Goal: Task Accomplishment & Management: Complete application form

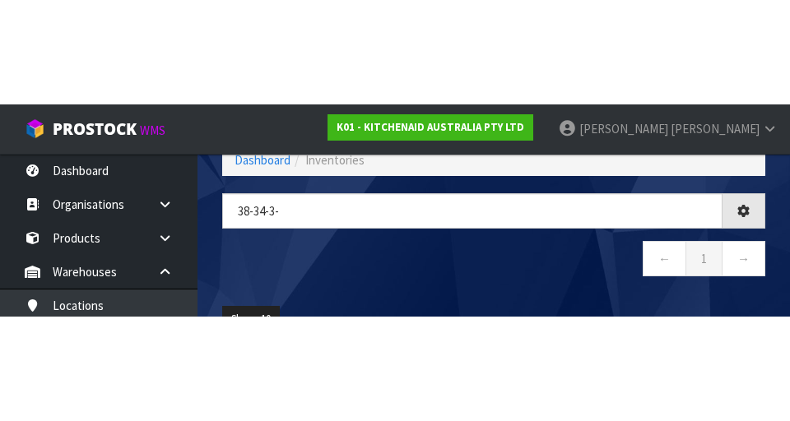
scroll to position [0, 94]
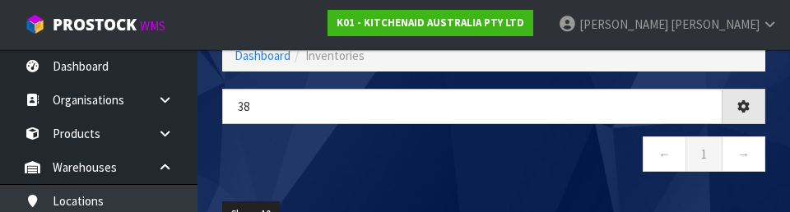
type input "3"
click at [265, 150] on nav "← 1 →" at bounding box center [493, 157] width 543 height 40
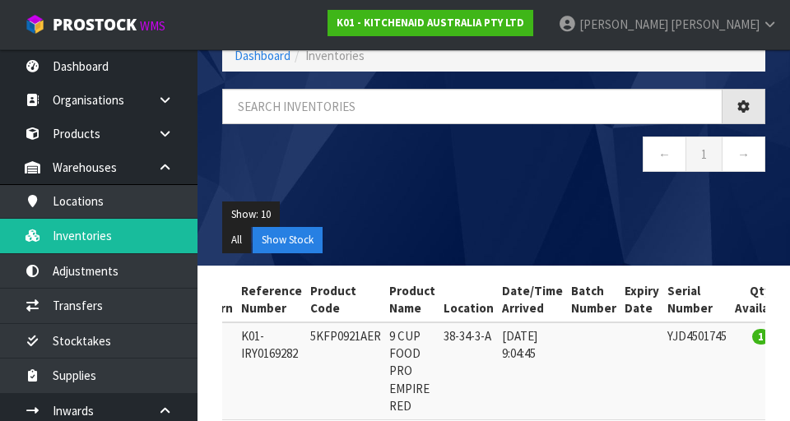
click at [532, 164] on nav "← 1 →" at bounding box center [493, 157] width 543 height 40
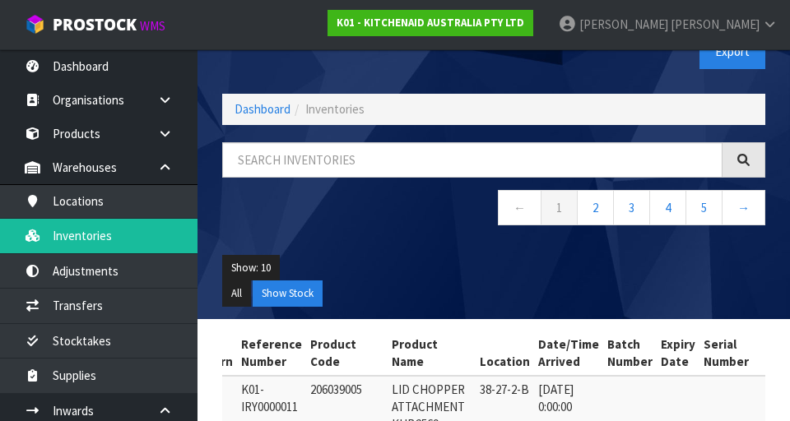
scroll to position [0, 0]
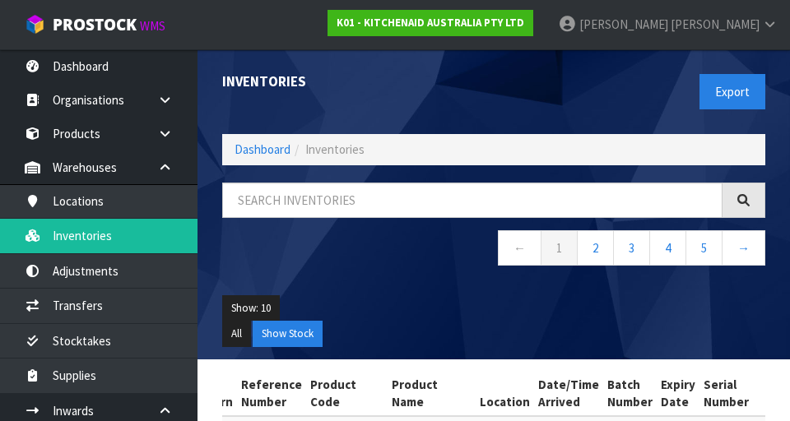
click at [611, 100] on div "Export" at bounding box center [636, 91] width 284 height 85
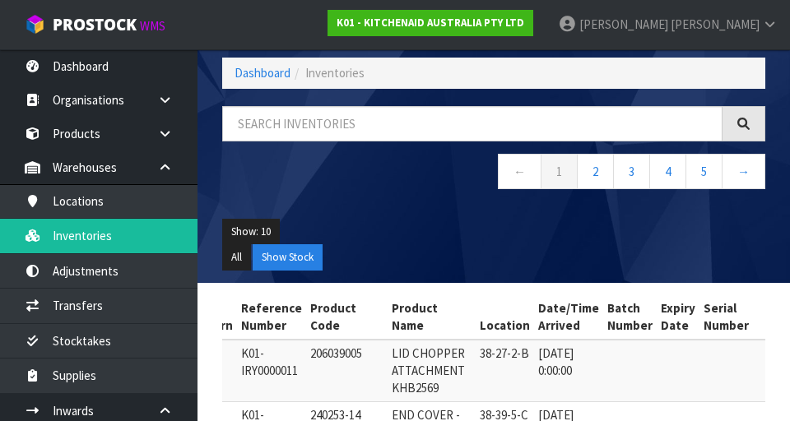
scroll to position [77, 0]
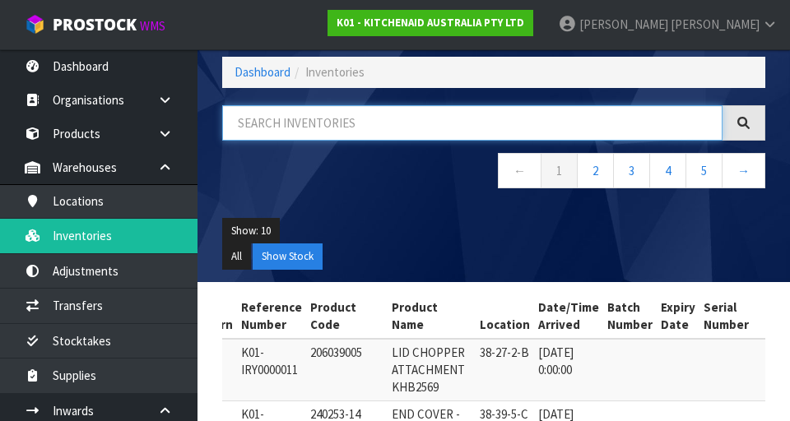
click at [597, 119] on input "text" at bounding box center [472, 122] width 500 height 35
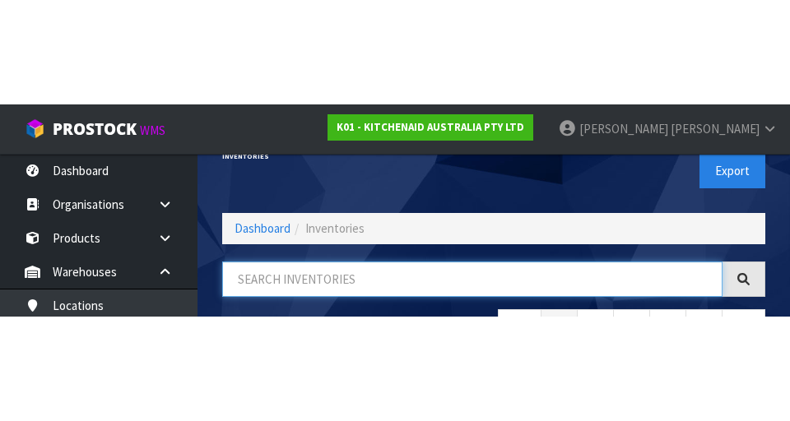
scroll to position [27, 0]
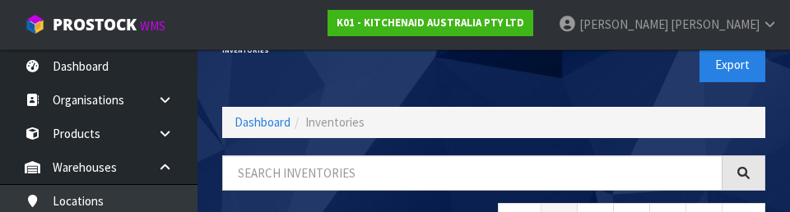
click at [630, 81] on div "Export" at bounding box center [636, 64] width 284 height 85
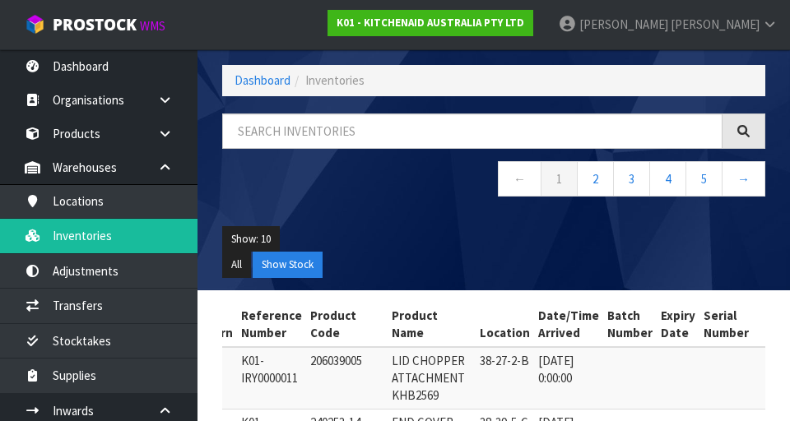
scroll to position [0, 0]
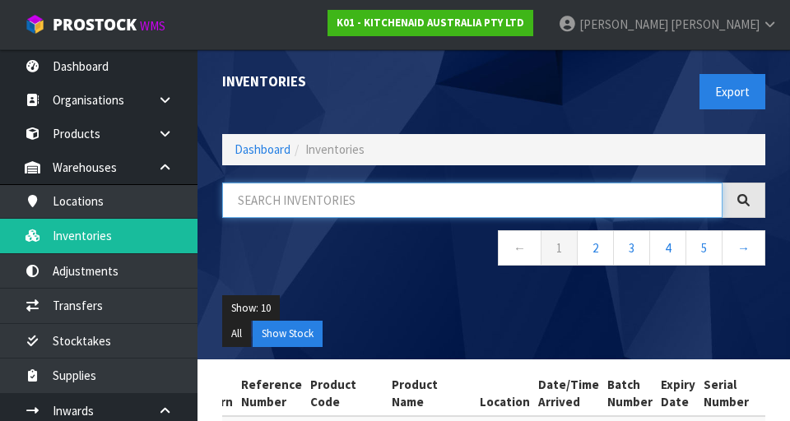
click at [293, 206] on input "text" at bounding box center [472, 200] width 500 height 35
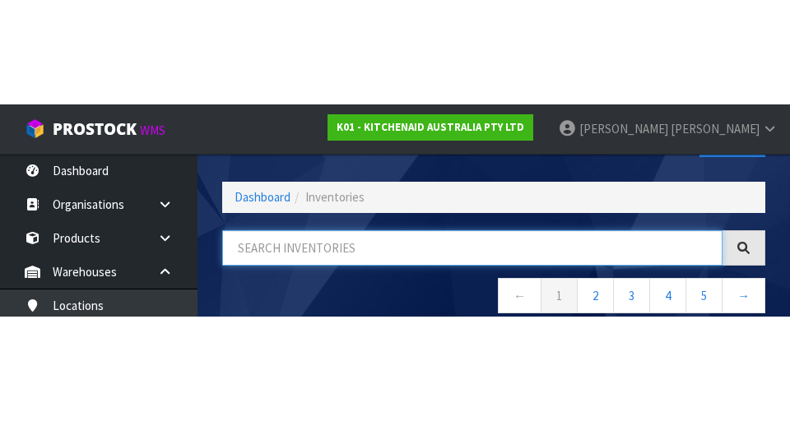
scroll to position [94, 0]
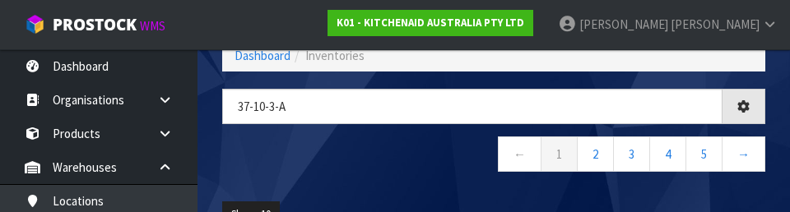
click at [272, 165] on nav "← 1 2 3 4 5 →" at bounding box center [493, 157] width 543 height 40
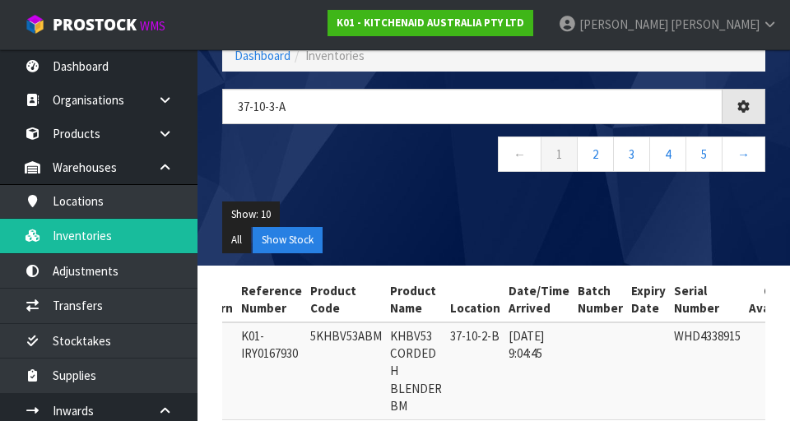
type input "37-10-3-A"
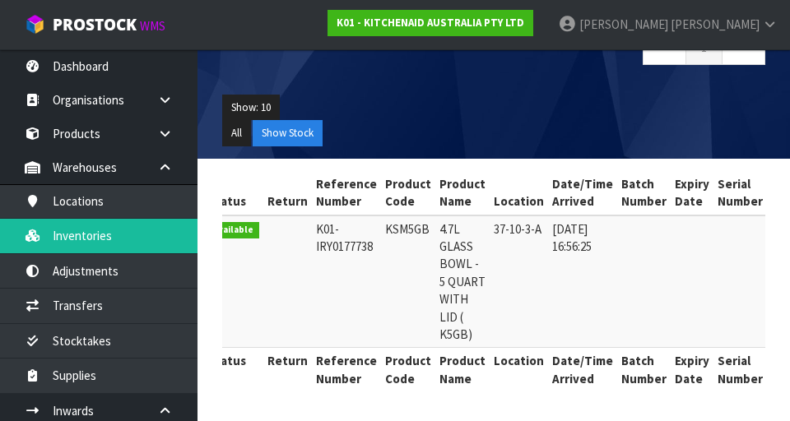
scroll to position [0, 0]
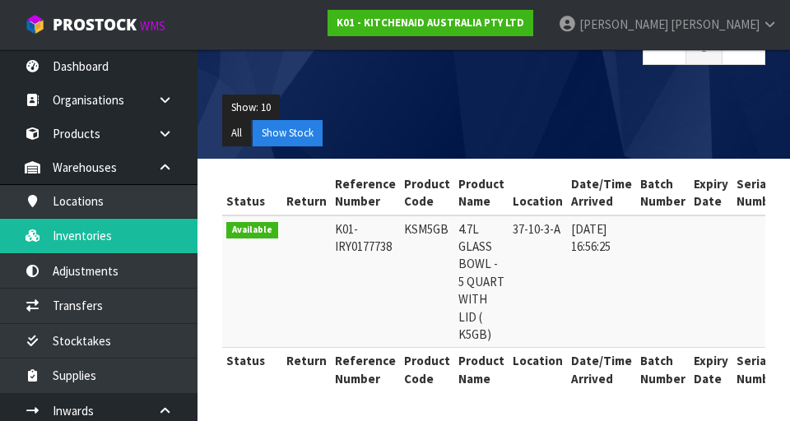
click at [600, 212] on td "[DATE] 16:56:25" at bounding box center [601, 282] width 69 height 132
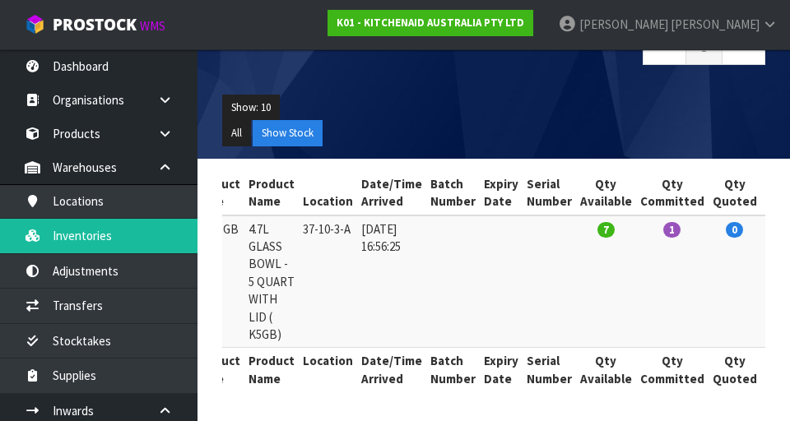
scroll to position [217, 0]
click at [357, 212] on td "[DATE] 16:56:25" at bounding box center [391, 282] width 69 height 132
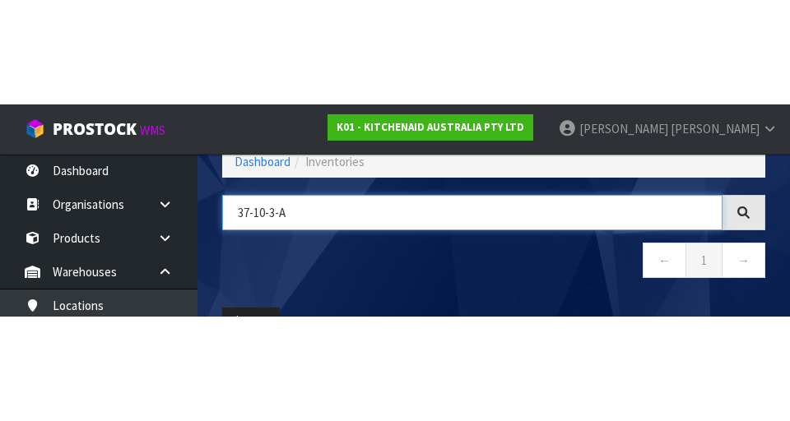
scroll to position [94, 0]
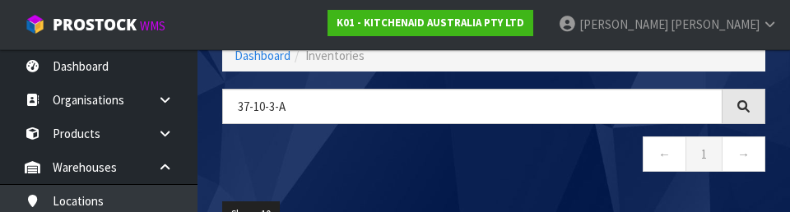
click at [377, 175] on nav "← 1 →" at bounding box center [493, 157] width 543 height 40
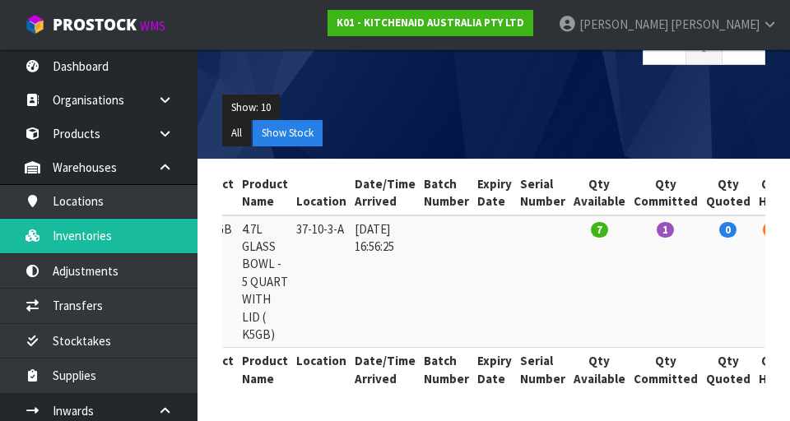
scroll to position [0, 0]
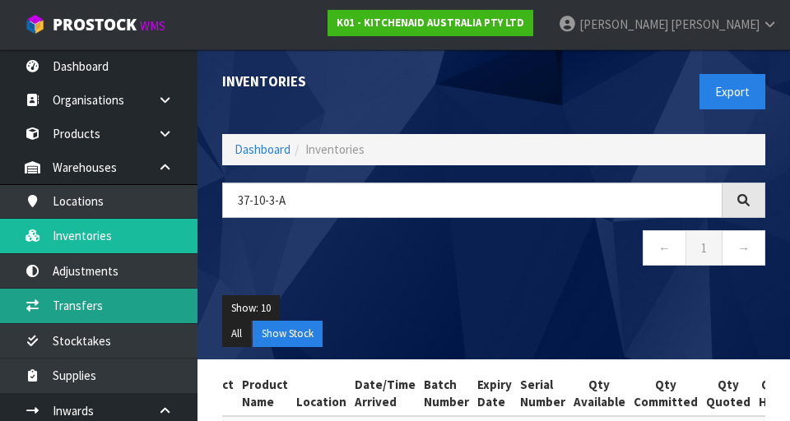
click at [135, 212] on link "Transfers" at bounding box center [99, 306] width 198 height 34
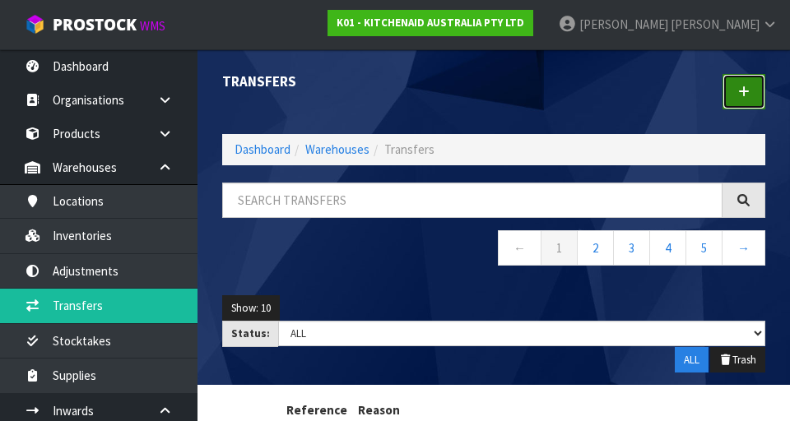
click at [755, 77] on link at bounding box center [744, 91] width 43 height 35
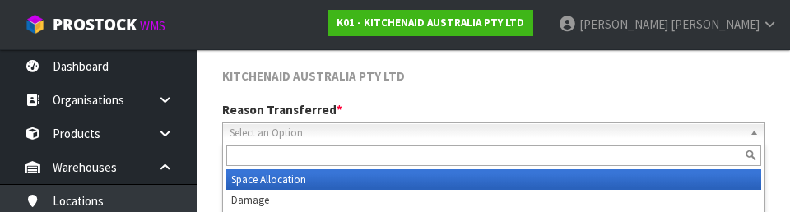
scroll to position [227, 0]
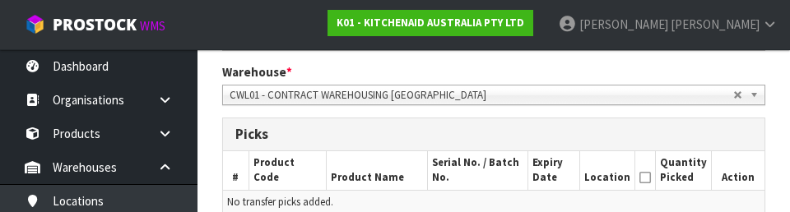
click at [526, 168] on th "Serial No. / Batch No." at bounding box center [478, 170] width 100 height 39
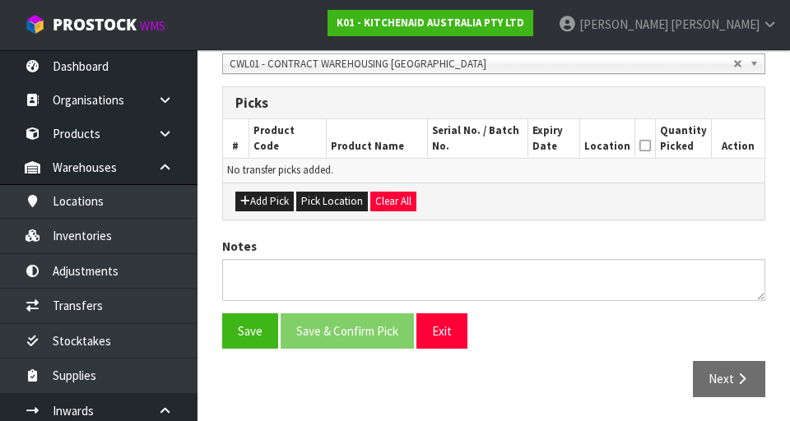
scroll to position [369, 0]
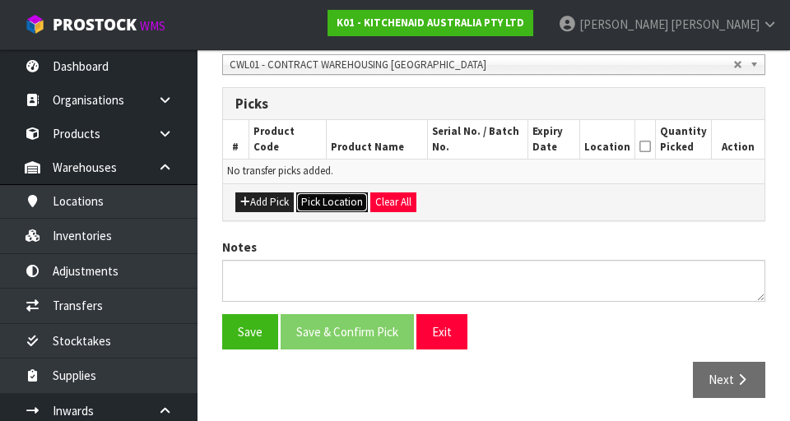
click at [335, 202] on button "Pick Location" at bounding box center [332, 203] width 72 height 20
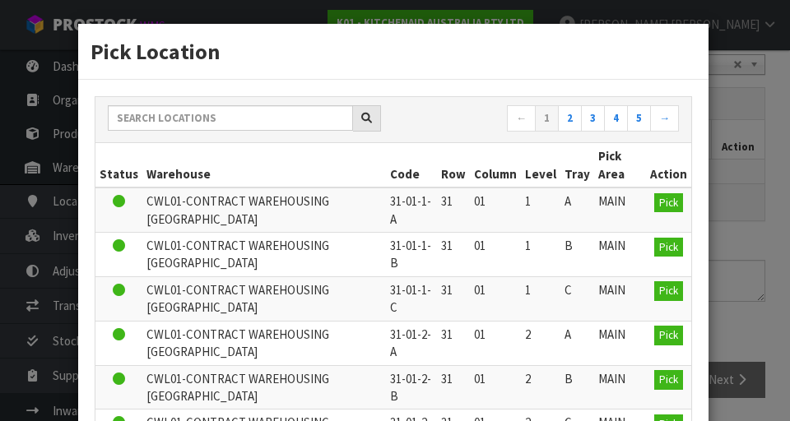
scroll to position [2, 0]
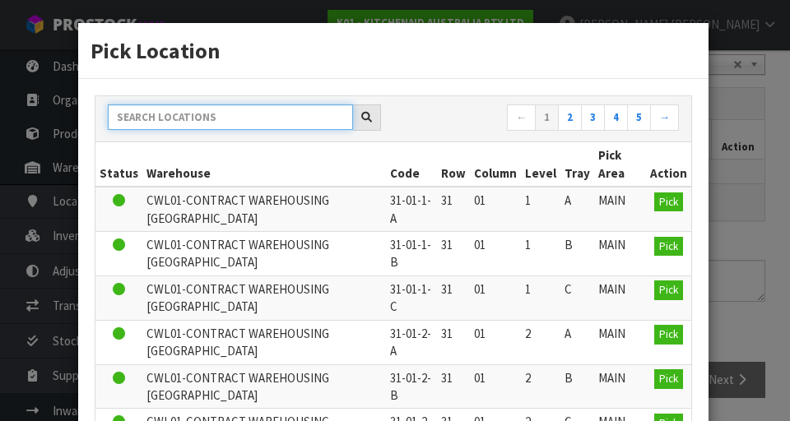
paste input "37-10-3-A"
type input "37-10-3-A"
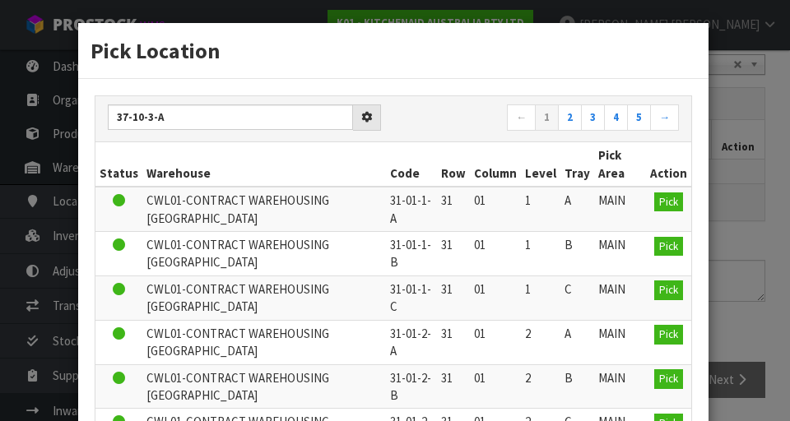
click at [442, 73] on div "Pick Location" at bounding box center [393, 51] width 630 height 56
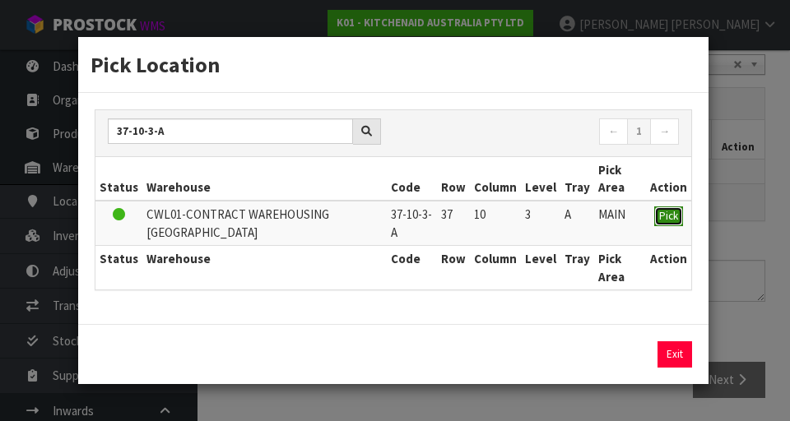
click at [676, 208] on button "Pick" at bounding box center [668, 217] width 29 height 20
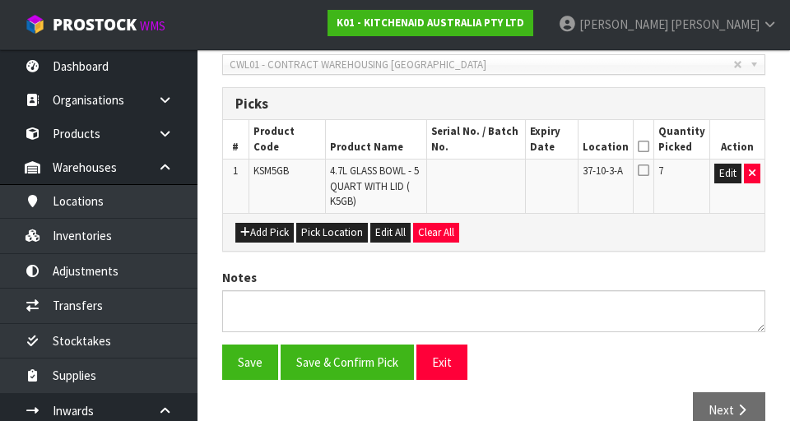
click at [649, 147] on icon at bounding box center [644, 146] width 12 height 1
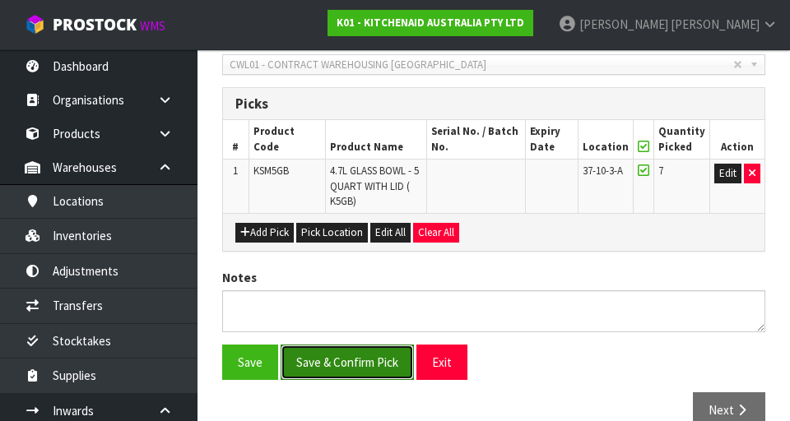
click at [365, 212] on button "Save & Confirm Pick" at bounding box center [347, 362] width 133 height 35
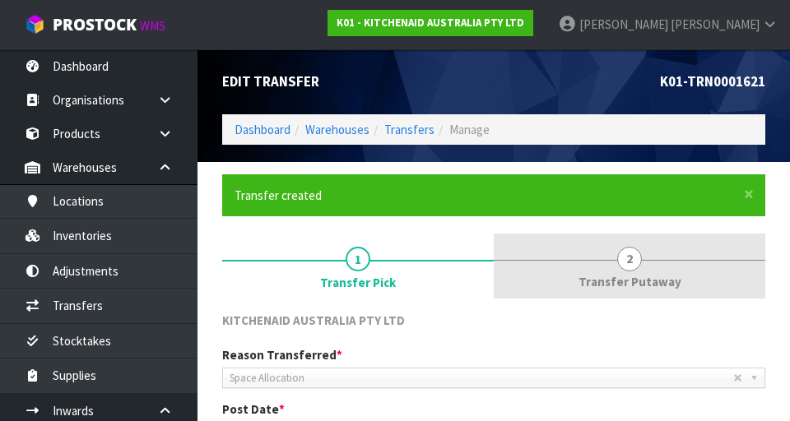
click at [641, 212] on span "Transfer Putaway" at bounding box center [630, 281] width 103 height 17
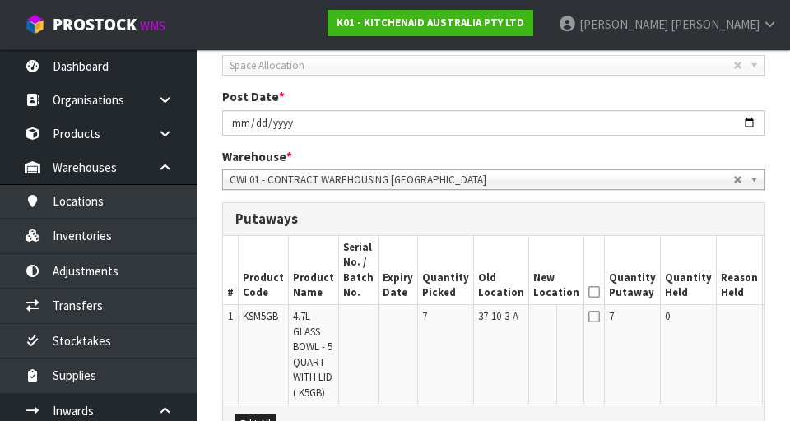
scroll to position [312, 0]
click at [767, 212] on button "Edit" at bounding box center [780, 320] width 27 height 20
click at [533, 212] on input "text" at bounding box center [546, 320] width 26 height 21
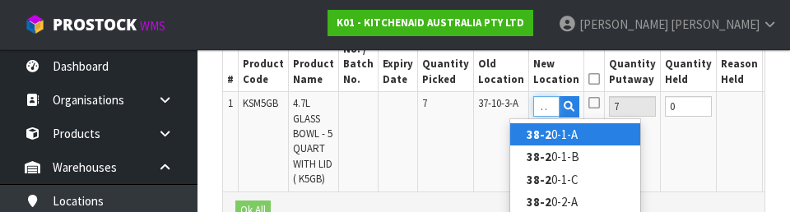
scroll to position [0, 13]
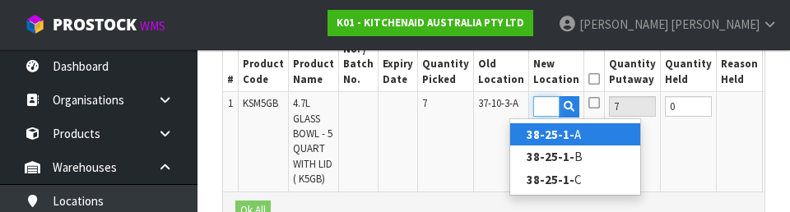
type input "38-25-1-A"
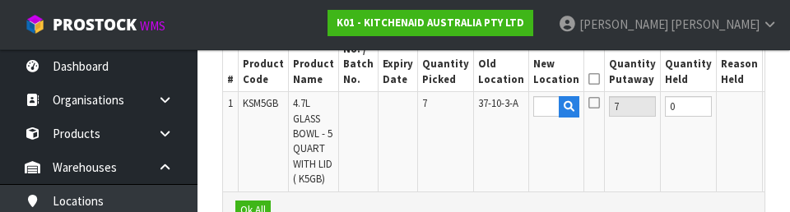
click at [767, 109] on button "OK" at bounding box center [778, 106] width 23 height 20
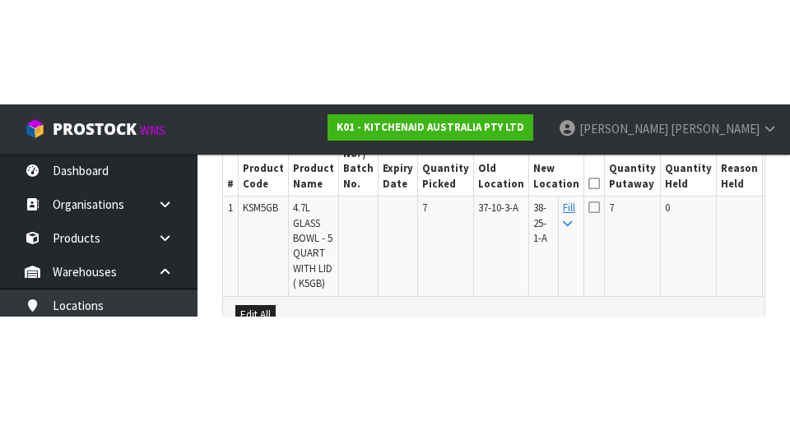
scroll to position [527, 0]
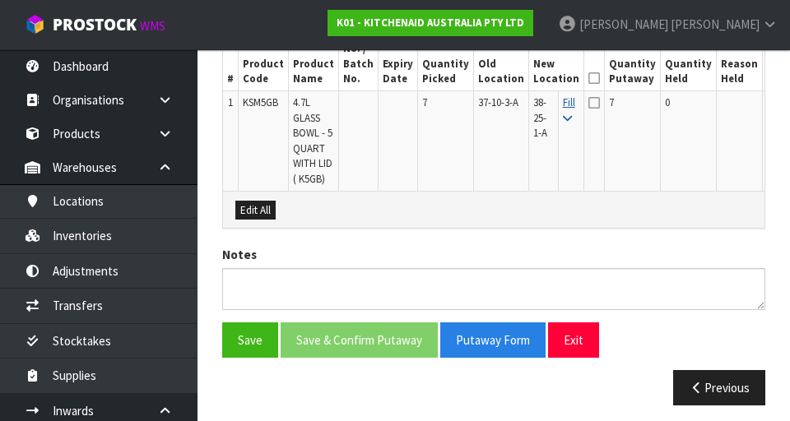
click at [563, 118] on icon at bounding box center [567, 119] width 9 height 11
click at [563, 117] on icon at bounding box center [567, 119] width 9 height 11
click at [588, 78] on icon at bounding box center [594, 78] width 12 height 1
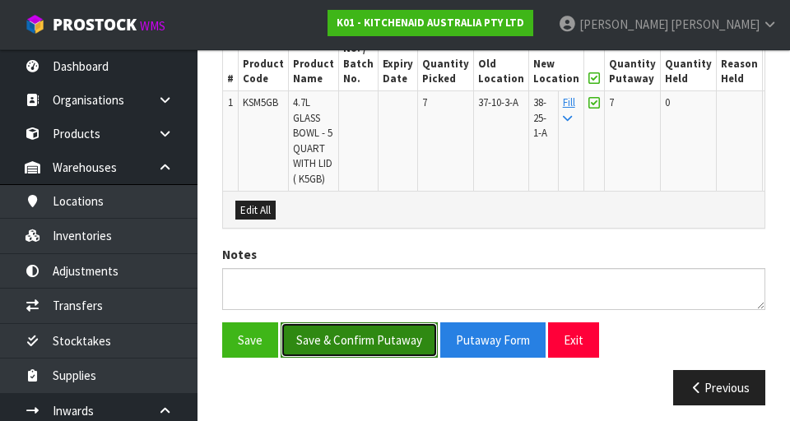
click at [332, 212] on button "Save & Confirm Putaway" at bounding box center [359, 340] width 157 height 35
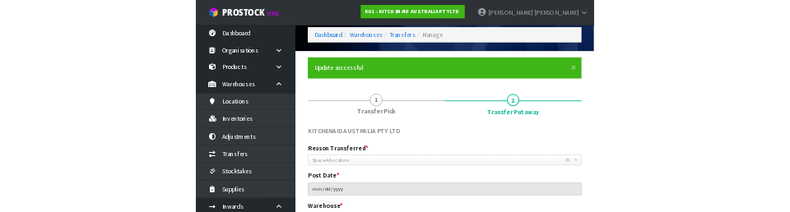
scroll to position [0, 0]
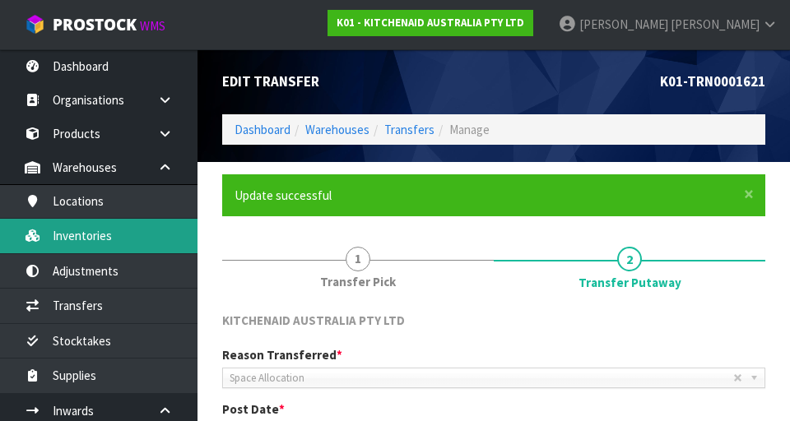
click at [77, 212] on link "Inventories" at bounding box center [99, 236] width 198 height 34
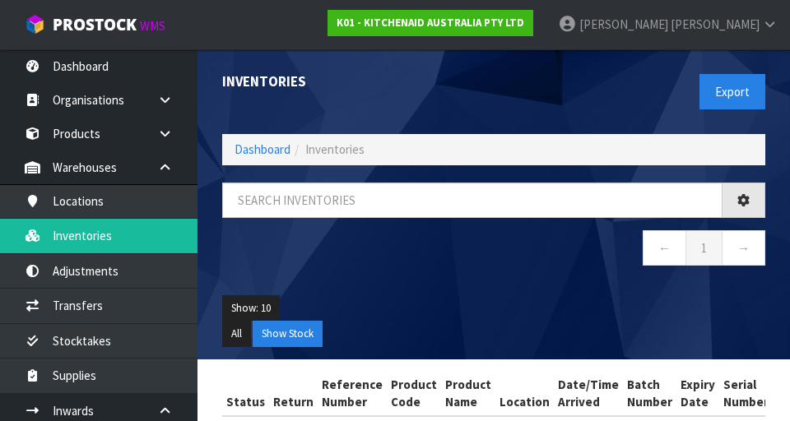
click at [76, 212] on div "Inventories Export Dashboard Inventories ← 1 → Show: 10 5 10 25 50 All Show Sto…" at bounding box center [395, 245] width 790 height 490
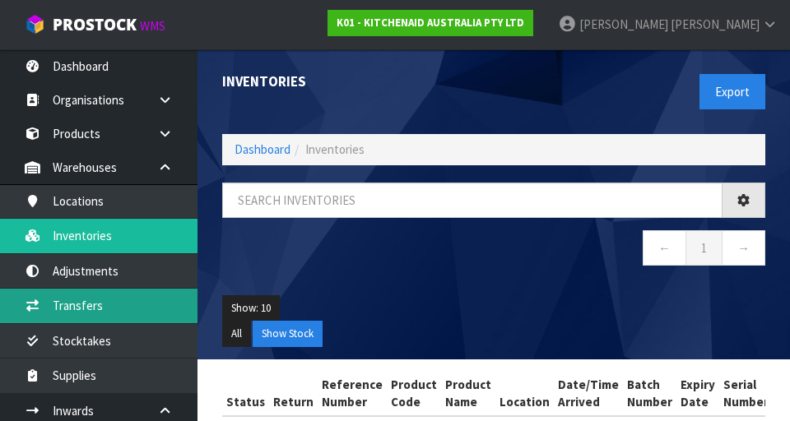
click at [74, 212] on link "Transfers" at bounding box center [99, 306] width 198 height 34
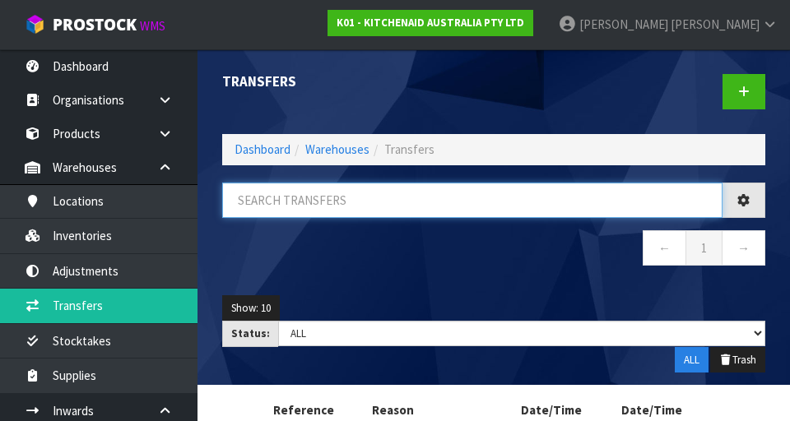
click at [272, 200] on input "text" at bounding box center [472, 200] width 500 height 35
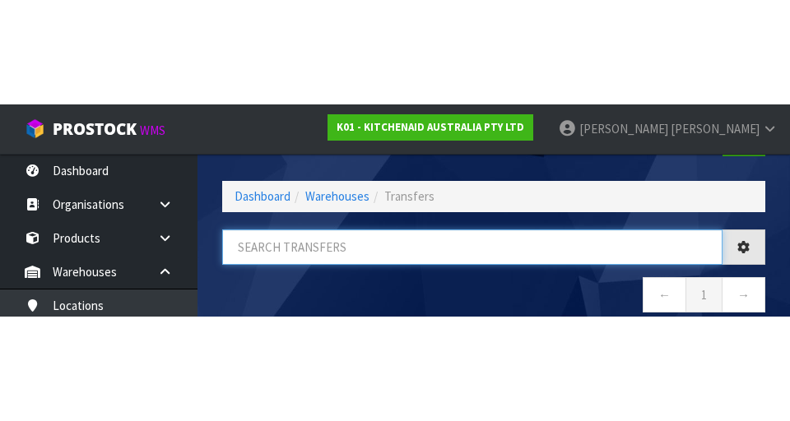
scroll to position [94, 0]
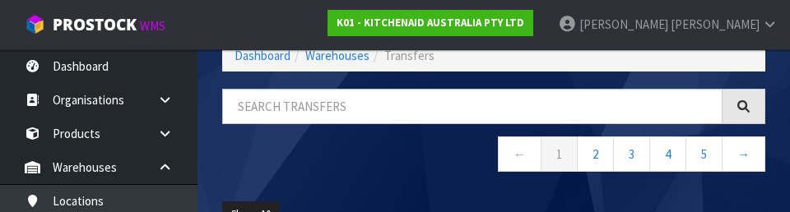
click at [457, 159] on nav "← 1 2 3 4 5 →" at bounding box center [493, 157] width 543 height 40
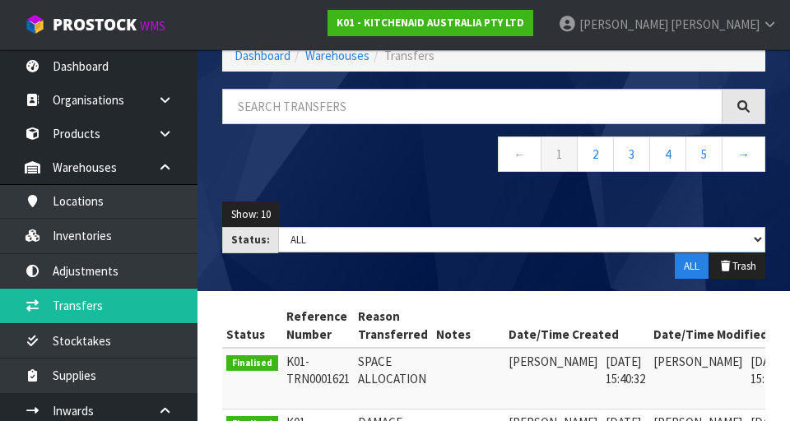
scroll to position [0, 0]
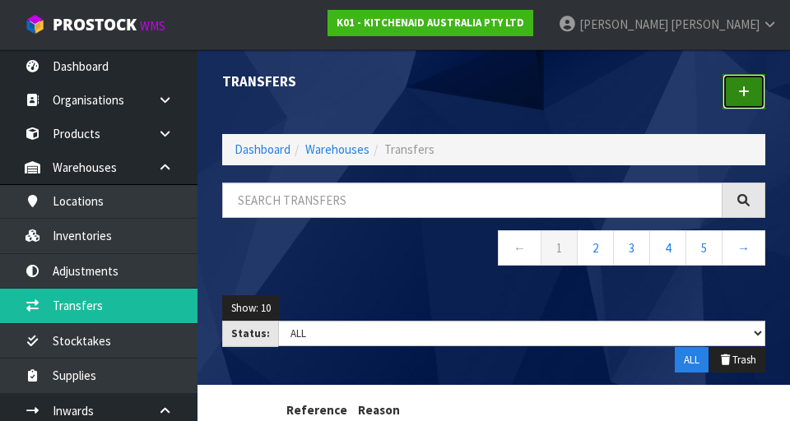
click at [737, 100] on link at bounding box center [744, 91] width 43 height 35
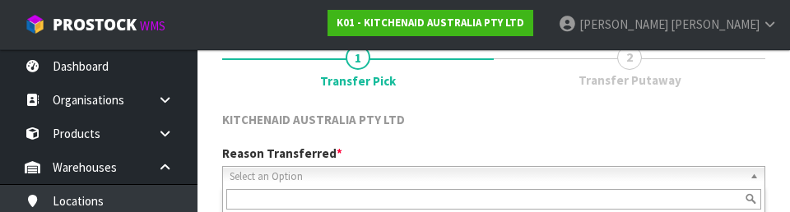
scroll to position [227, 0]
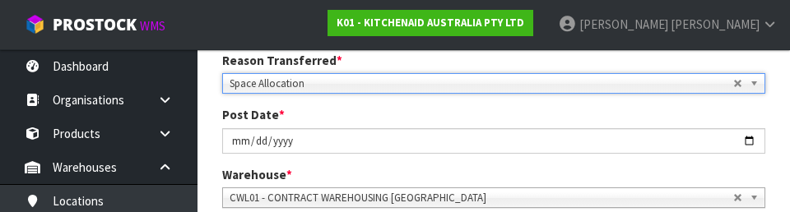
click at [265, 128] on div "Post Date * [DATE]" at bounding box center [494, 129] width 568 height 47
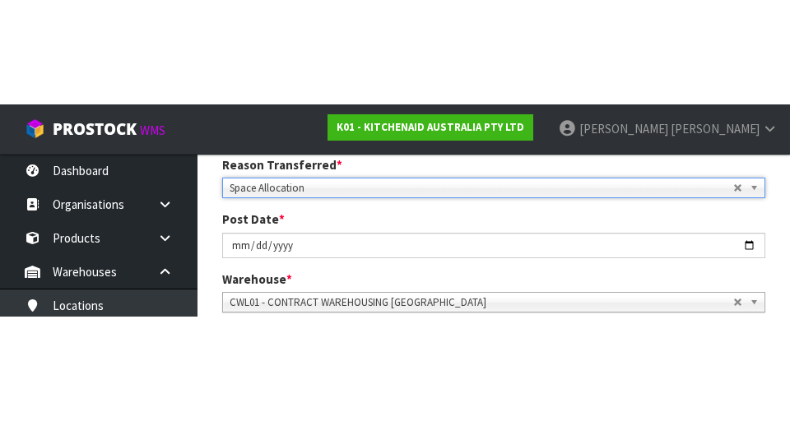
scroll to position [235, 0]
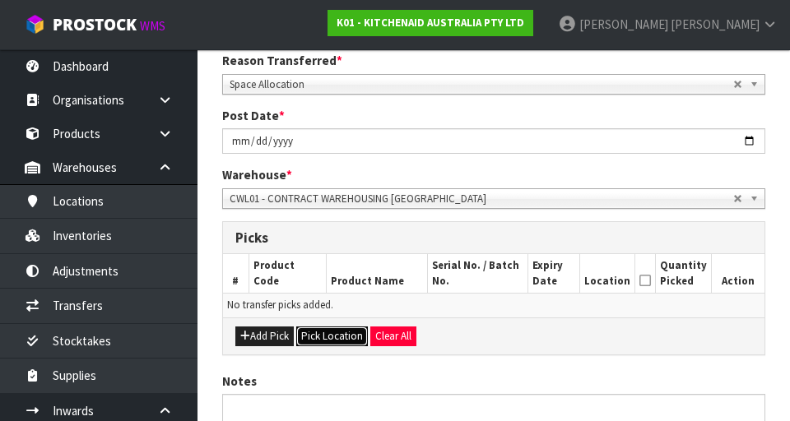
click at [329, 212] on button "Pick Location" at bounding box center [332, 337] width 72 height 20
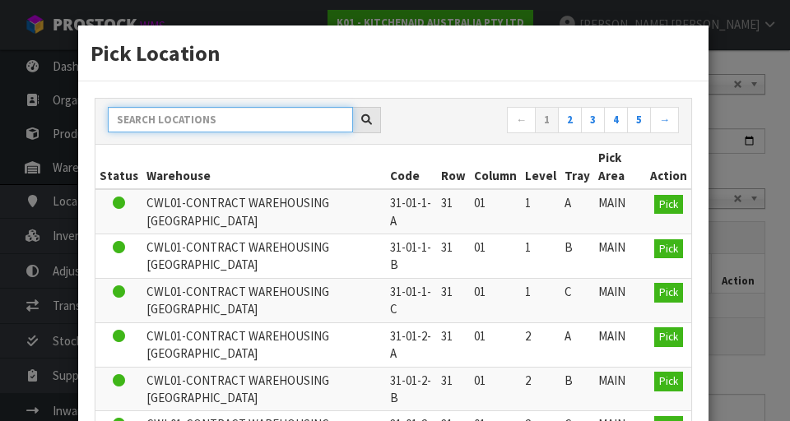
click at [173, 119] on input "text" at bounding box center [230, 120] width 245 height 26
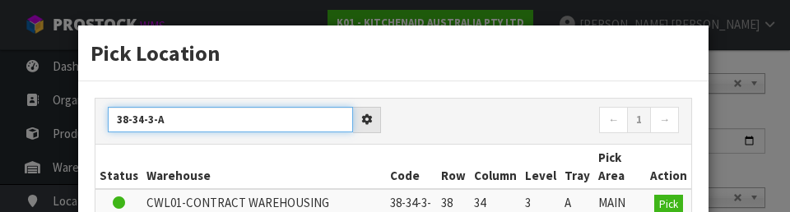
type input "38-34-3-A"
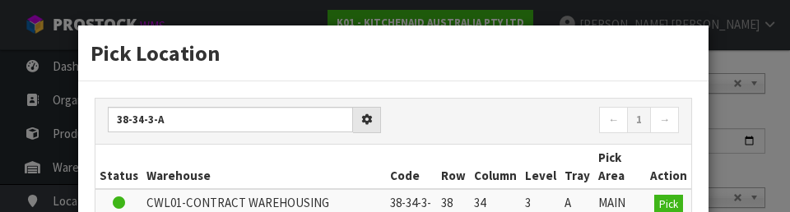
click at [429, 146] on th "Code" at bounding box center [411, 167] width 51 height 44
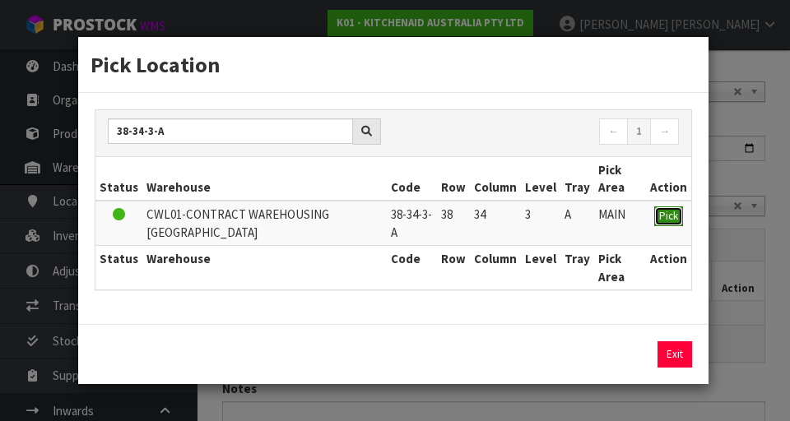
click at [665, 212] on button "Pick" at bounding box center [668, 217] width 29 height 20
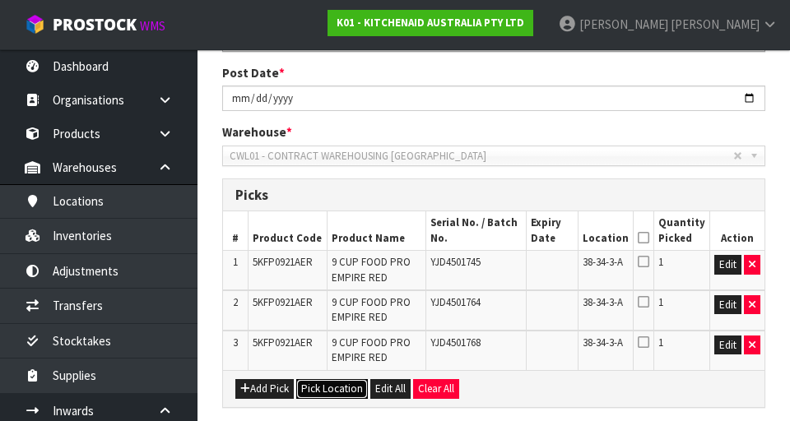
scroll to position [314, 0]
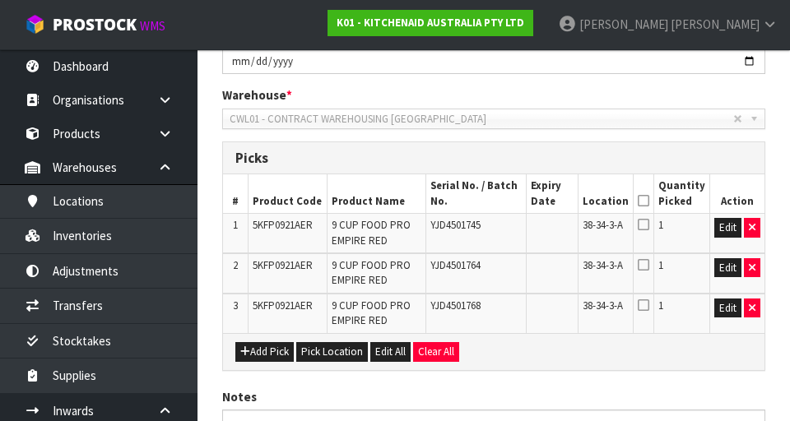
click at [647, 201] on icon at bounding box center [644, 201] width 12 height 1
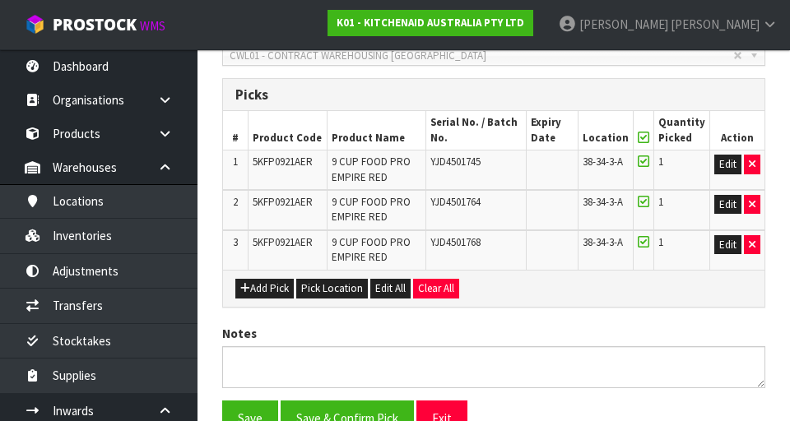
scroll to position [462, 0]
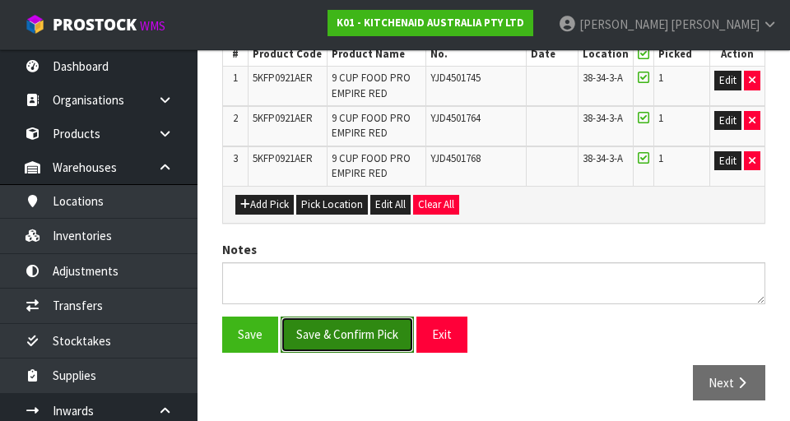
click at [323, 212] on button "Save & Confirm Pick" at bounding box center [347, 334] width 133 height 35
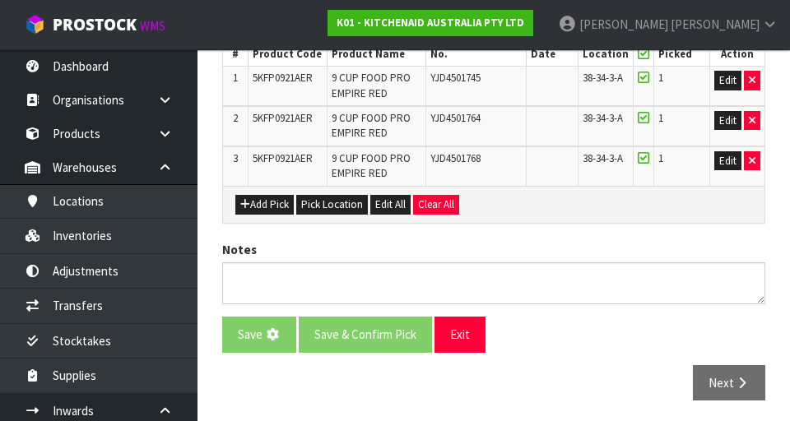
scroll to position [0, 0]
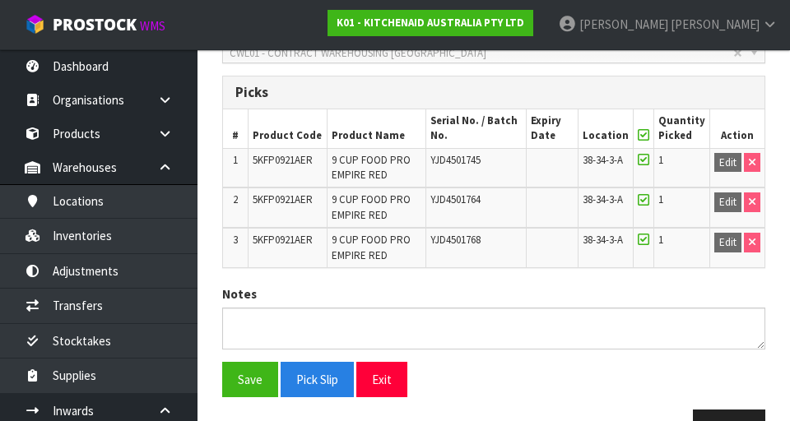
scroll to position [488, 0]
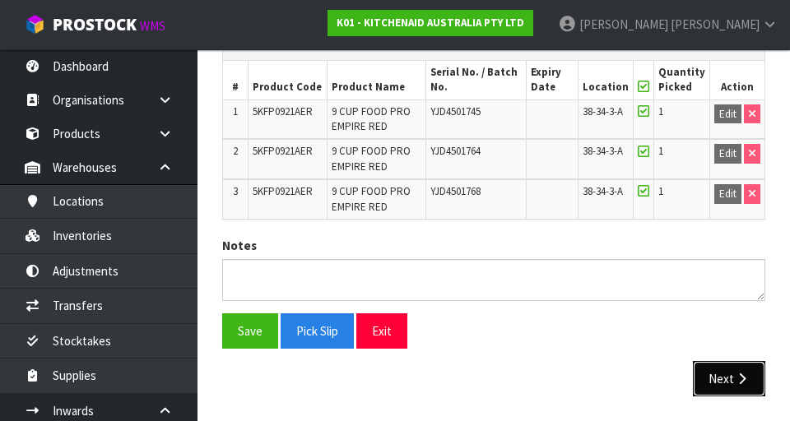
click at [718, 212] on button "Next" at bounding box center [729, 378] width 72 height 35
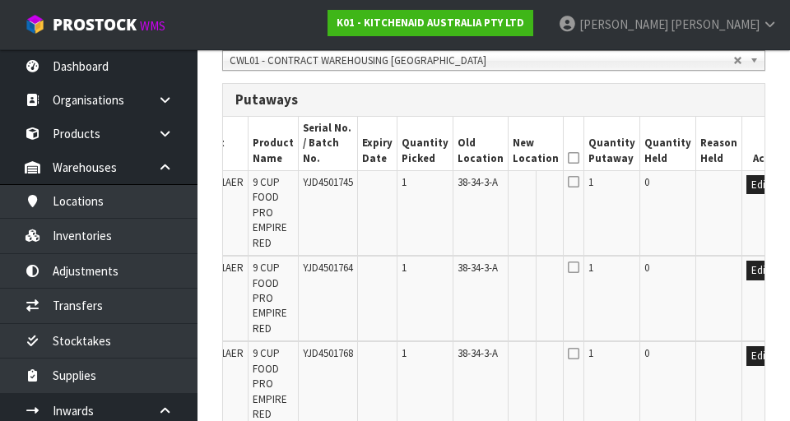
scroll to position [0, 58]
click at [748, 212] on button "Edit" at bounding box center [761, 271] width 27 height 20
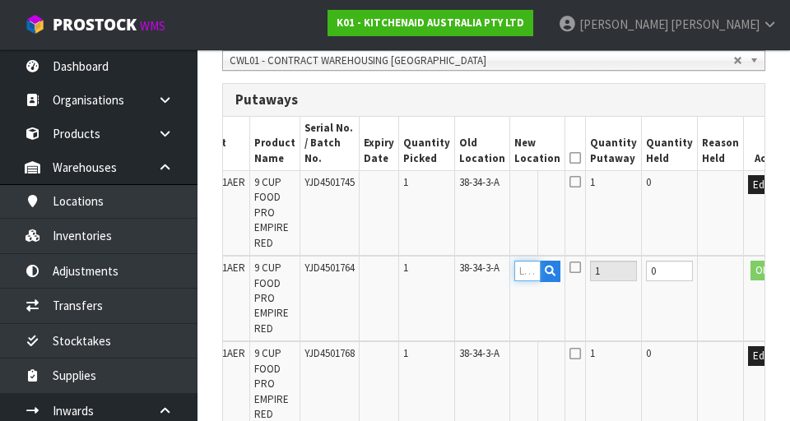
paste input "38-34-3-A"
type input "38-34-3-A"
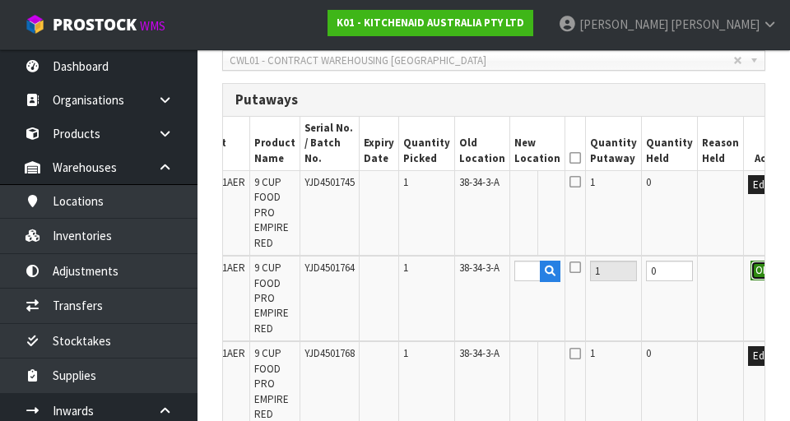
click at [751, 212] on button "OK" at bounding box center [762, 271] width 23 height 20
click at [748, 212] on button "Edit" at bounding box center [761, 271] width 27 height 20
click at [646, 212] on input "0" at bounding box center [669, 271] width 47 height 21
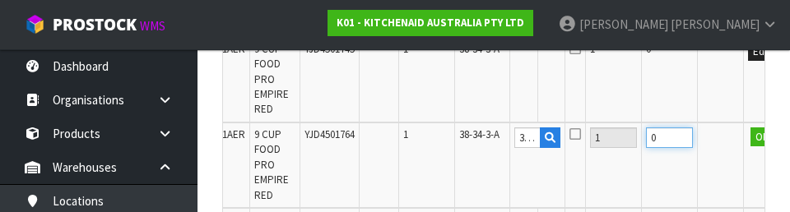
scroll to position [574, 0]
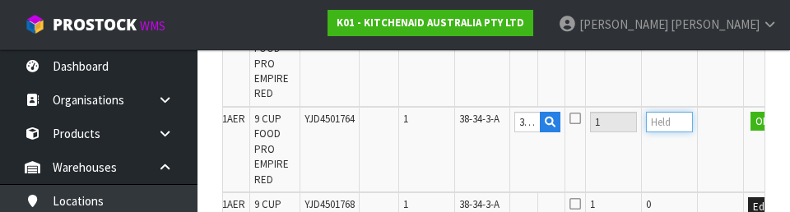
type input "1"
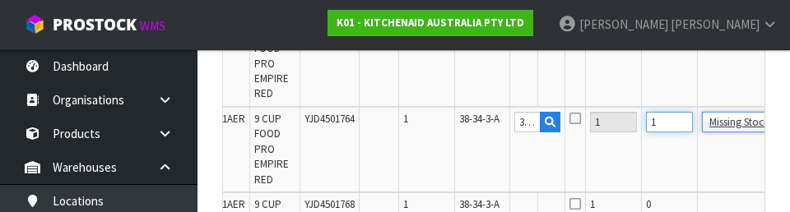
scroll to position [0, 128]
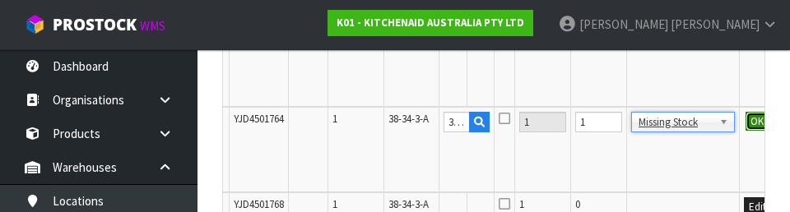
click at [746, 115] on button "OK" at bounding box center [757, 122] width 23 height 20
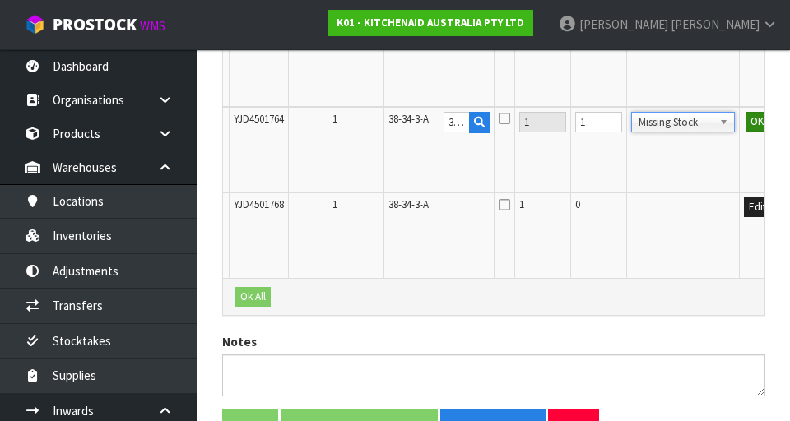
scroll to position [0, 115]
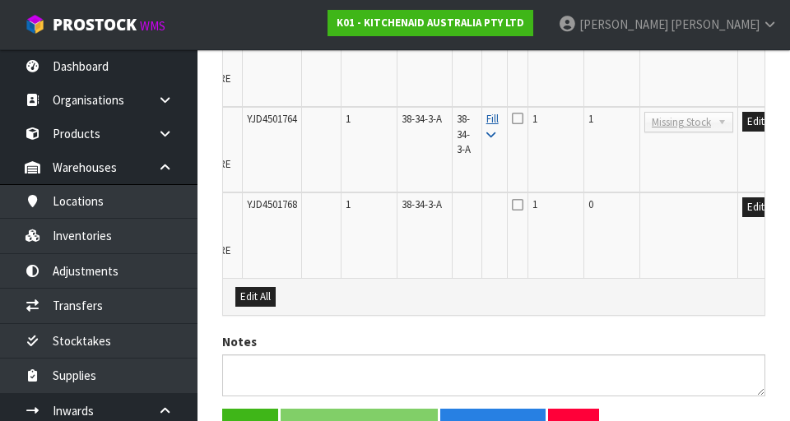
click at [486, 130] on icon at bounding box center [490, 135] width 9 height 11
click at [742, 201] on button "Edit" at bounding box center [755, 208] width 27 height 20
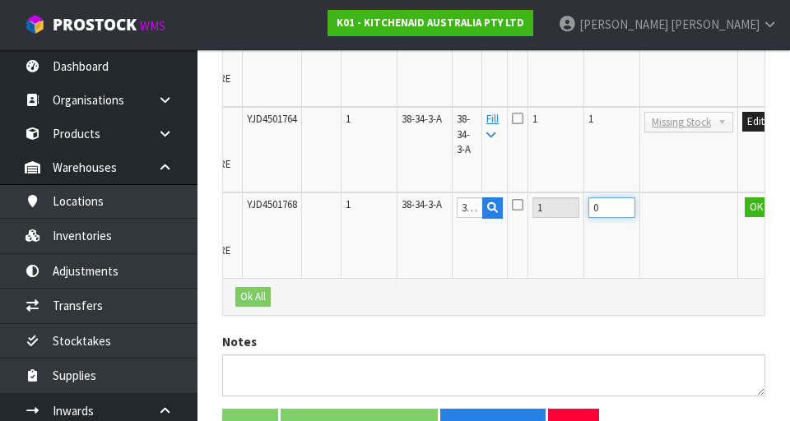
click at [588, 198] on input "0" at bounding box center [611, 208] width 47 height 21
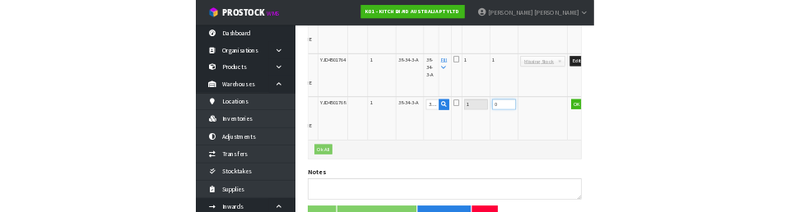
scroll to position [574, 0]
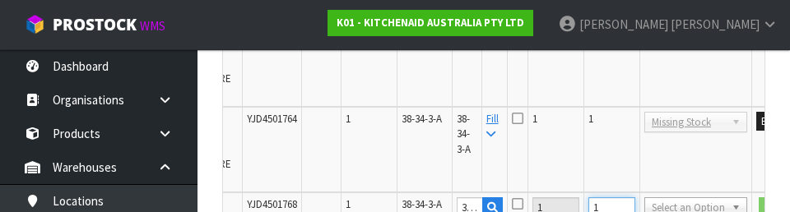
type input "1"
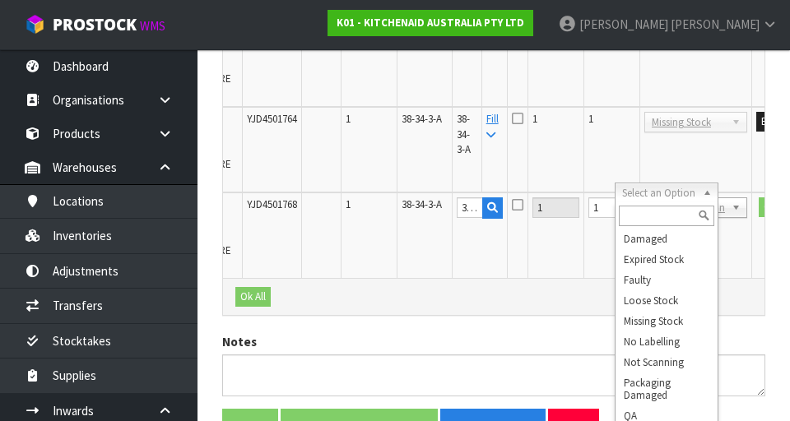
scroll to position [72, 0]
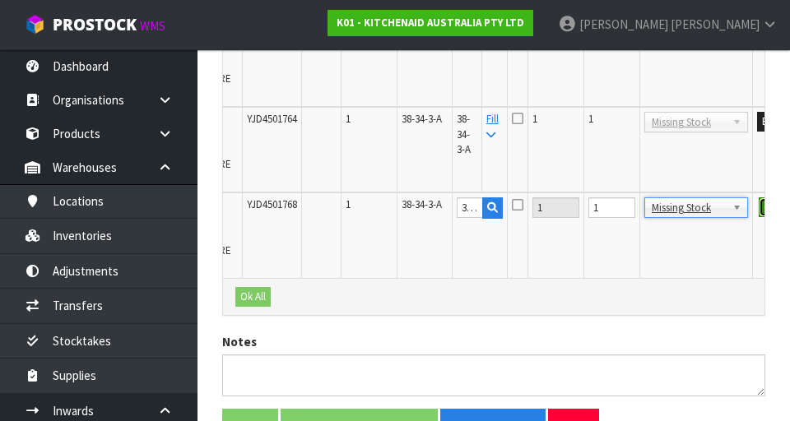
click at [759, 198] on button "OK" at bounding box center [770, 208] width 23 height 20
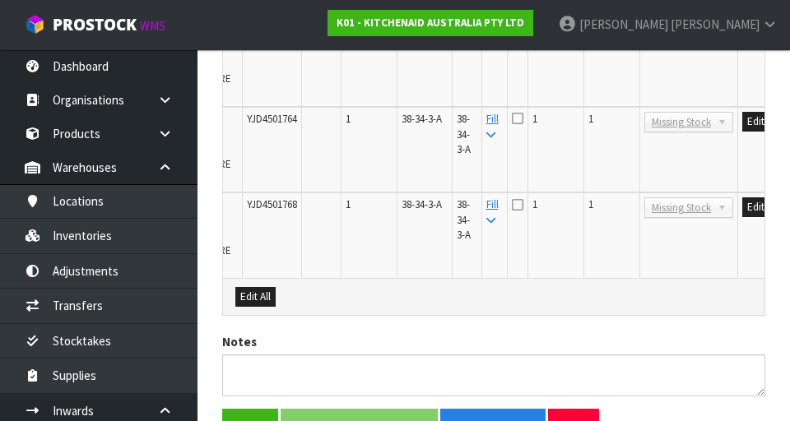
click at [512, 112] on icon at bounding box center [518, 118] width 12 height 13
click at [0, 0] on input "checkbox" at bounding box center [0, 0] width 0 height 0
click at [512, 198] on icon at bounding box center [518, 204] width 12 height 13
click at [0, 0] on input "checkbox" at bounding box center [0, 0] width 0 height 0
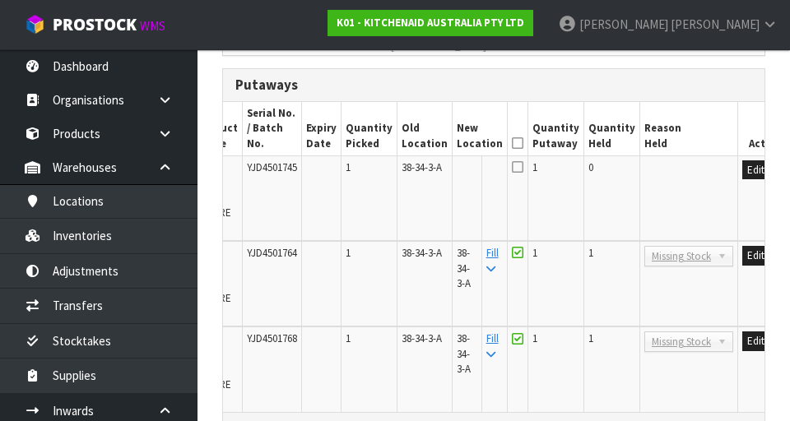
scroll to position [443, 0]
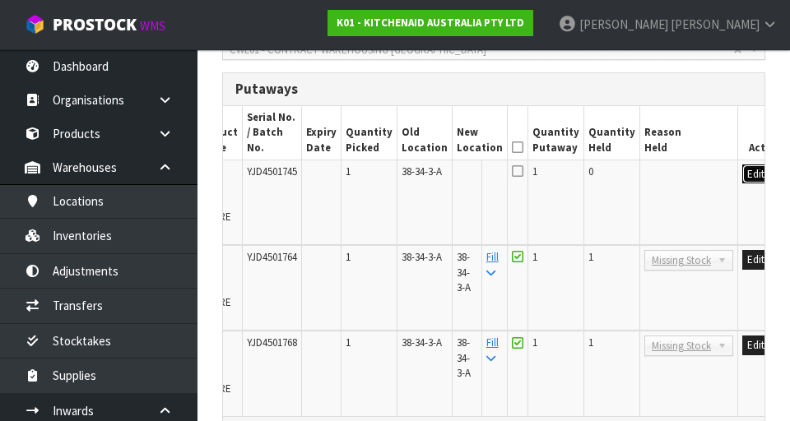
click at [742, 165] on button "Edit" at bounding box center [755, 175] width 27 height 20
click at [457, 165] on input "text" at bounding box center [470, 175] width 26 height 21
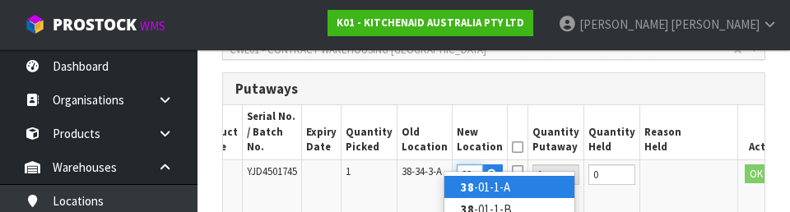
scroll to position [0, 3]
type input "38-31-3-C"
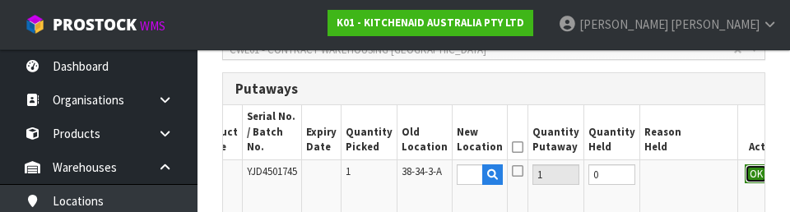
click at [745, 165] on button "OK" at bounding box center [756, 175] width 23 height 20
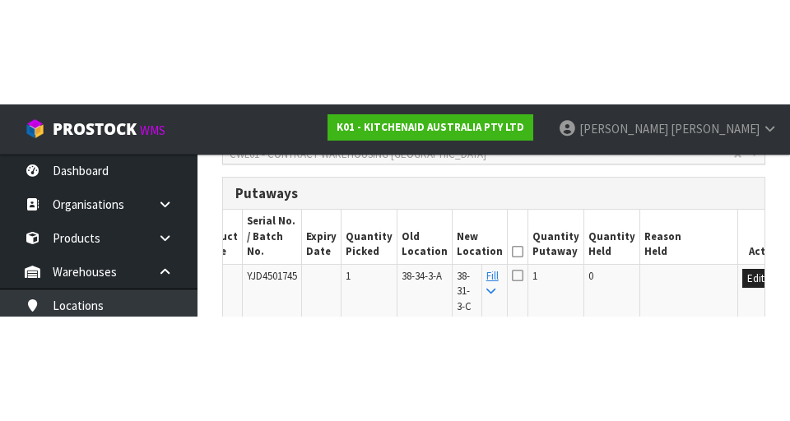
scroll to position [443, 0]
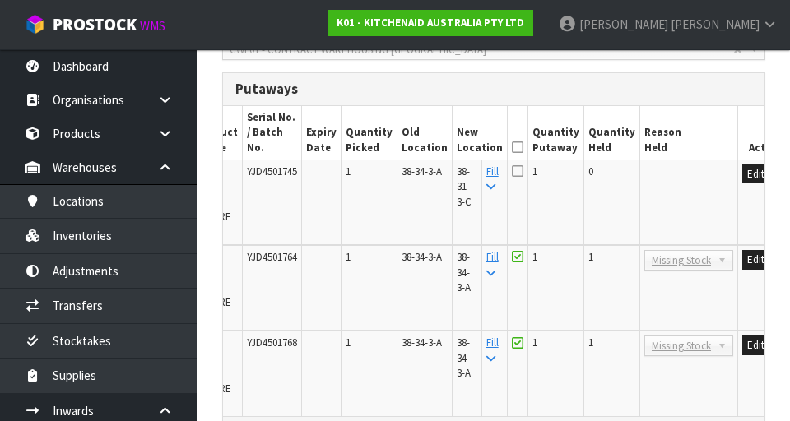
click at [512, 165] on icon at bounding box center [518, 171] width 12 height 13
click at [0, 0] on input "checkbox" at bounding box center [0, 0] width 0 height 0
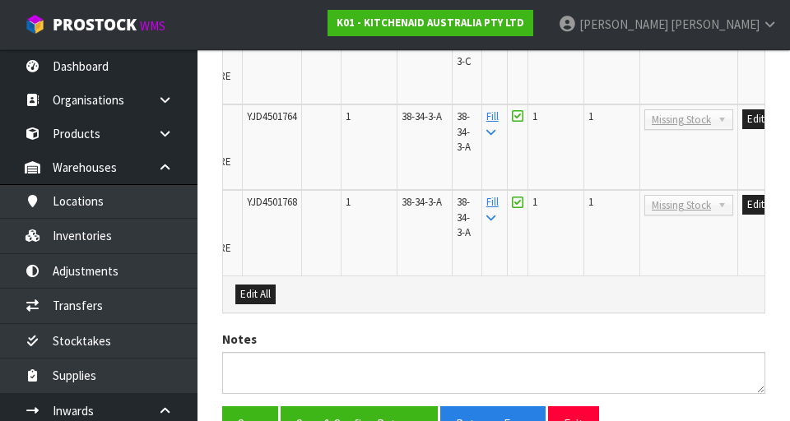
scroll to position [661, 0]
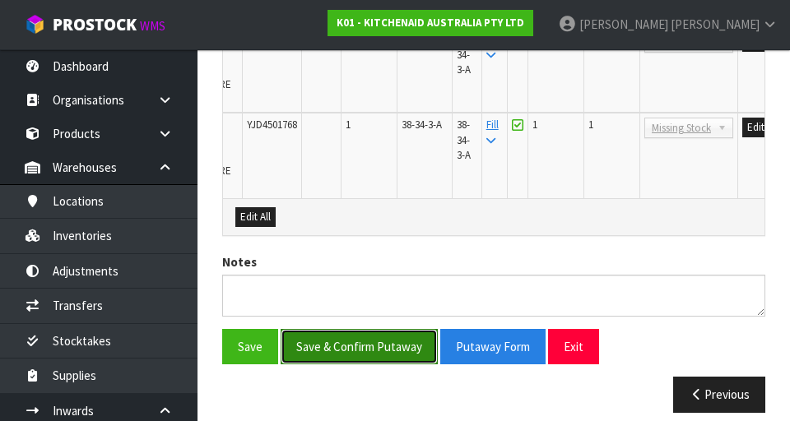
click at [335, 212] on button "Save & Confirm Putaway" at bounding box center [359, 346] width 157 height 35
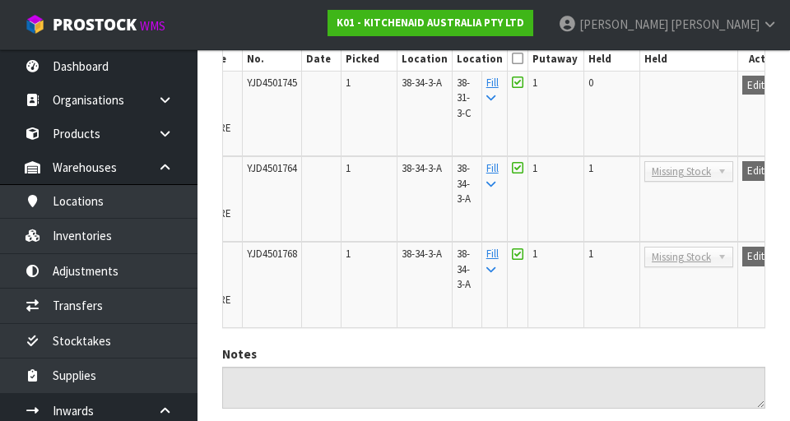
scroll to position [625, 0]
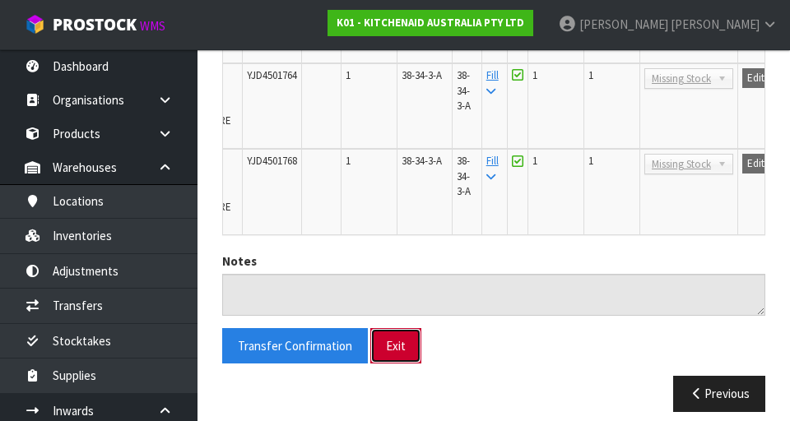
click at [392, 212] on button "Exit" at bounding box center [395, 345] width 51 height 35
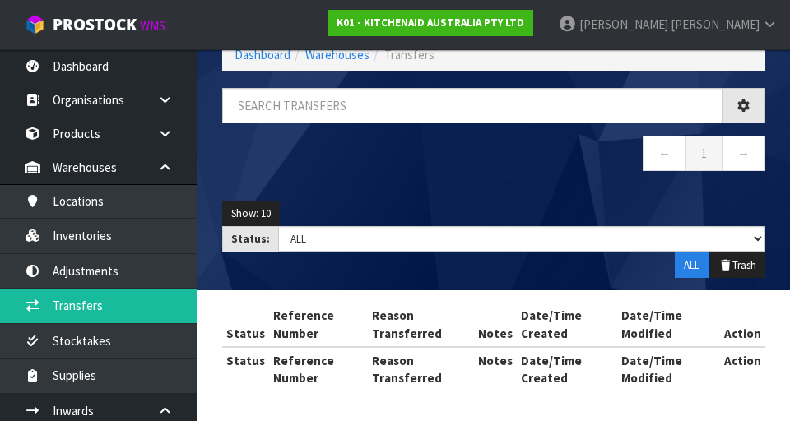
scroll to position [988, 0]
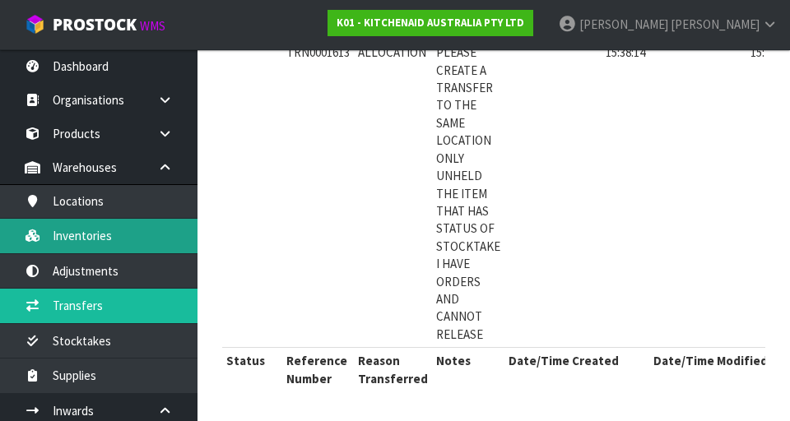
click at [76, 212] on link "Inventories" at bounding box center [99, 236] width 198 height 34
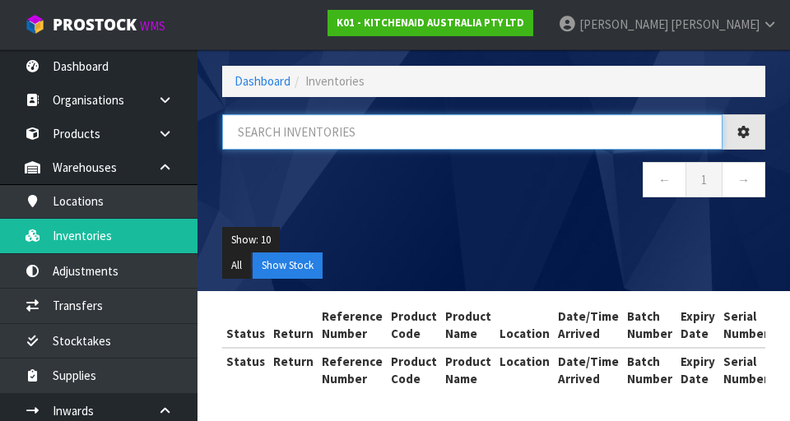
click at [580, 123] on input "text" at bounding box center [472, 131] width 500 height 35
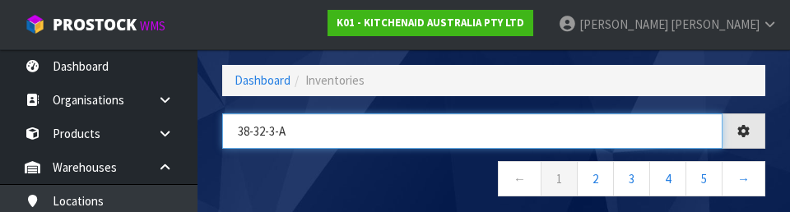
type input "38-32-3-A"
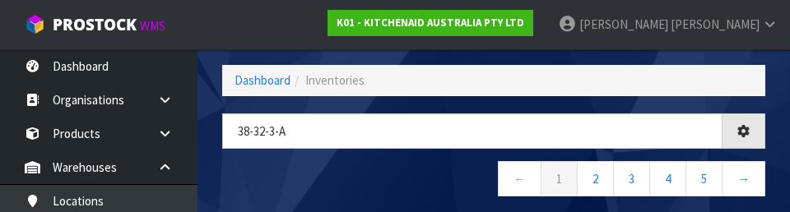
click at [416, 183] on nav "← 1 2 3 4 5 →" at bounding box center [493, 181] width 543 height 40
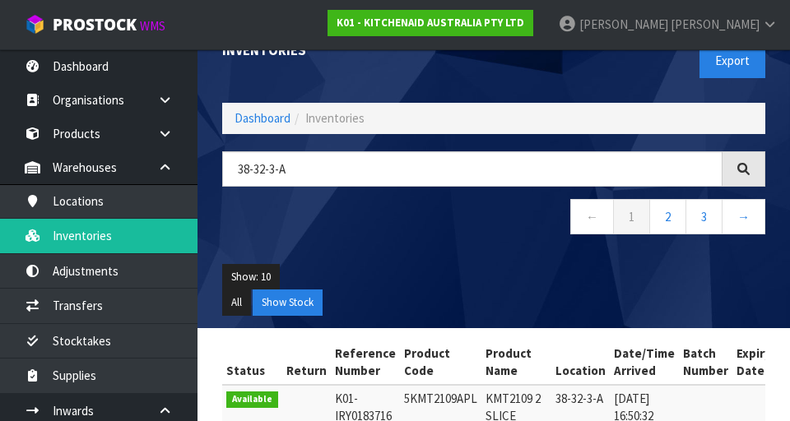
scroll to position [30, 0]
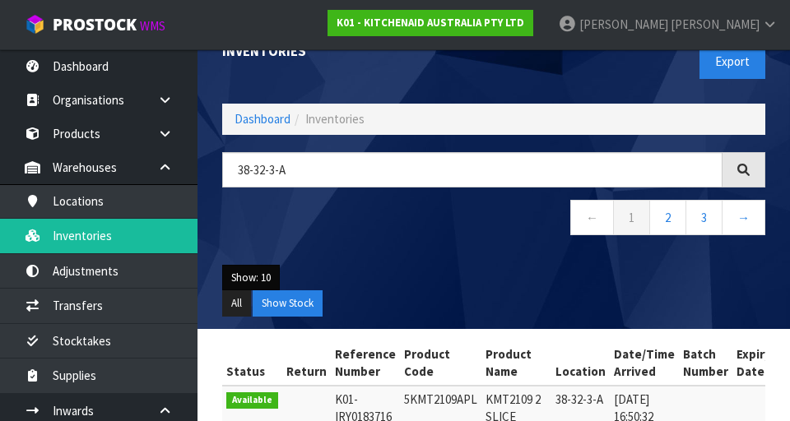
click at [252, 212] on button "Show: 10" at bounding box center [251, 278] width 58 height 26
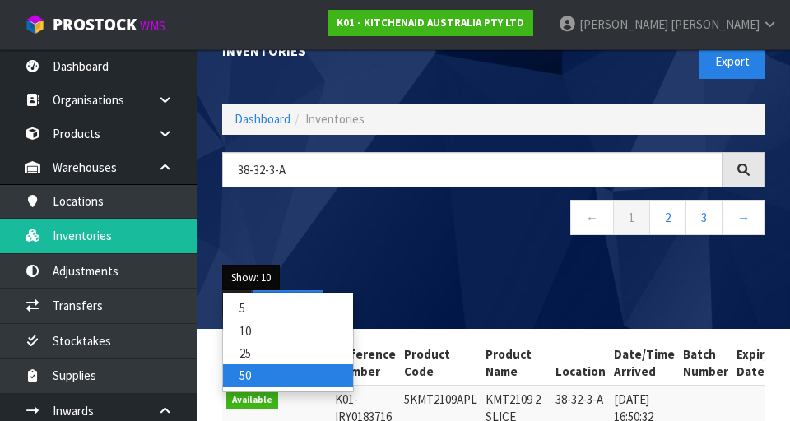
click at [256, 212] on link "50" at bounding box center [288, 376] width 130 height 22
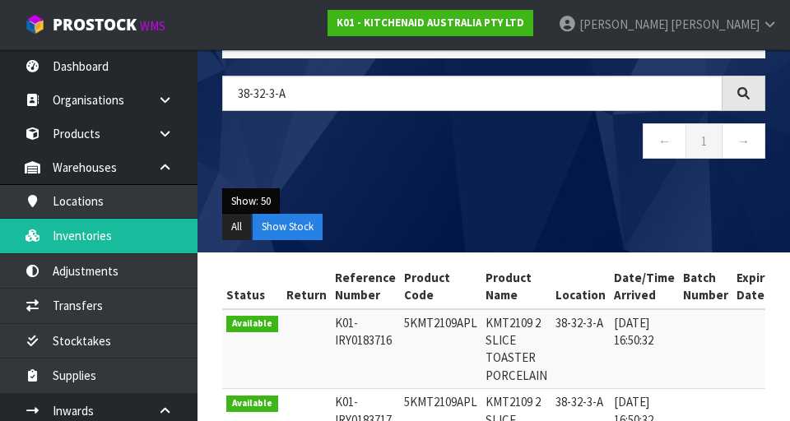
scroll to position [107, 0]
click at [244, 191] on button "Show: 50" at bounding box center [251, 201] width 58 height 26
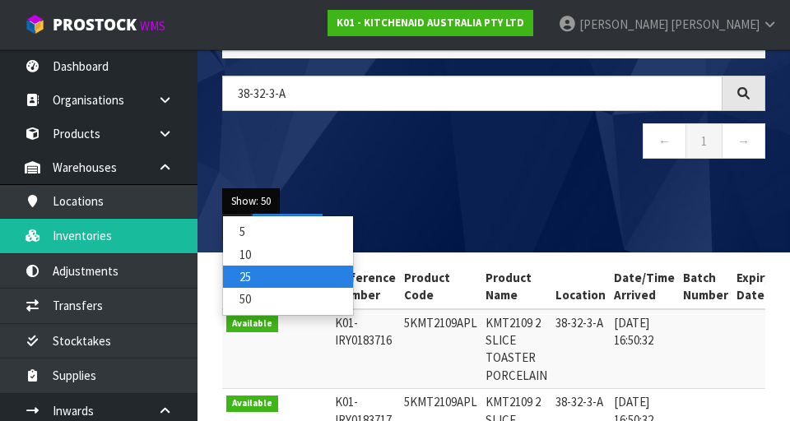
click at [233, 212] on link "25" at bounding box center [288, 277] width 130 height 22
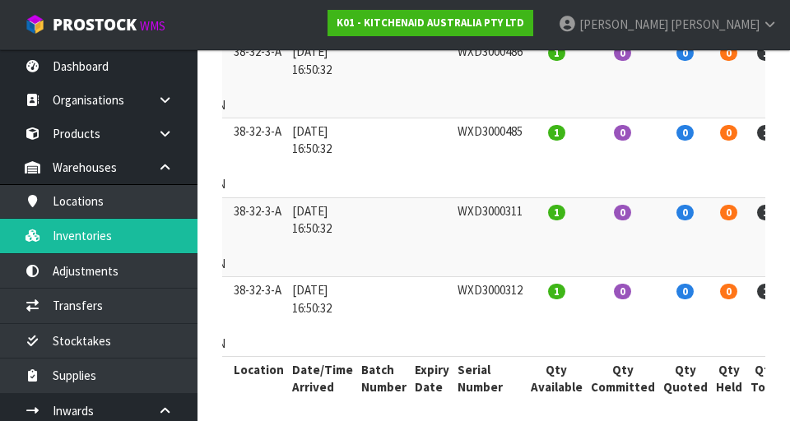
scroll to position [1978, 0]
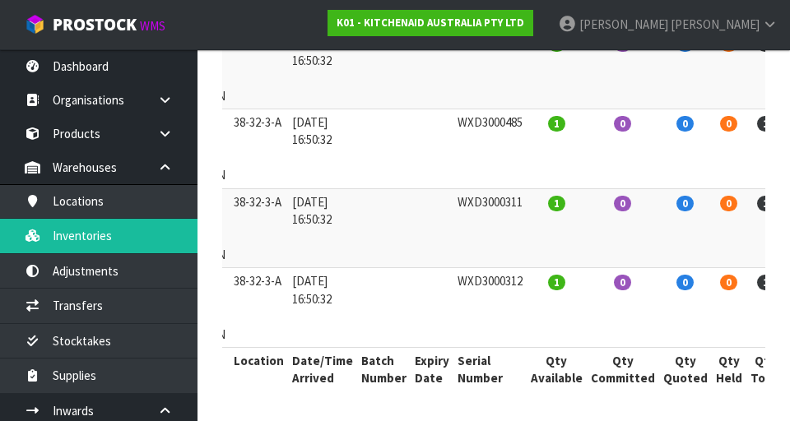
click at [602, 212] on td "0" at bounding box center [623, 308] width 72 height 80
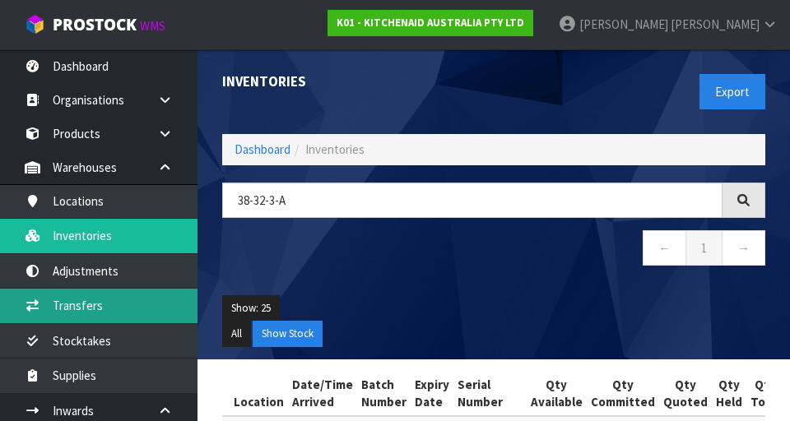
click at [71, 212] on link "Transfers" at bounding box center [99, 306] width 198 height 34
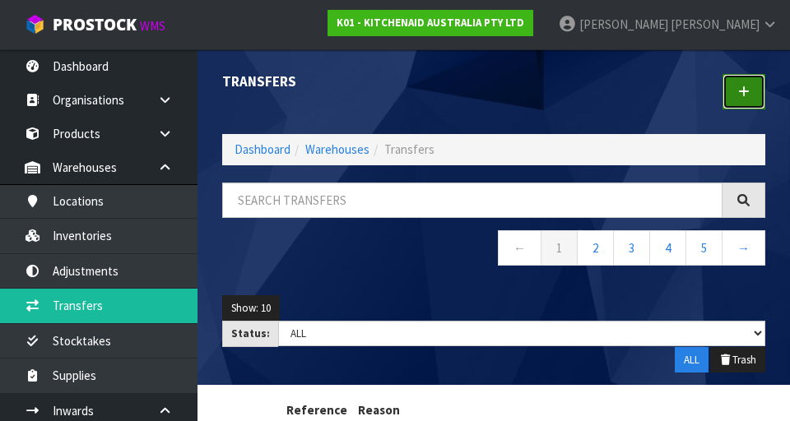
click at [734, 100] on link at bounding box center [744, 91] width 43 height 35
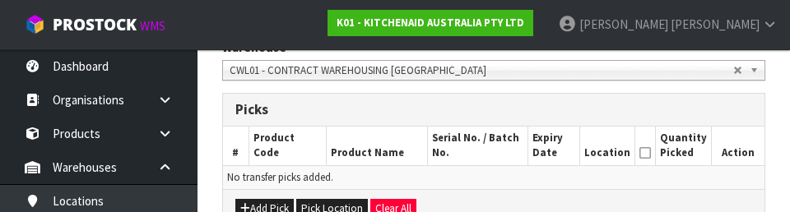
scroll to position [367, 0]
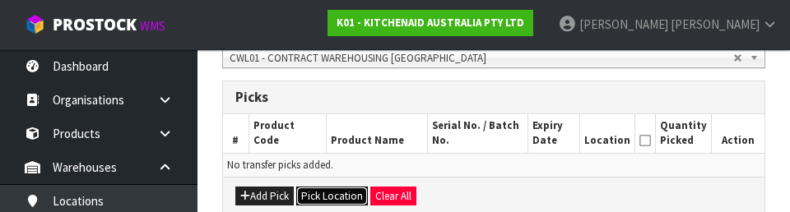
click at [325, 190] on button "Pick Location" at bounding box center [332, 197] width 72 height 20
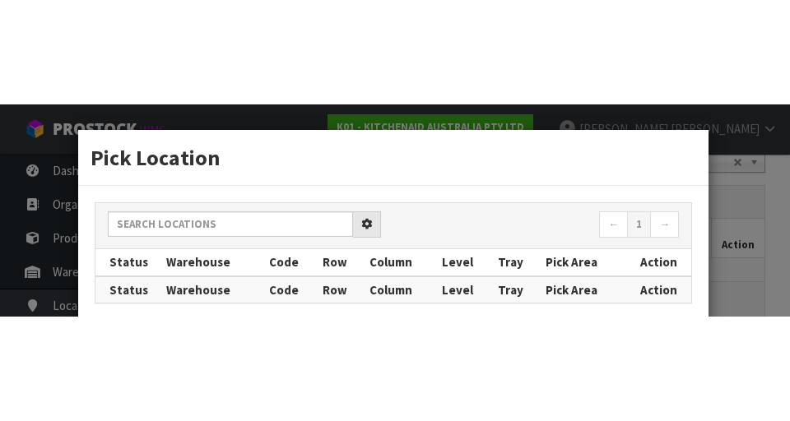
scroll to position [370, 0]
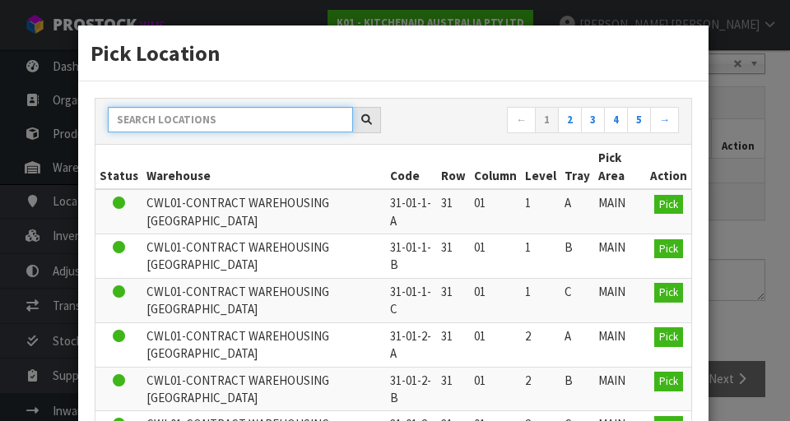
click at [149, 109] on input "text" at bounding box center [230, 120] width 245 height 26
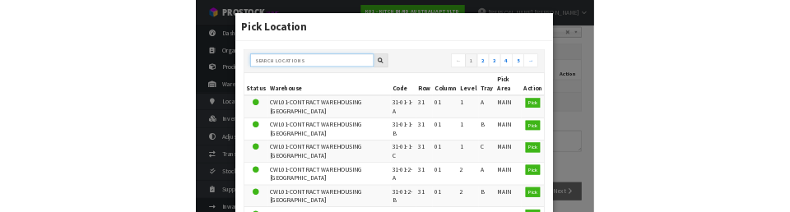
scroll to position [362, 0]
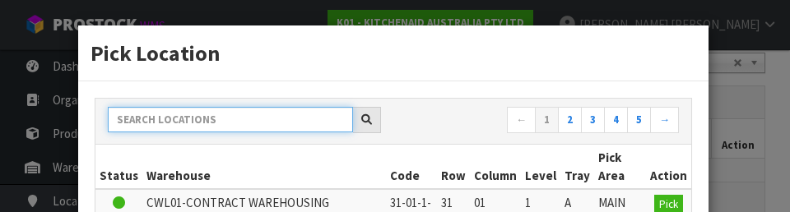
click at [140, 116] on input "text" at bounding box center [230, 120] width 245 height 26
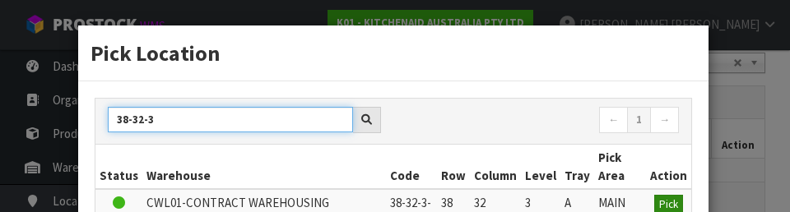
type input "38-32-3"
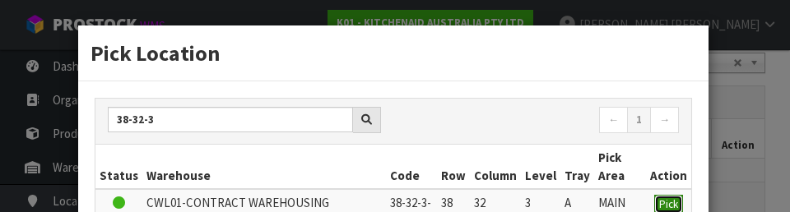
click at [671, 201] on span "Pick" at bounding box center [668, 205] width 19 height 14
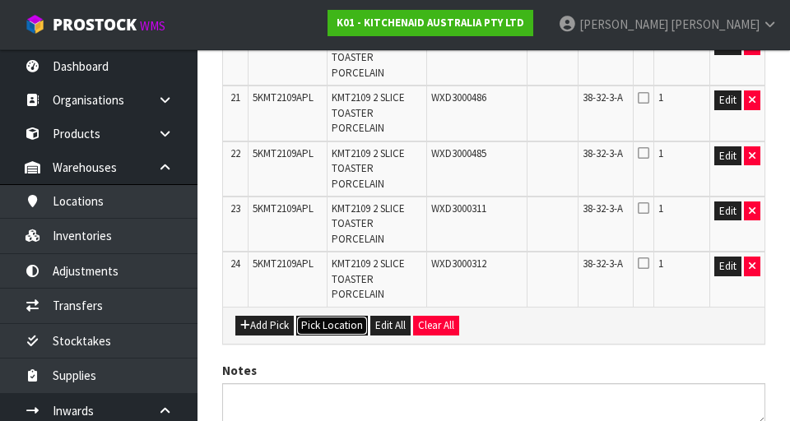
scroll to position [1537, 0]
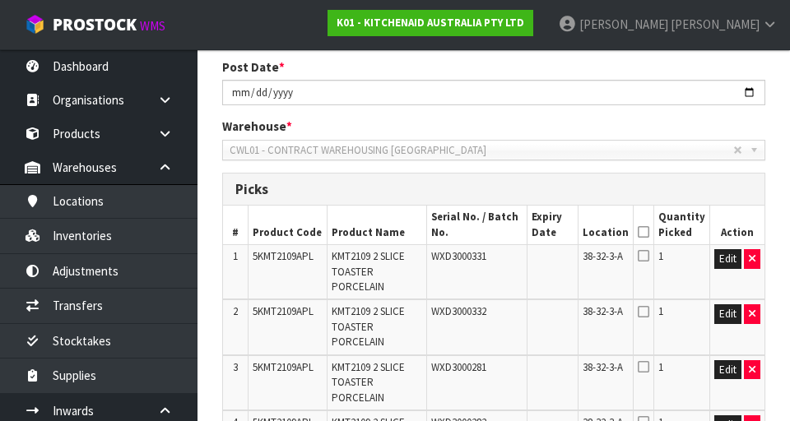
click at [649, 212] on icon at bounding box center [644, 232] width 12 height 1
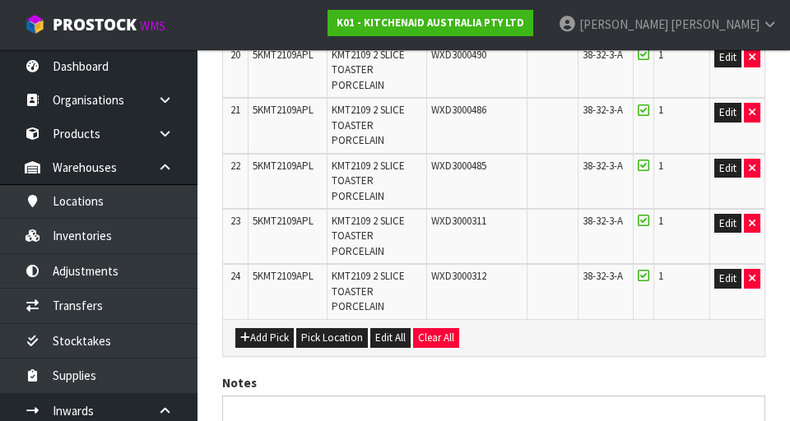
scroll to position [1673, 0]
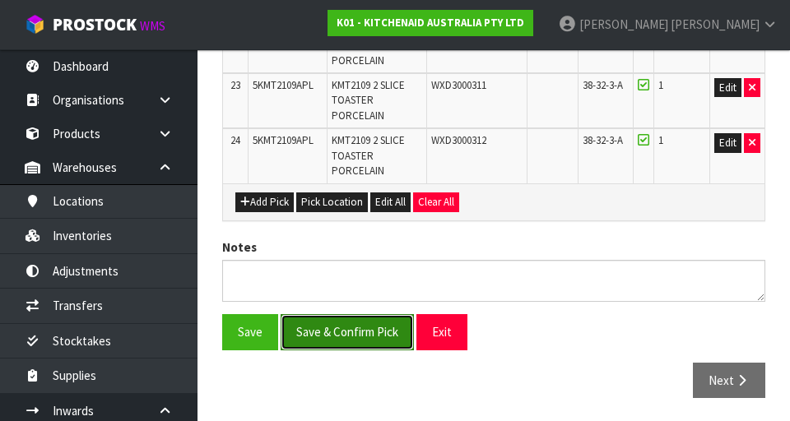
click at [354, 212] on button "Save & Confirm Pick" at bounding box center [347, 331] width 133 height 35
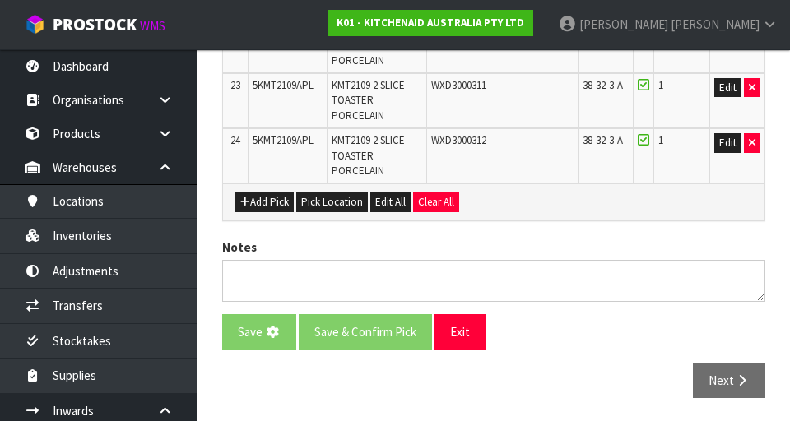
scroll to position [0, 0]
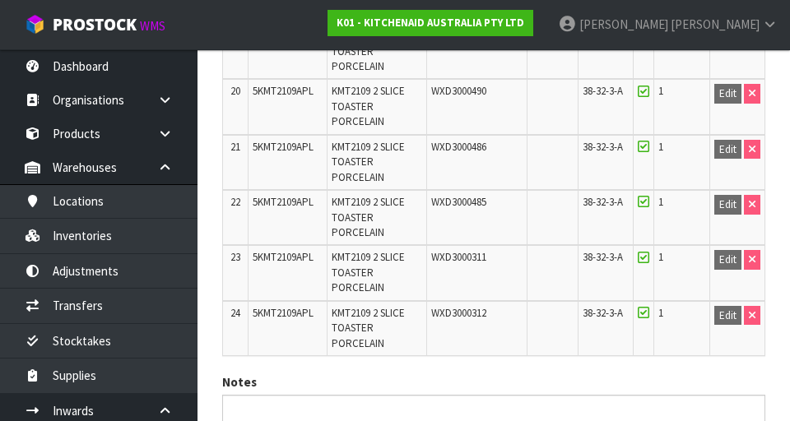
scroll to position [1696, 0]
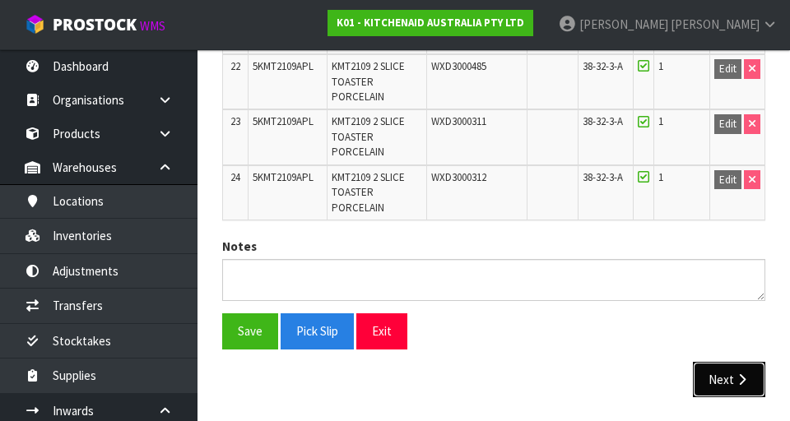
click at [753, 212] on button "Next" at bounding box center [729, 379] width 72 height 35
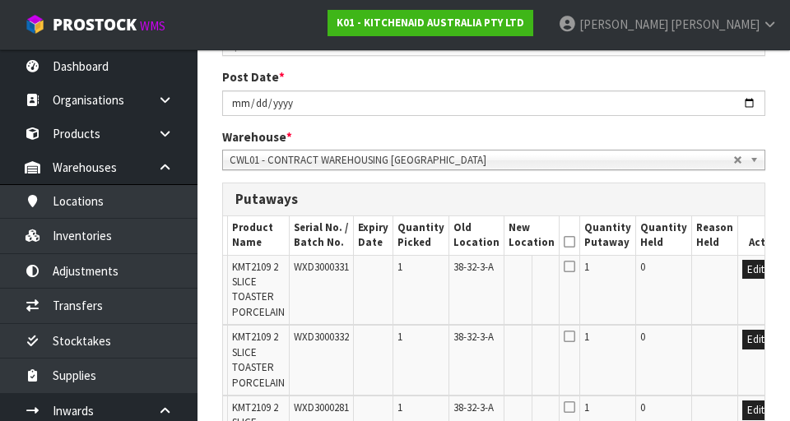
scroll to position [332, 0]
click at [742, 212] on button "Edit" at bounding box center [755, 271] width 27 height 20
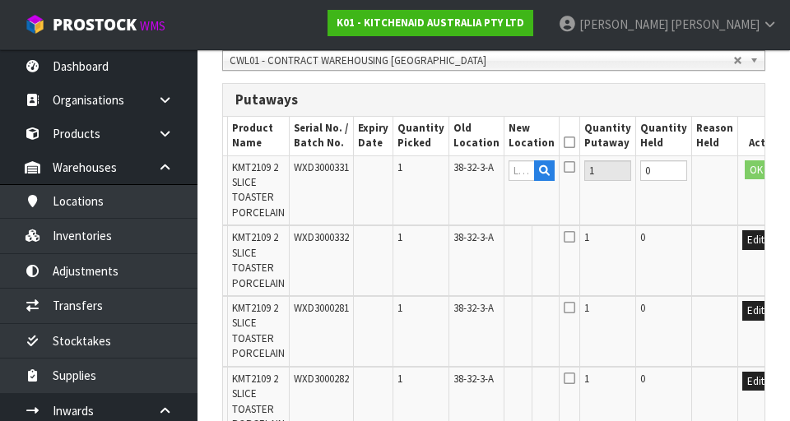
scroll to position [404, 0]
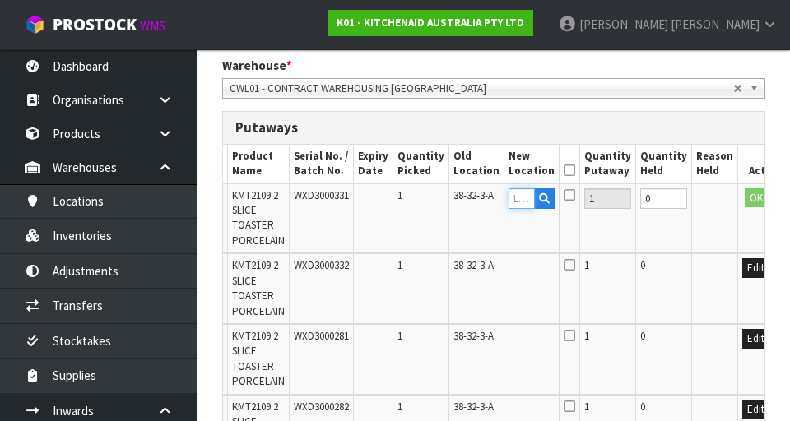
click at [509, 200] on input "text" at bounding box center [522, 198] width 26 height 21
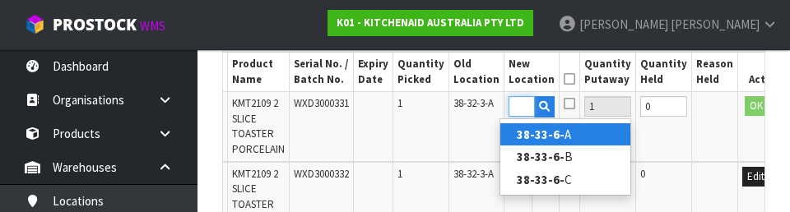
scroll to position [518, 0]
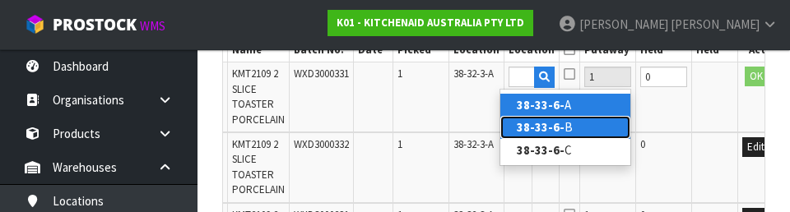
click at [572, 129] on link "38-33-6- B" at bounding box center [565, 127] width 130 height 22
type input "38-33-6-B"
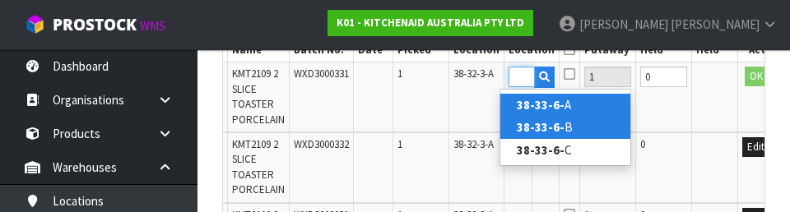
scroll to position [0, 0]
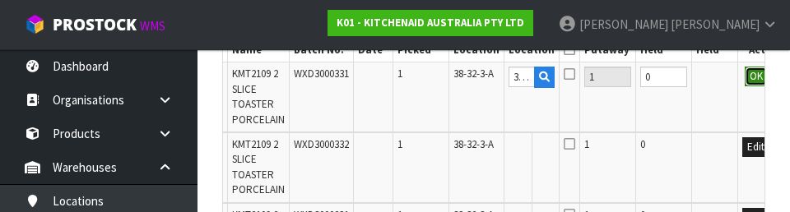
click at [745, 80] on button "OK" at bounding box center [756, 77] width 23 height 20
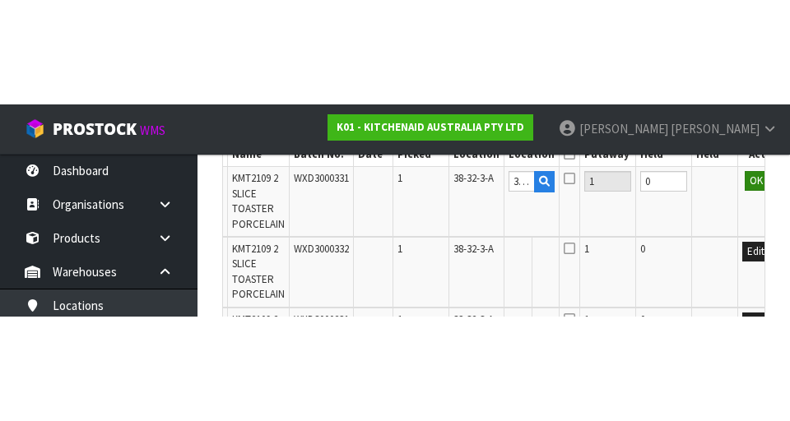
scroll to position [526, 0]
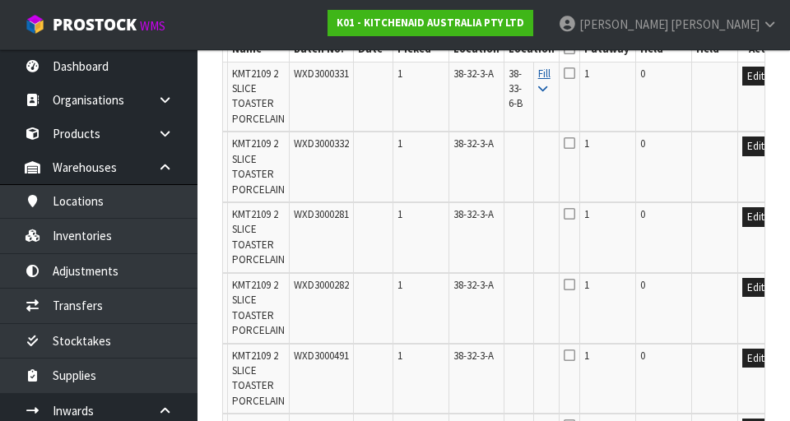
click at [538, 84] on icon at bounding box center [542, 89] width 9 height 11
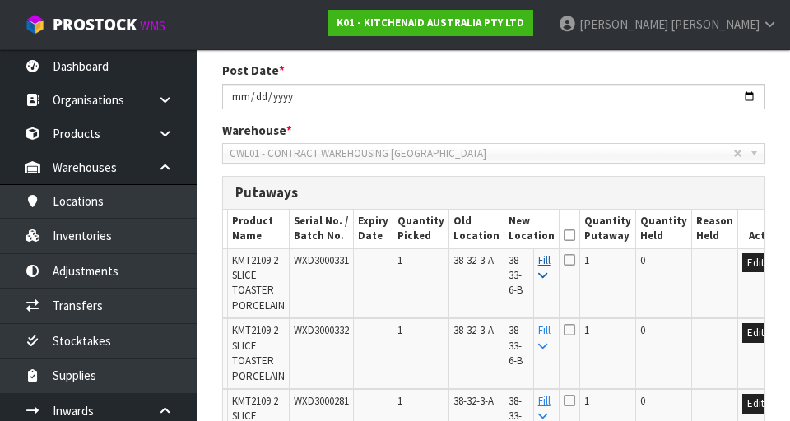
scroll to position [332, 0]
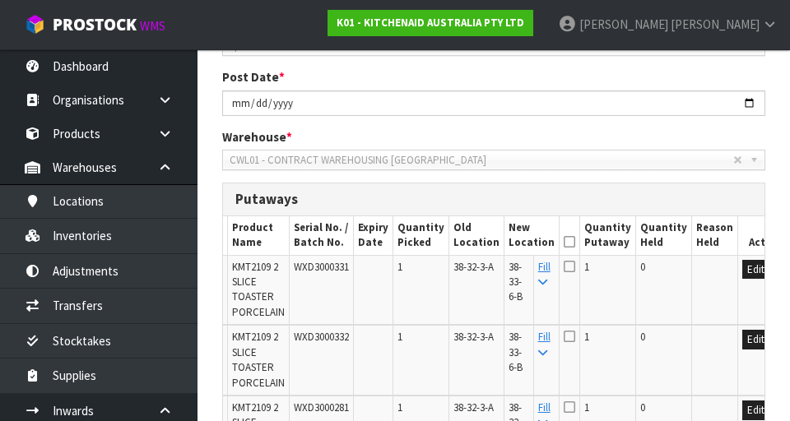
click at [564, 212] on icon at bounding box center [570, 242] width 12 height 1
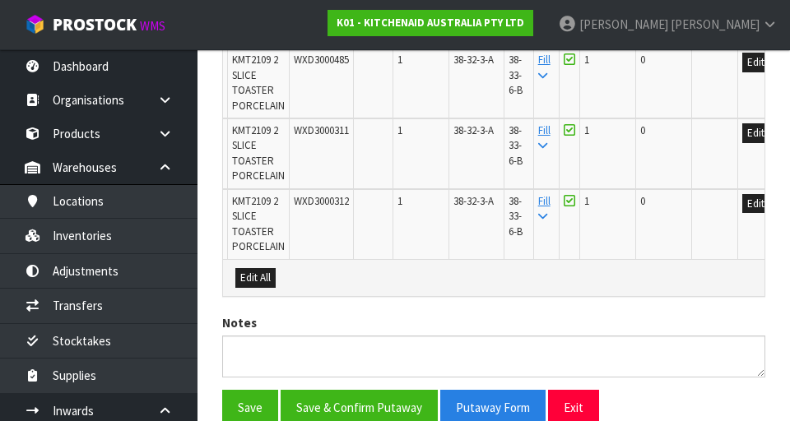
scroll to position [2097, 0]
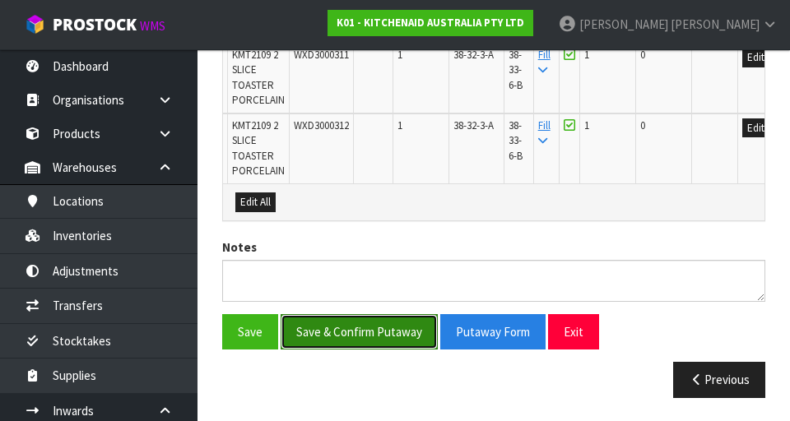
click at [336, 212] on button "Save & Confirm Putaway" at bounding box center [359, 331] width 157 height 35
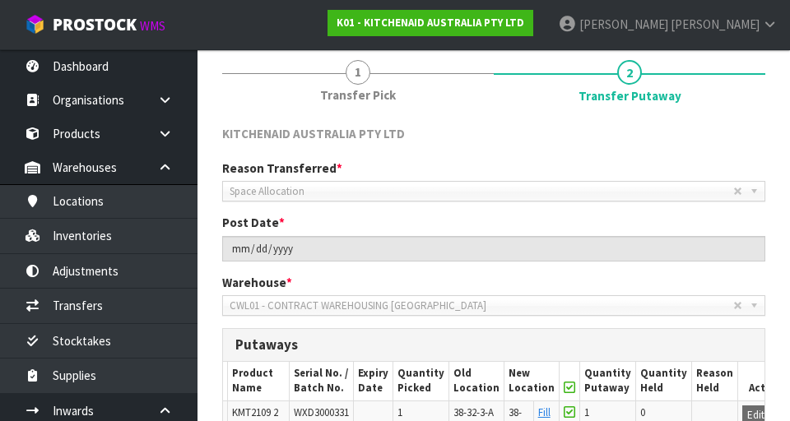
scroll to position [193, 0]
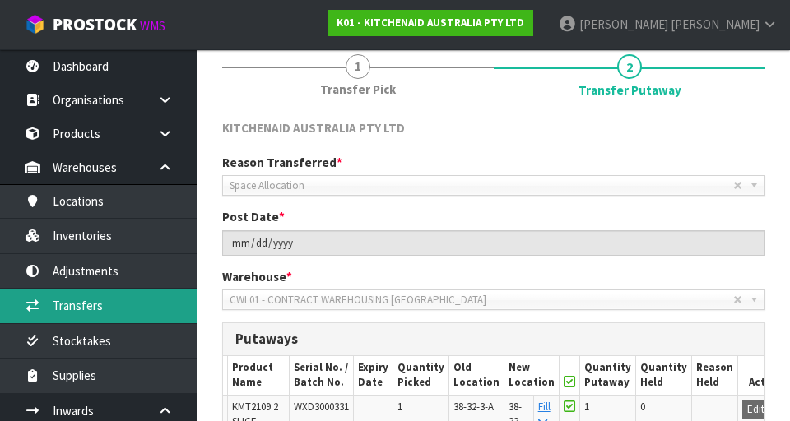
click at [61, 212] on link "Transfers" at bounding box center [99, 306] width 198 height 34
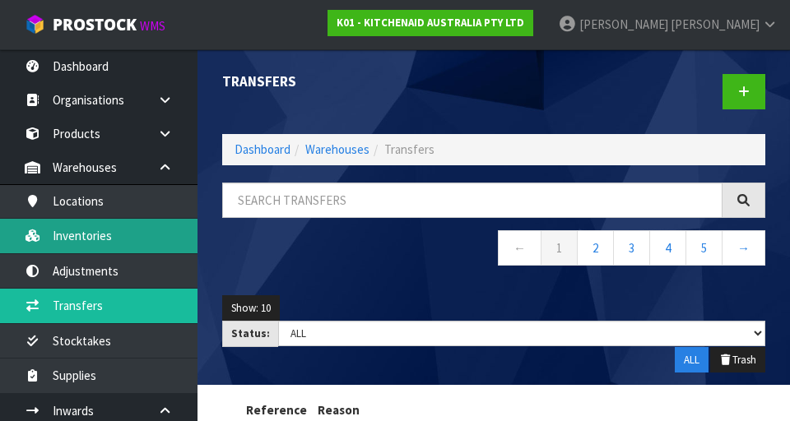
click at [63, 212] on link "Inventories" at bounding box center [99, 236] width 198 height 34
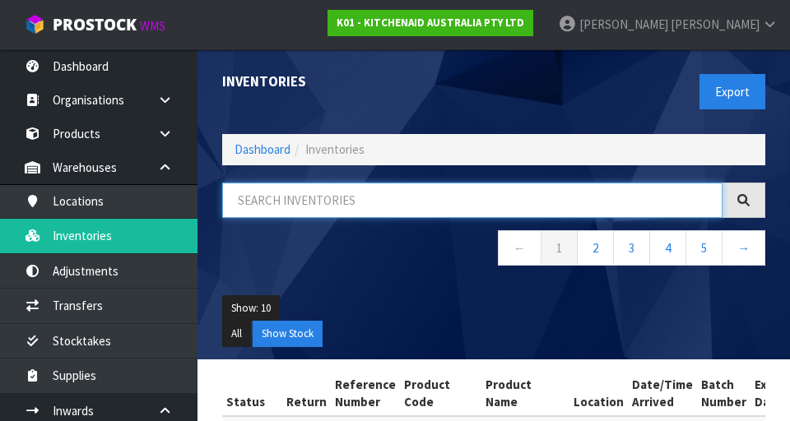
click at [297, 194] on input "text" at bounding box center [472, 200] width 500 height 35
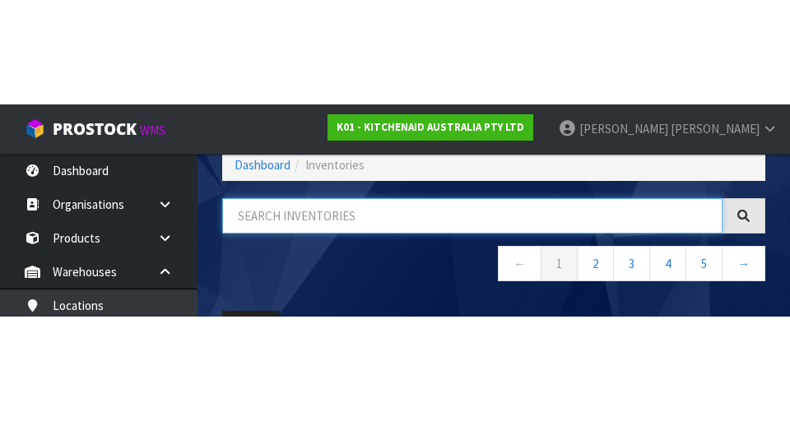
scroll to position [94, 0]
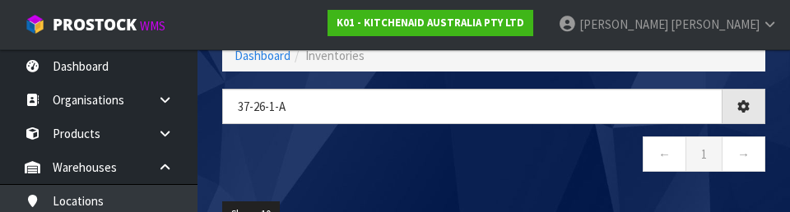
click at [296, 165] on nav "← 1 →" at bounding box center [493, 157] width 543 height 40
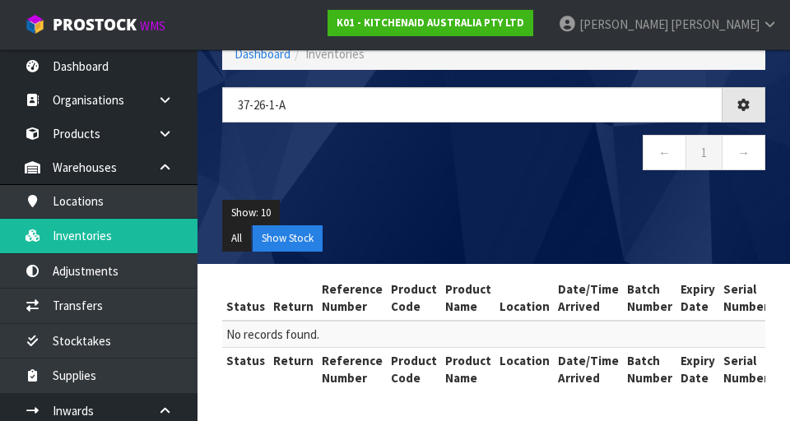
scroll to position [93, 0]
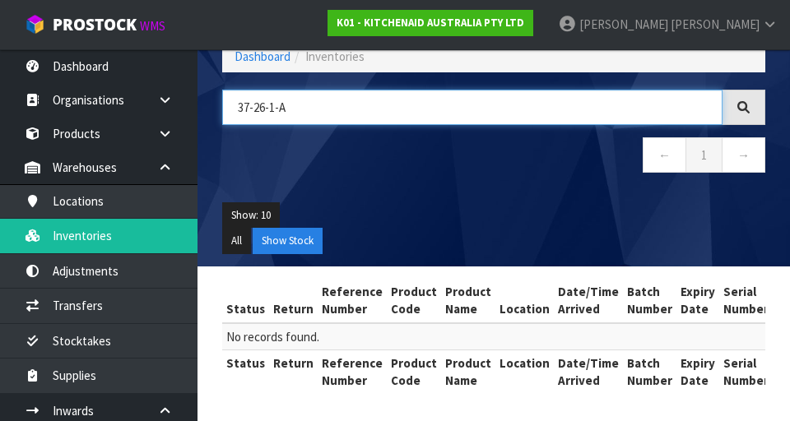
click at [259, 105] on input "37-26-1-A" at bounding box center [472, 107] width 500 height 35
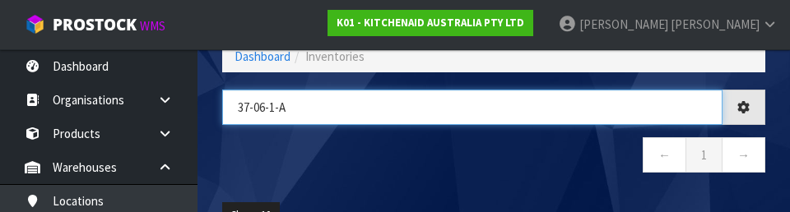
type input "37-06-1-A"
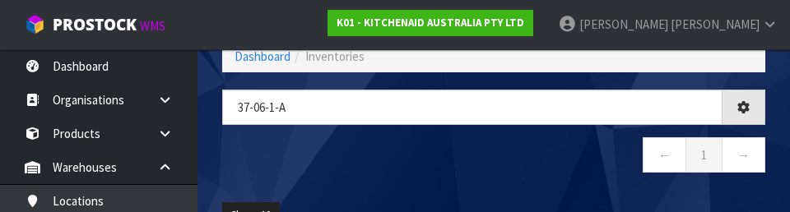
click at [449, 181] on div "37-06-1-A ← 1 →" at bounding box center [494, 140] width 568 height 100
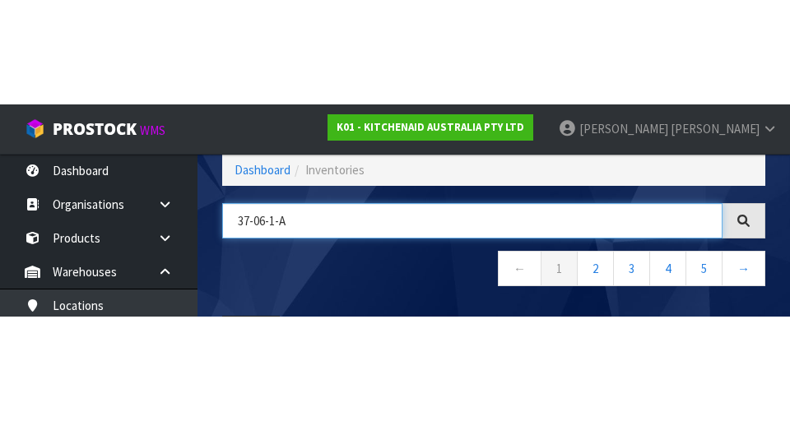
scroll to position [94, 0]
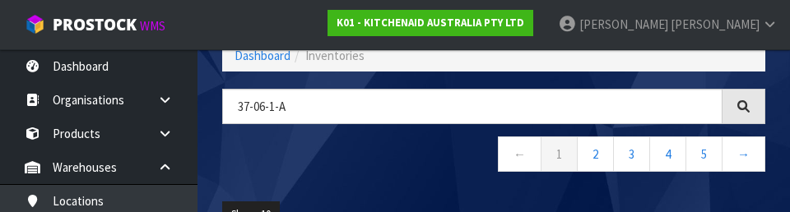
click at [315, 165] on nav "← 1 2 3 4 5 →" at bounding box center [493, 157] width 543 height 40
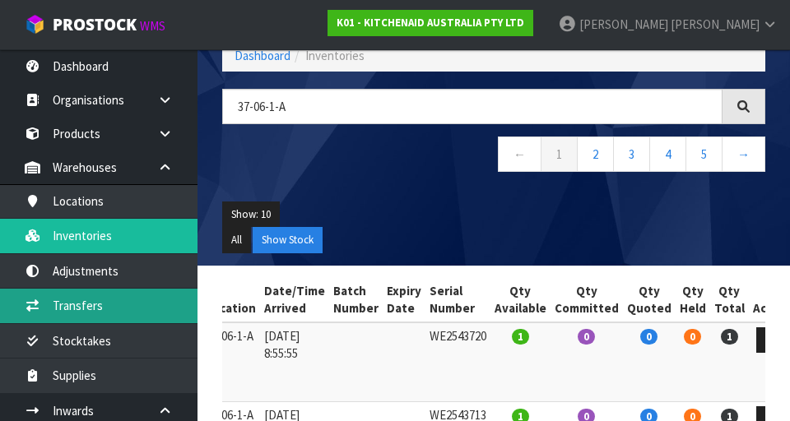
click at [54, 212] on link "Transfers" at bounding box center [99, 306] width 198 height 34
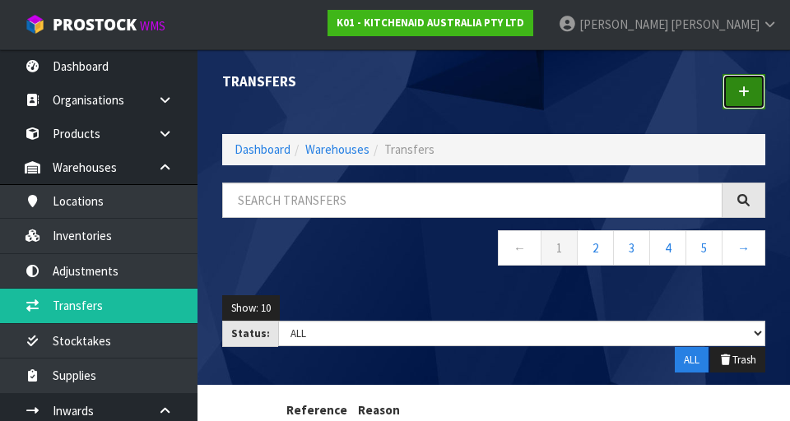
click at [746, 86] on icon at bounding box center [744, 92] width 12 height 12
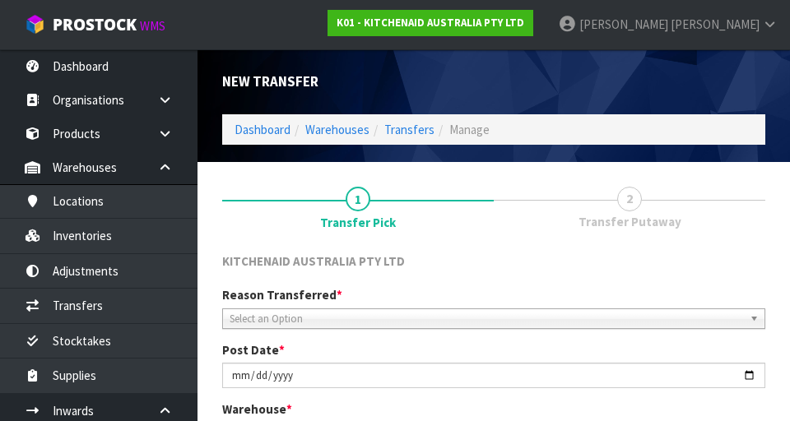
click at [272, 212] on span "Select an Option" at bounding box center [487, 319] width 514 height 20
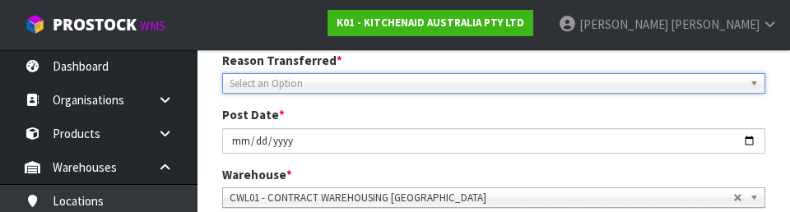
scroll to position [227, 0]
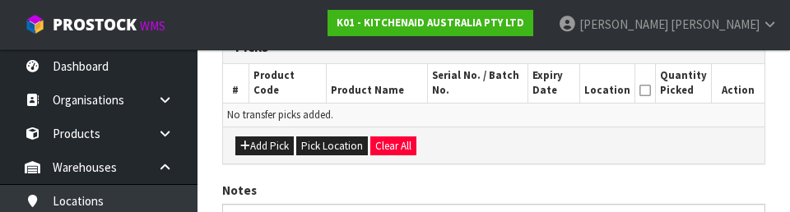
click at [478, 149] on div "Add Pick Pick Location Clear All" at bounding box center [494, 145] width 542 height 37
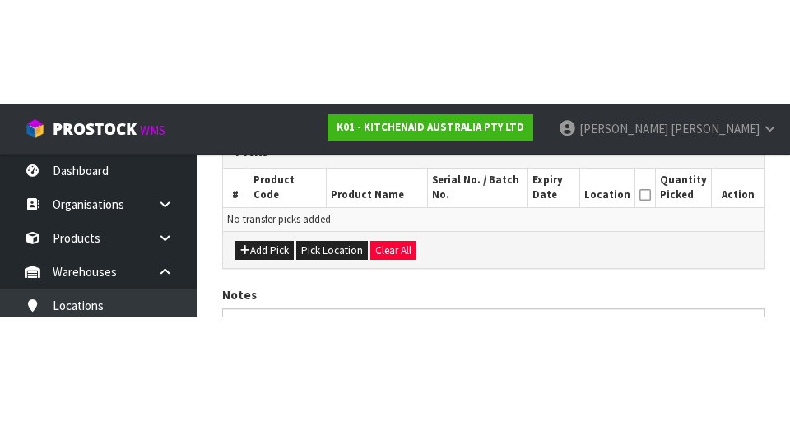
scroll to position [370, 0]
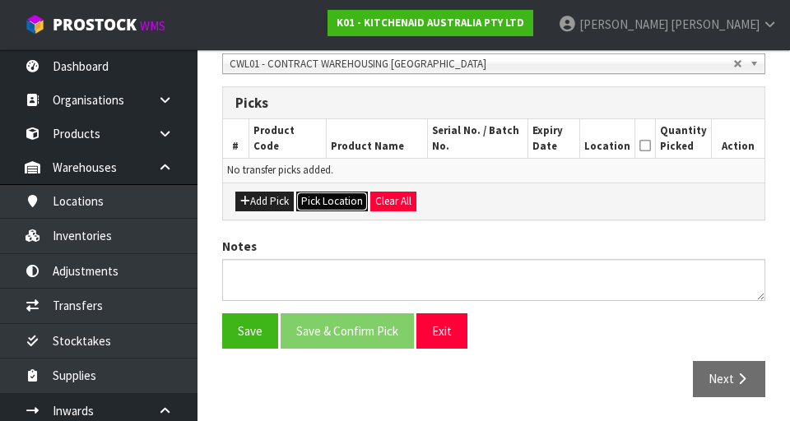
click at [317, 201] on button "Pick Location" at bounding box center [332, 202] width 72 height 20
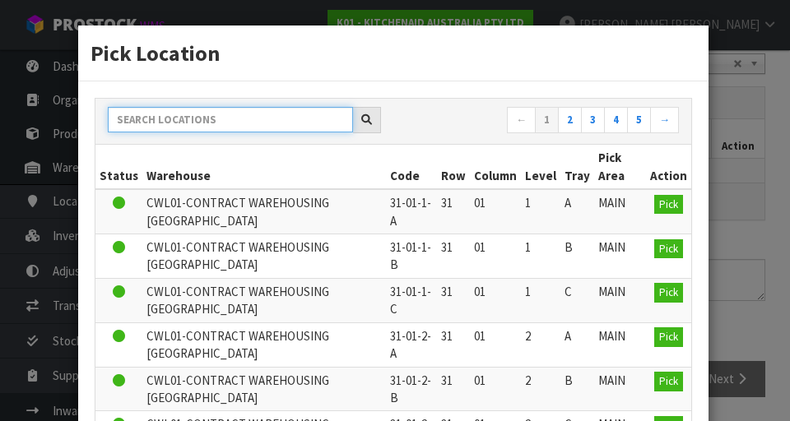
paste input "37-06-1-A"
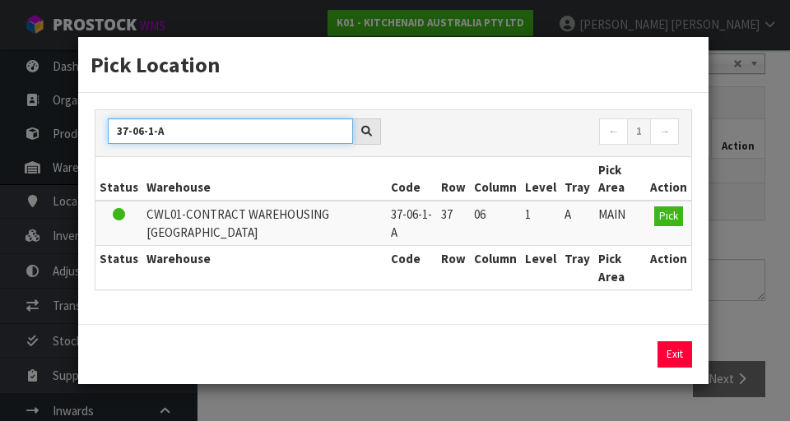
type input "37-06-1-A"
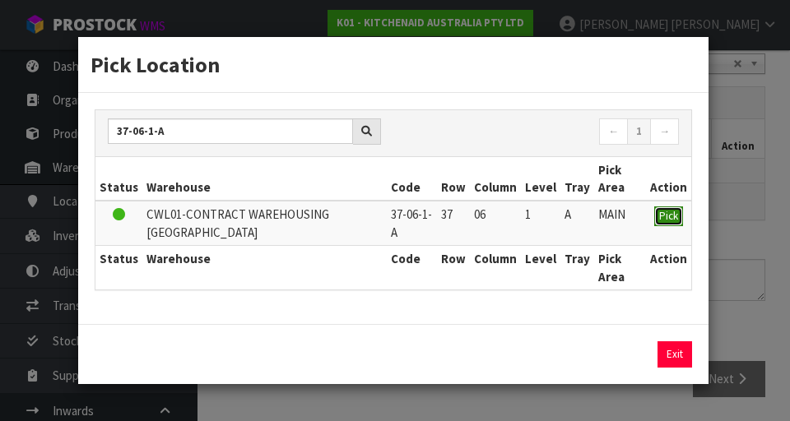
click at [667, 212] on span "Pick" at bounding box center [668, 216] width 19 height 14
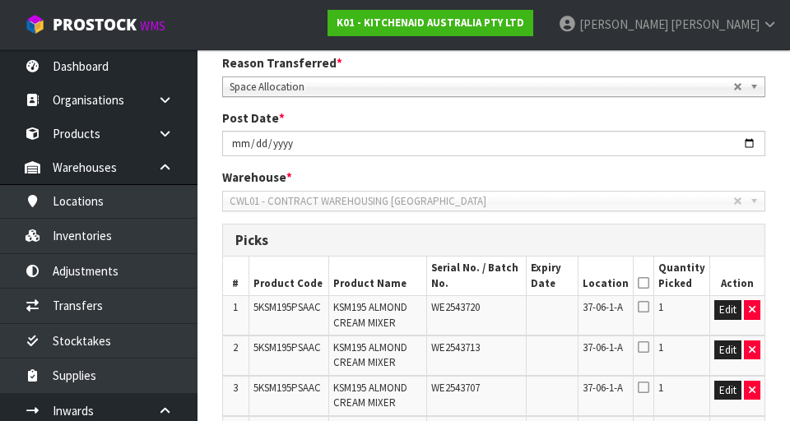
scroll to position [0, 0]
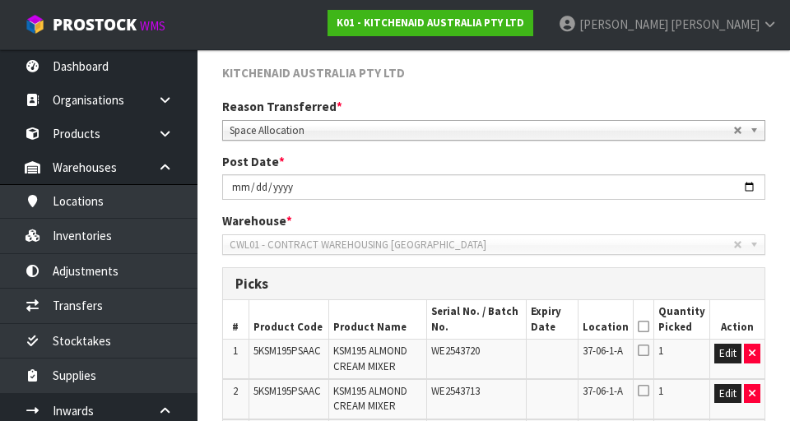
click at [645, 212] on icon at bounding box center [644, 327] width 12 height 1
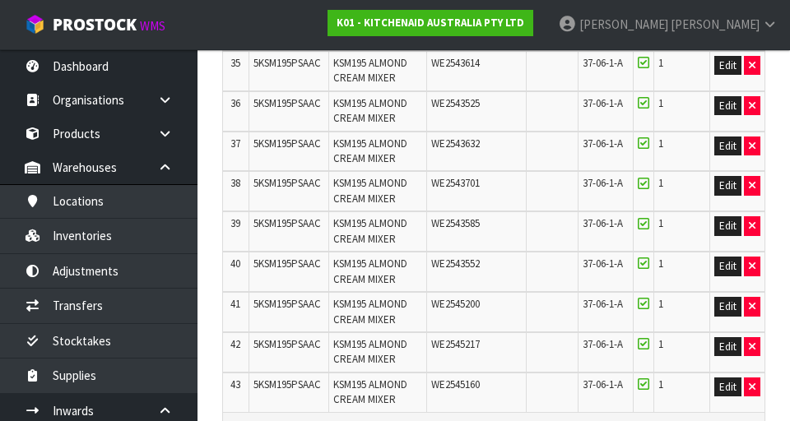
scroll to position [2073, 0]
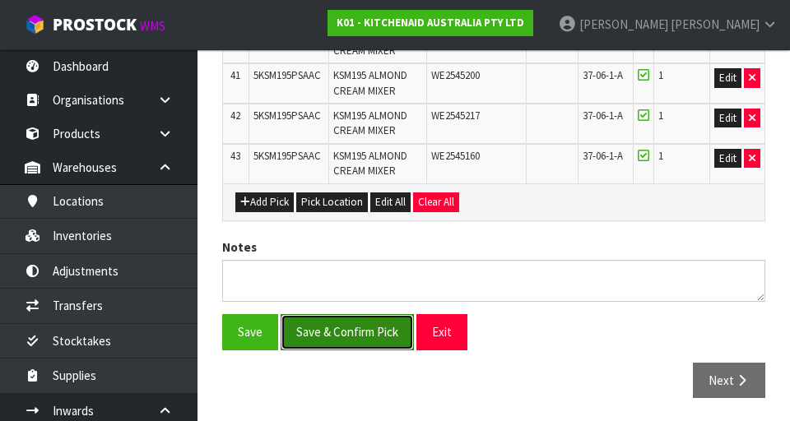
click at [335, 212] on button "Save & Confirm Pick" at bounding box center [347, 331] width 133 height 35
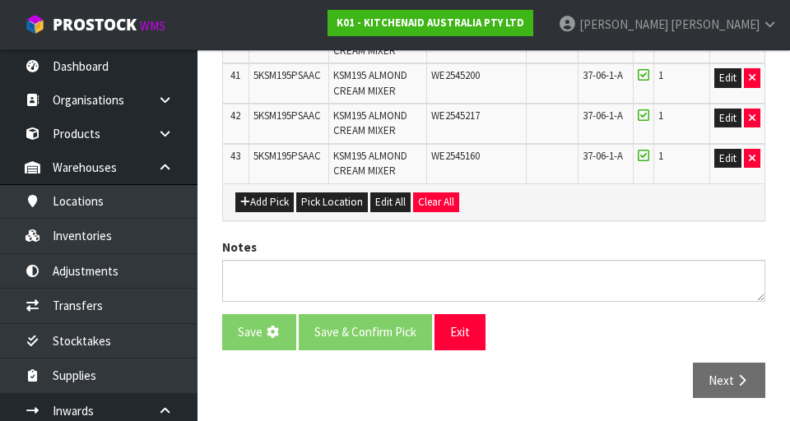
scroll to position [0, 0]
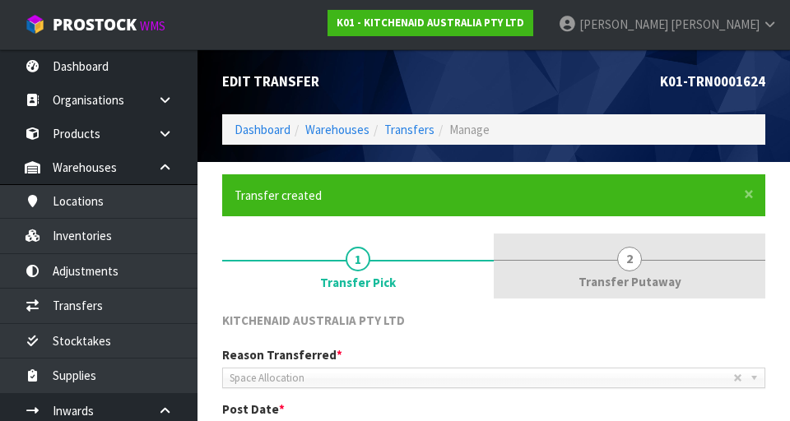
click at [631, 212] on span "2" at bounding box center [629, 259] width 25 height 25
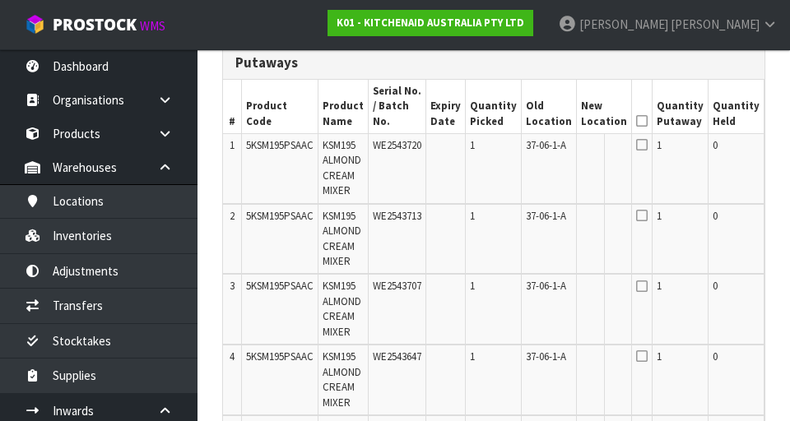
scroll to position [0, 72]
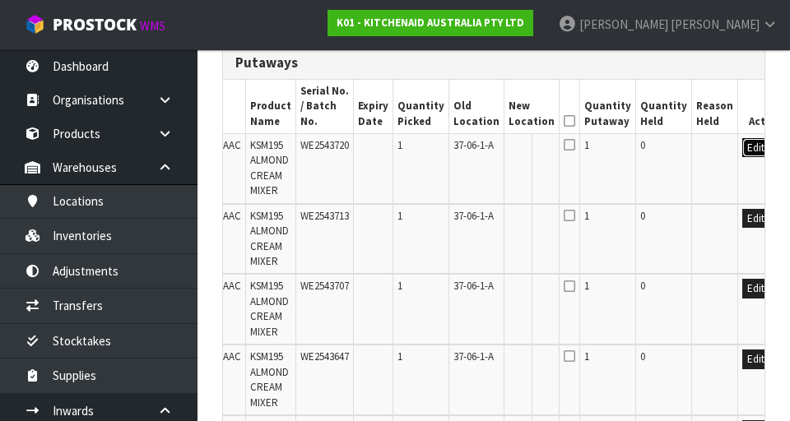
click at [742, 138] on button "Edit" at bounding box center [755, 148] width 27 height 20
click at [509, 139] on input "text" at bounding box center [522, 148] width 26 height 21
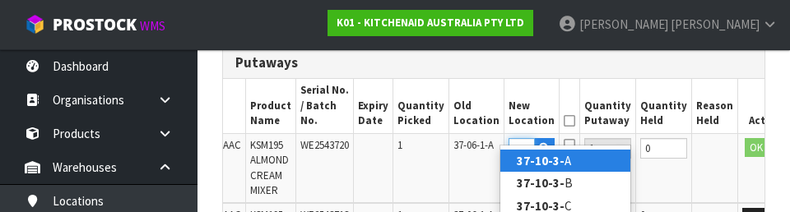
scroll to position [0, 31]
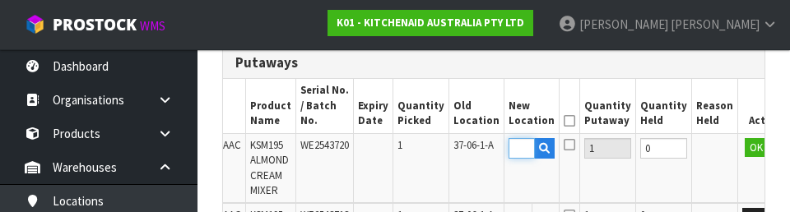
type input "37-10-3-A"
click at [402, 137] on td "1" at bounding box center [421, 168] width 56 height 70
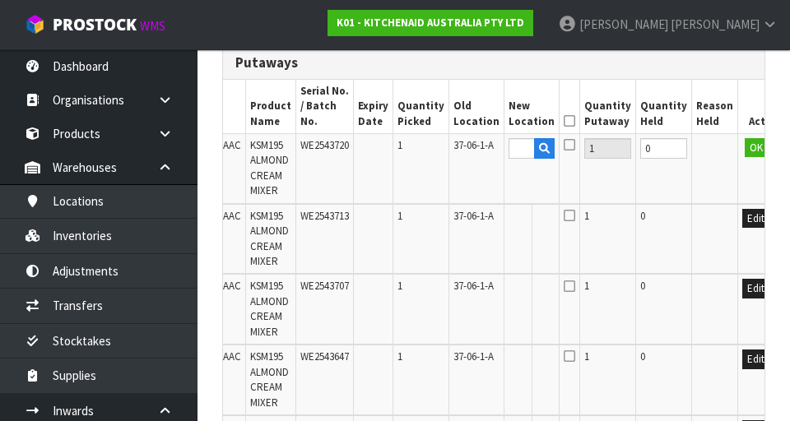
scroll to position [0, 0]
click at [745, 138] on button "OK" at bounding box center [756, 148] width 23 height 20
click at [538, 156] on icon at bounding box center [542, 161] width 9 height 11
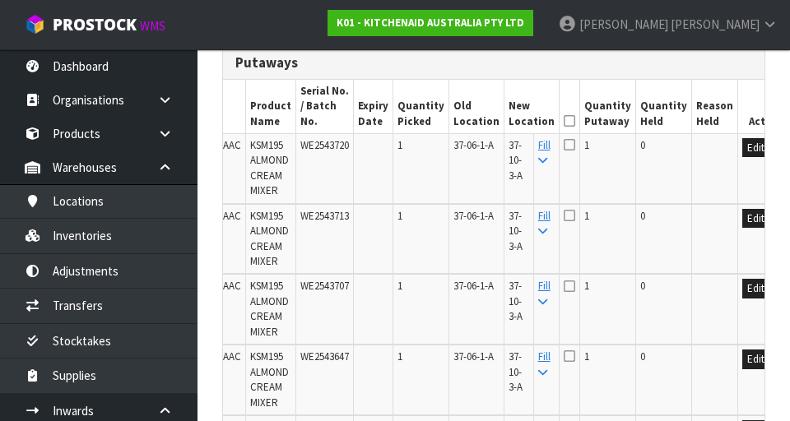
click at [564, 121] on icon at bounding box center [570, 121] width 12 height 1
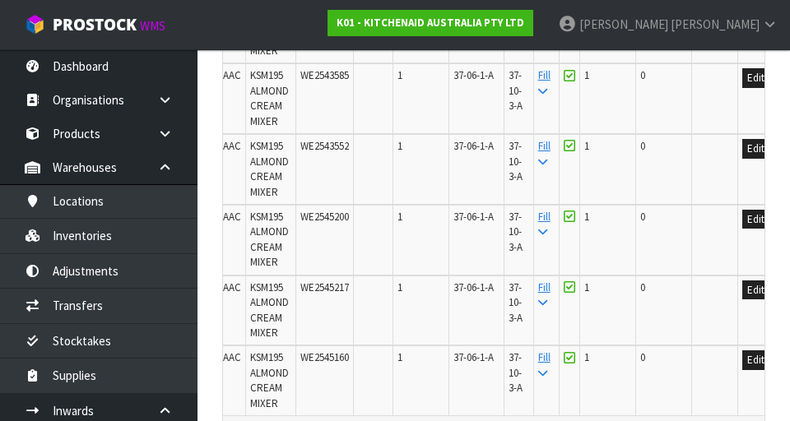
scroll to position [3437, 0]
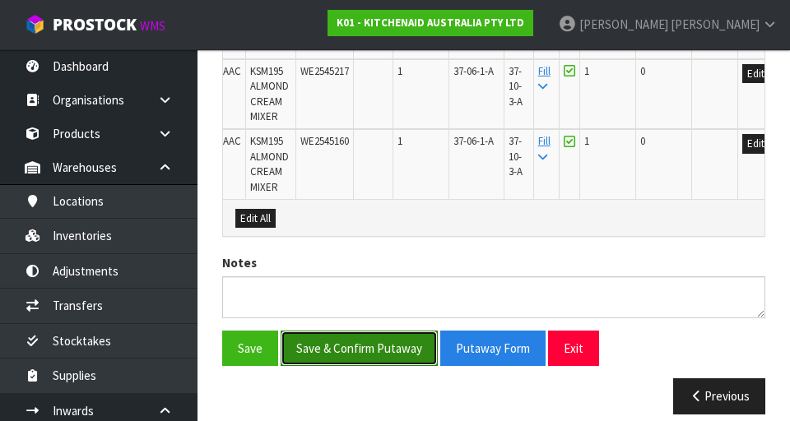
click at [343, 212] on button "Save & Confirm Putaway" at bounding box center [359, 348] width 157 height 35
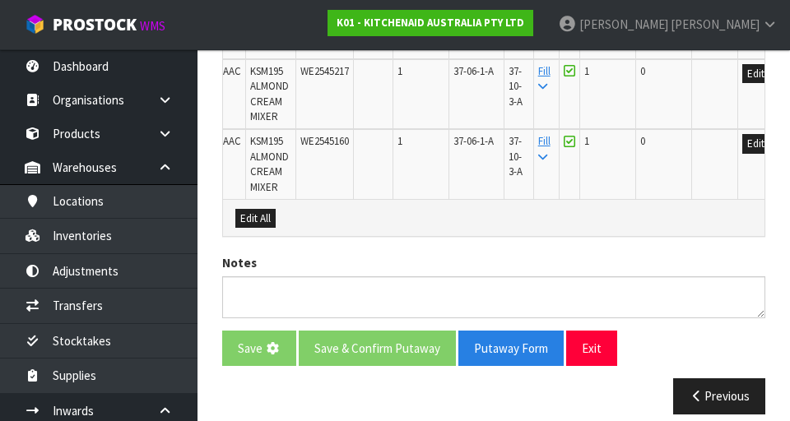
scroll to position [0, 0]
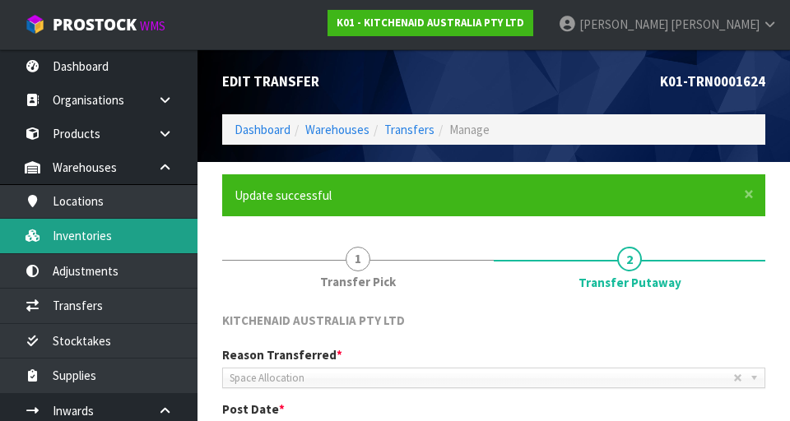
click at [82, 212] on link "Inventories" at bounding box center [99, 236] width 198 height 34
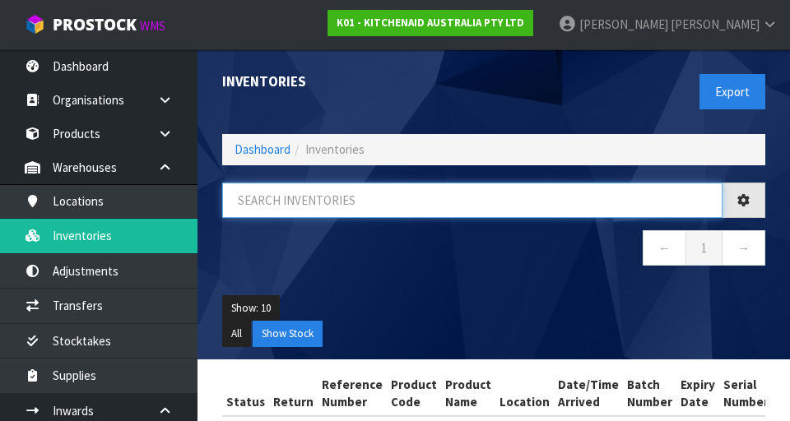
click at [304, 198] on input "text" at bounding box center [472, 200] width 500 height 35
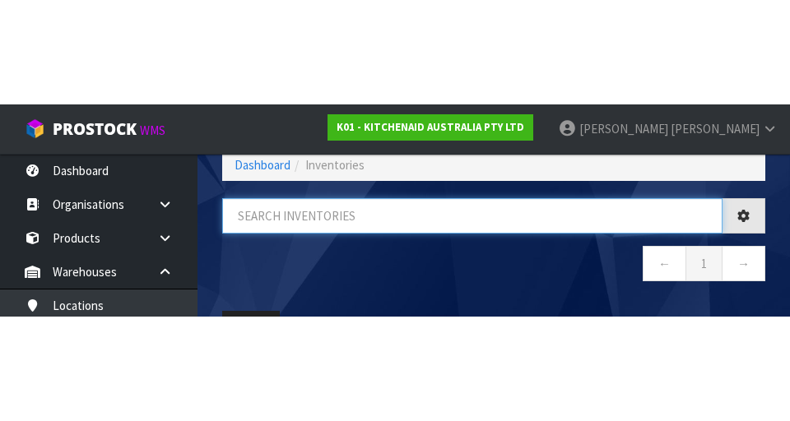
scroll to position [94, 0]
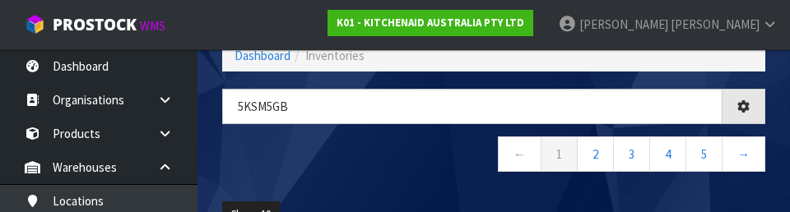
click at [277, 149] on nav "← 1 2 3 4 5 →" at bounding box center [493, 157] width 543 height 40
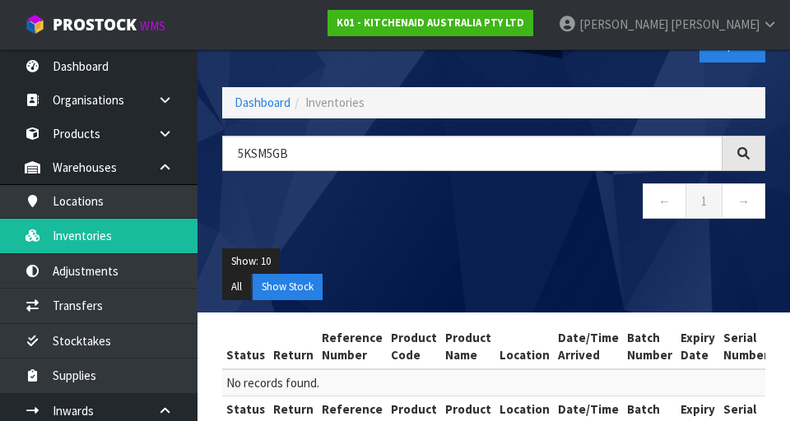
scroll to position [0, 0]
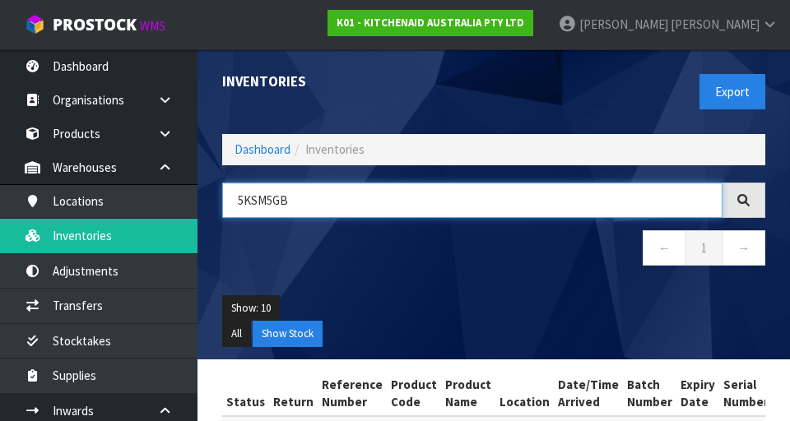
click at [241, 206] on input "5KSM5GB" at bounding box center [472, 200] width 500 height 35
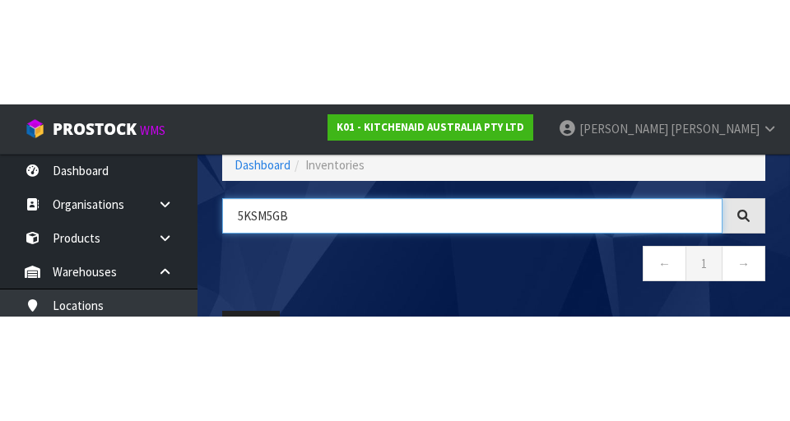
scroll to position [94, 0]
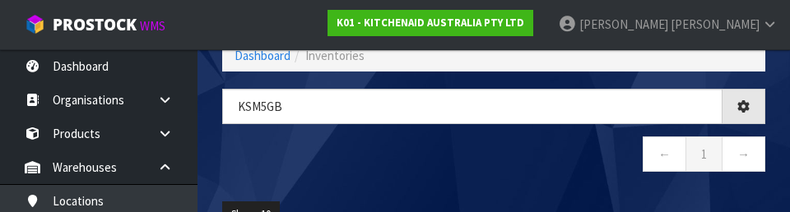
click at [429, 169] on nav "← 1 →" at bounding box center [493, 157] width 543 height 40
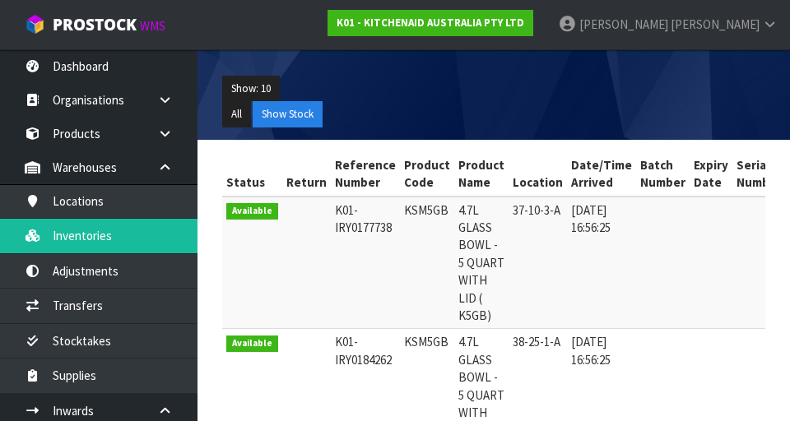
scroll to position [0, 0]
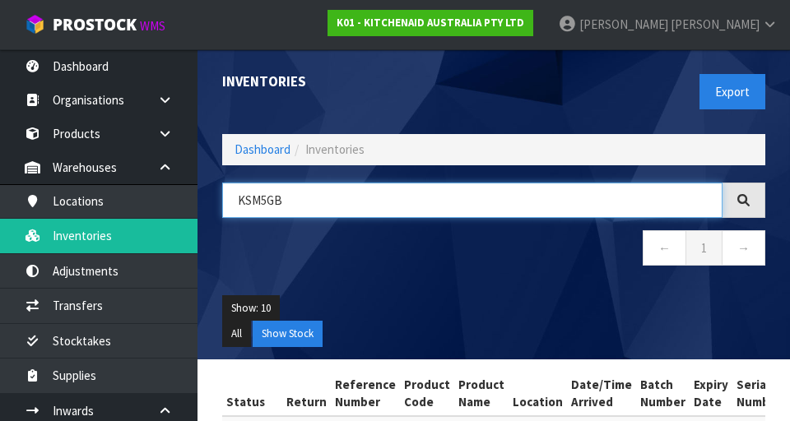
click at [511, 212] on input "KSM5GB" at bounding box center [472, 200] width 500 height 35
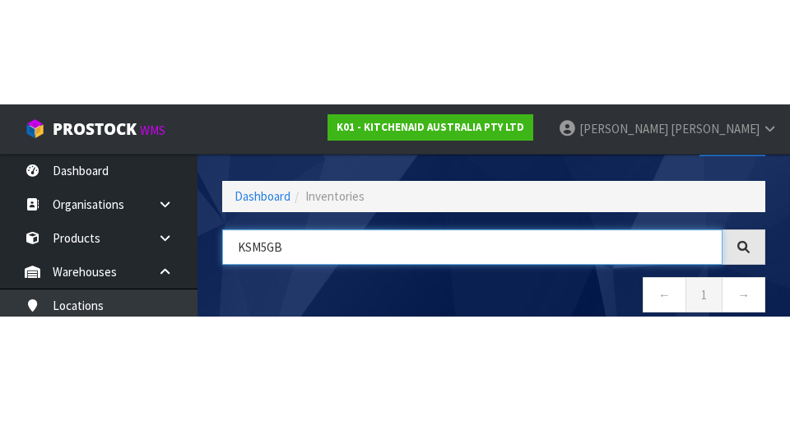
scroll to position [94, 0]
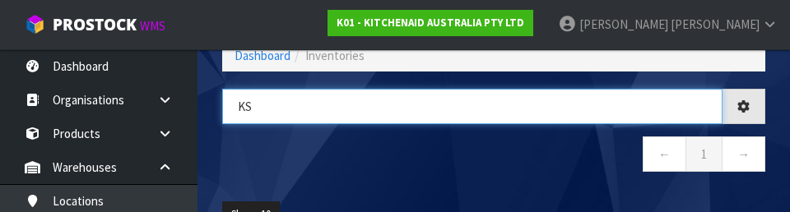
type input "K"
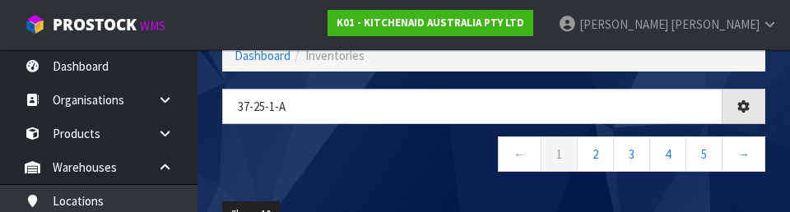
click at [420, 181] on div "37-25-1-a ← 1 2 3 4 5 →" at bounding box center [494, 139] width 568 height 100
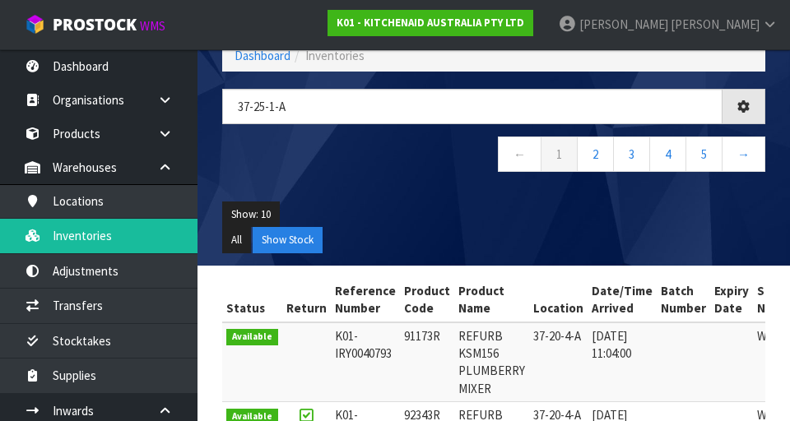
type input "37-25-1-A"
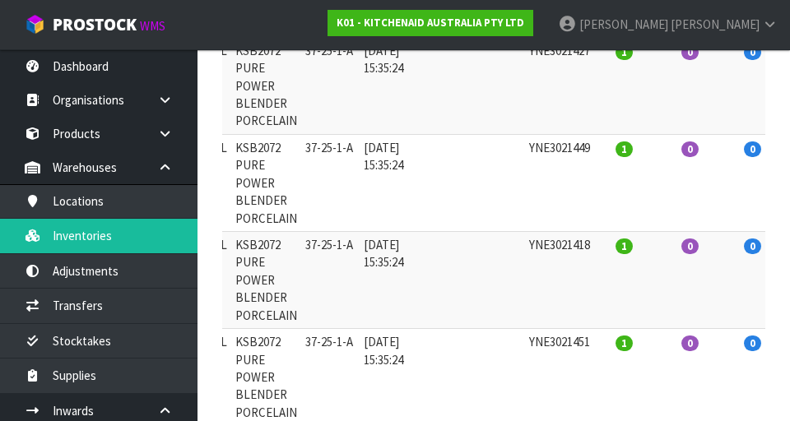
scroll to position [0, 0]
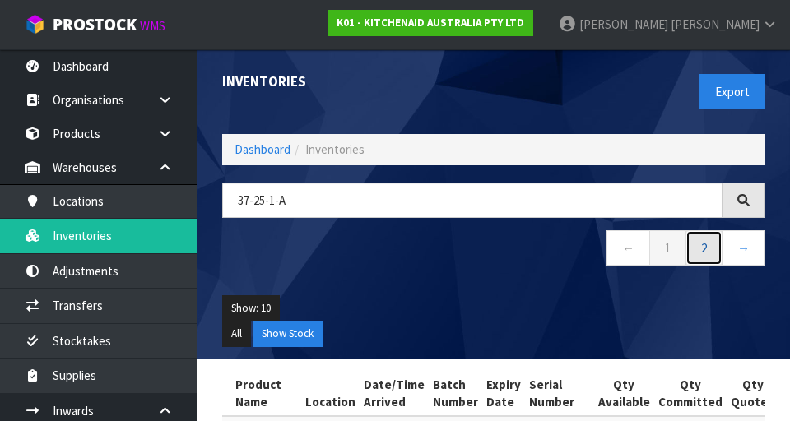
click at [701, 212] on link "2" at bounding box center [704, 247] width 37 height 35
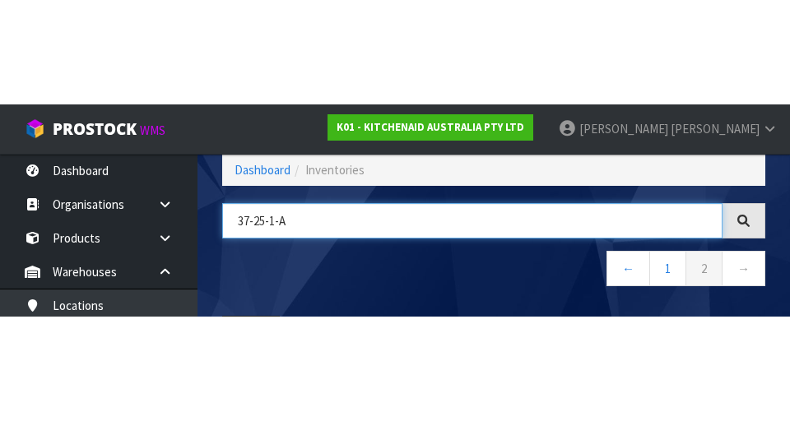
scroll to position [94, 0]
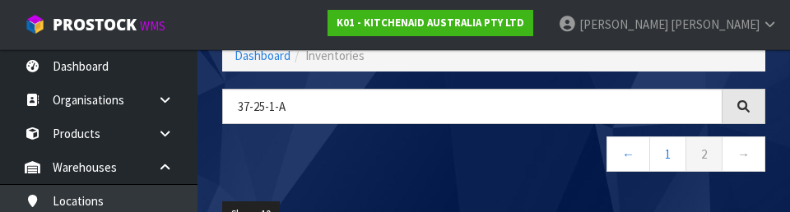
click at [527, 165] on nav "← 1 2 →" at bounding box center [493, 157] width 543 height 40
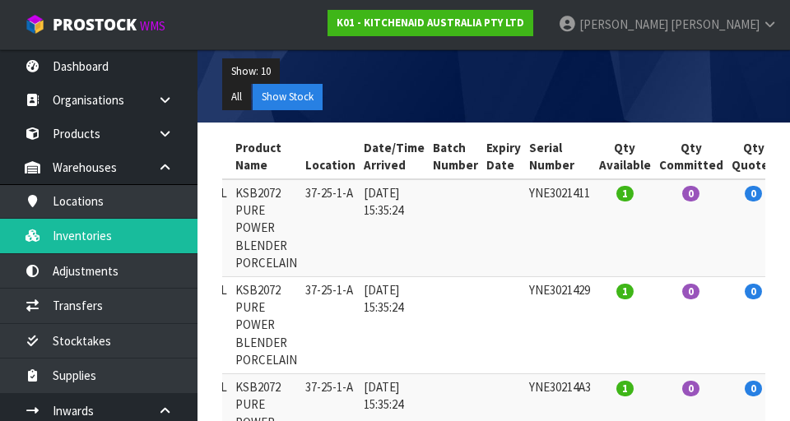
scroll to position [0, 0]
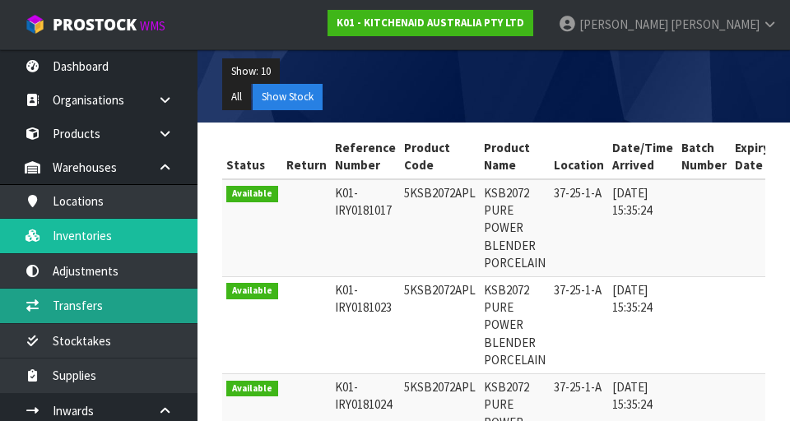
click at [70, 212] on link "Transfers" at bounding box center [99, 306] width 198 height 34
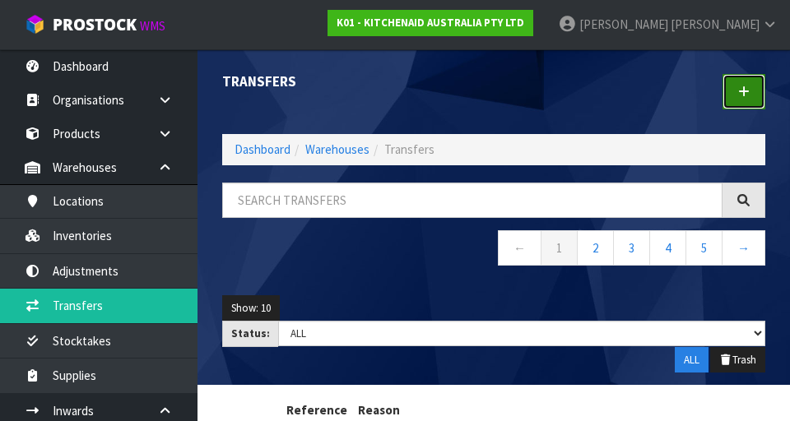
click at [747, 88] on icon at bounding box center [744, 92] width 12 height 12
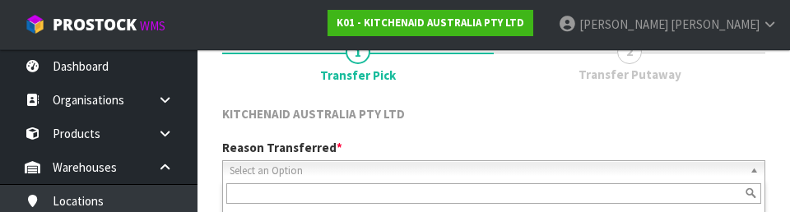
scroll to position [227, 0]
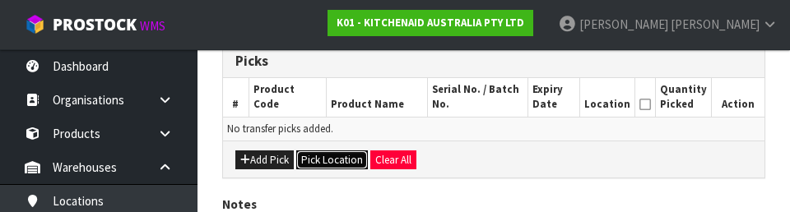
click at [327, 152] on button "Pick Location" at bounding box center [332, 161] width 72 height 20
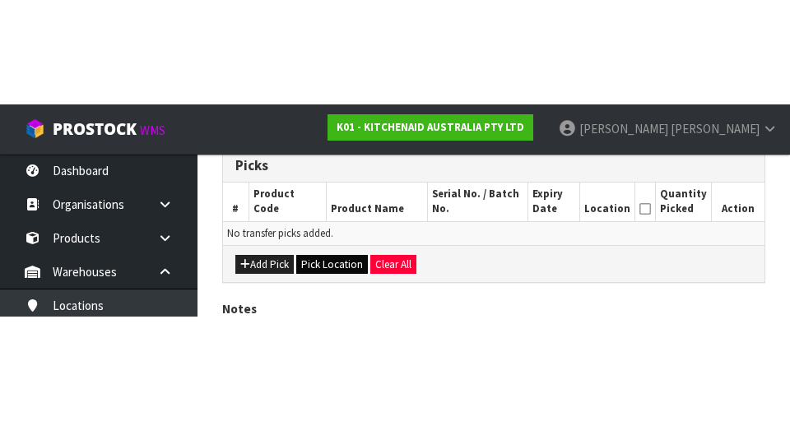
scroll to position [370, 0]
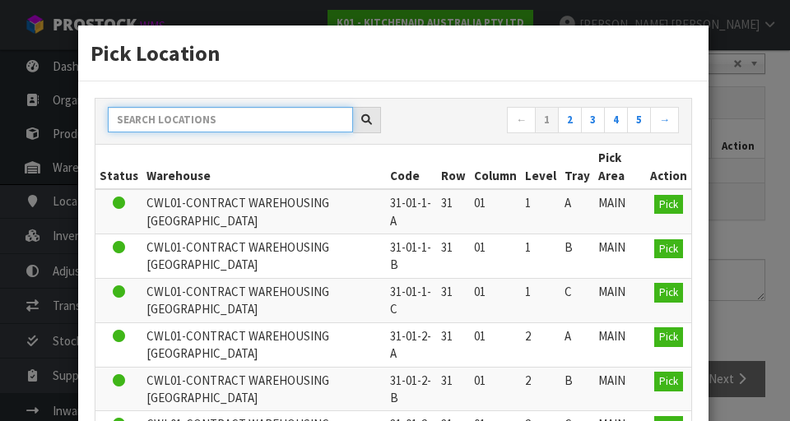
paste input "37-25-1-A"
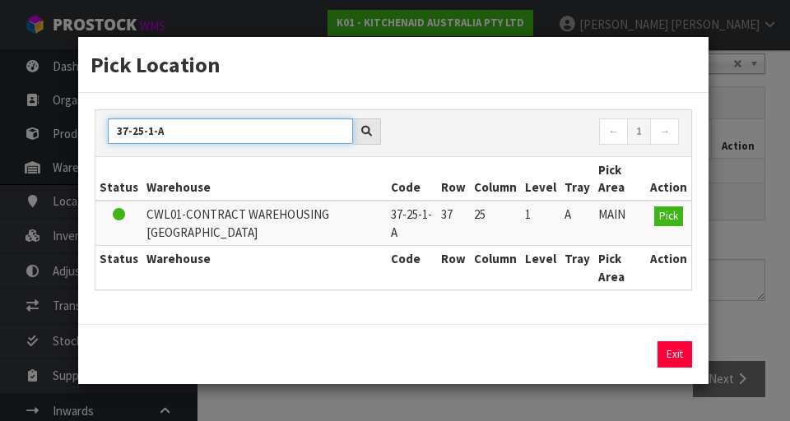
type input "37-25-1-A"
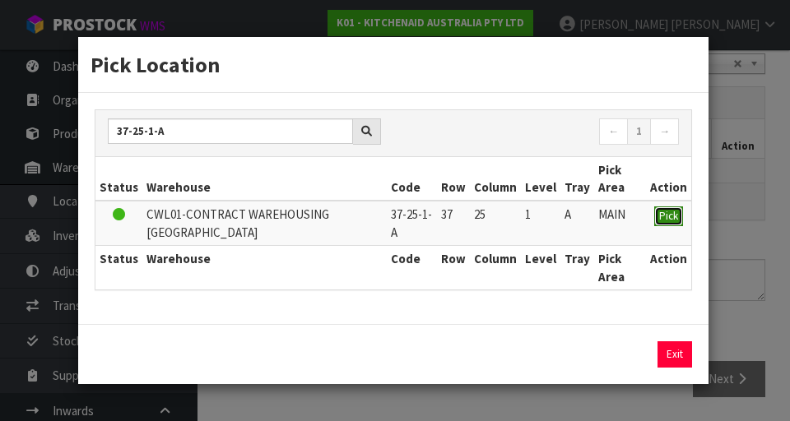
click at [671, 212] on span "Pick" at bounding box center [668, 216] width 19 height 14
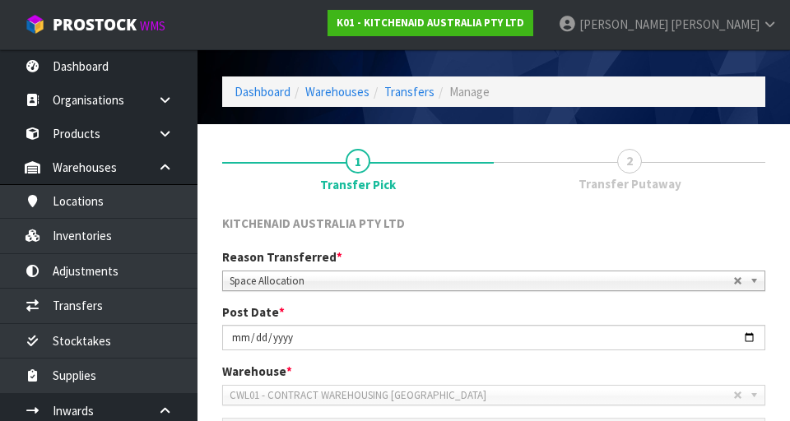
scroll to position [0, 0]
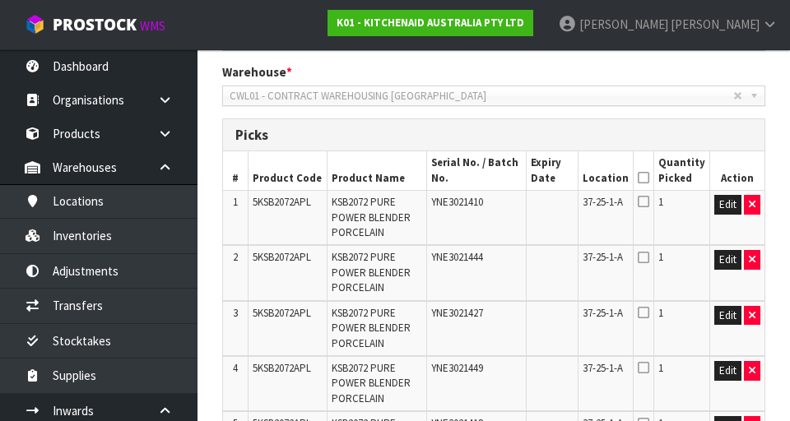
click at [648, 178] on icon at bounding box center [644, 178] width 12 height 1
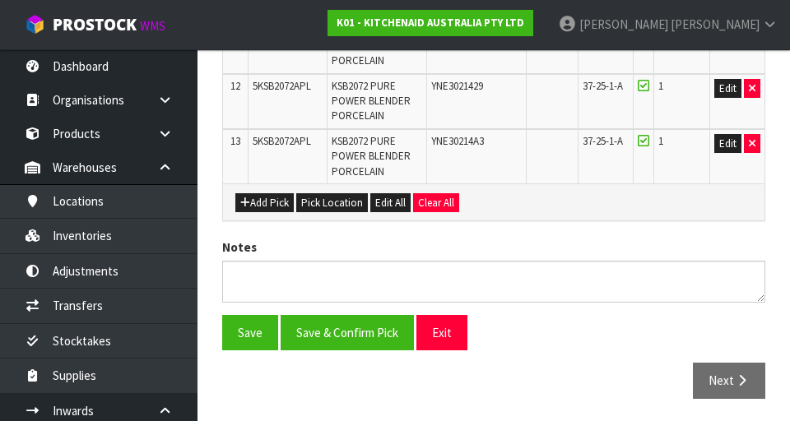
scroll to position [1064, 0]
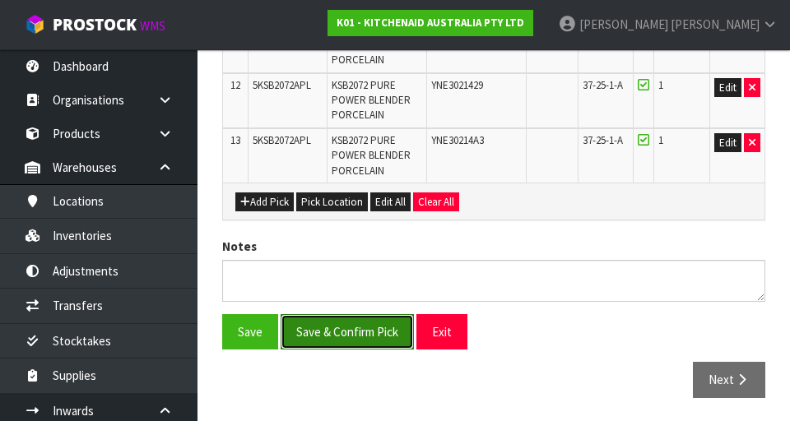
click at [328, 212] on button "Save & Confirm Pick" at bounding box center [347, 331] width 133 height 35
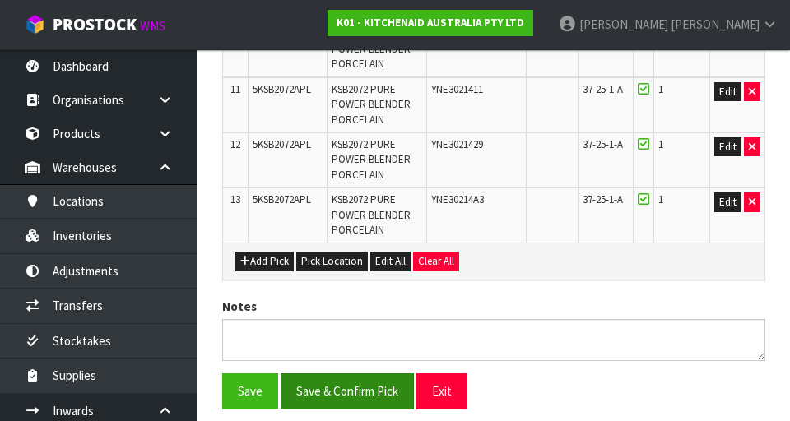
scroll to position [0, 0]
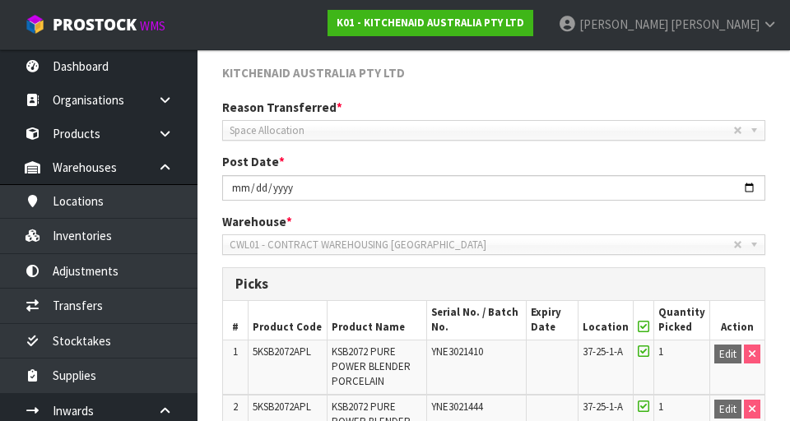
scroll to position [354, 0]
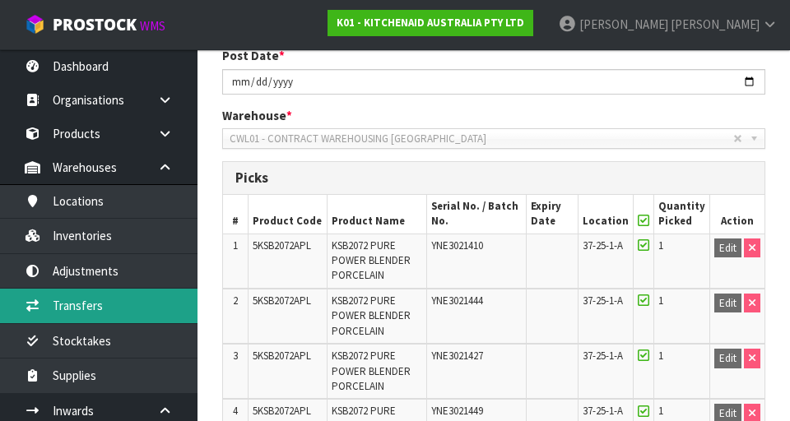
click at [66, 212] on link "Transfers" at bounding box center [99, 306] width 198 height 34
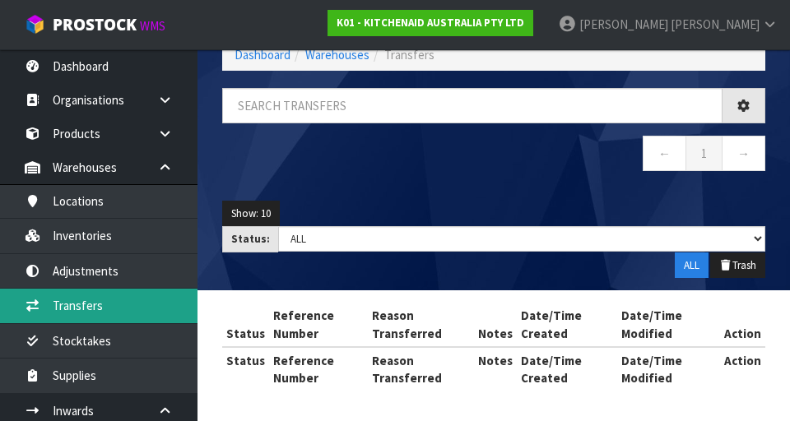
scroll to position [95, 0]
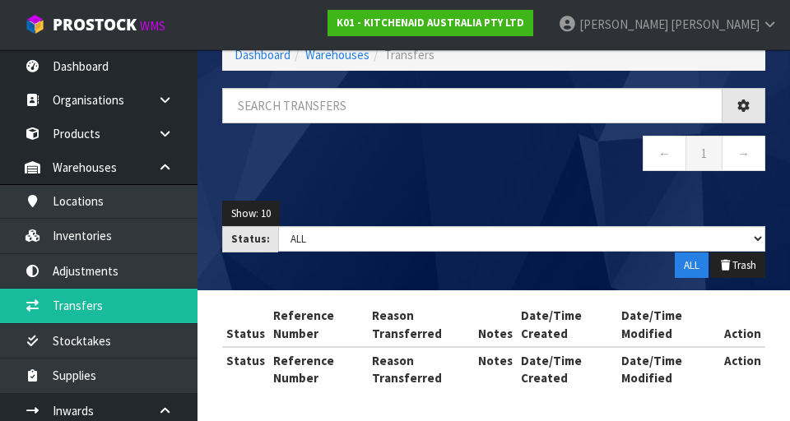
click at [65, 212] on div "Transfers Dashboard Warehouses Transfers ← 1 → Show: 10 5 10 25 50 Status: Draf…" at bounding box center [395, 163] width 790 height 516
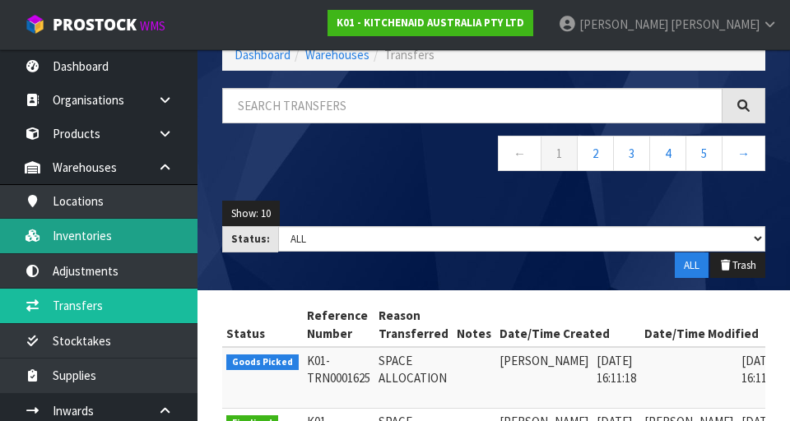
click at [68, 212] on link "Inventories" at bounding box center [99, 236] width 198 height 34
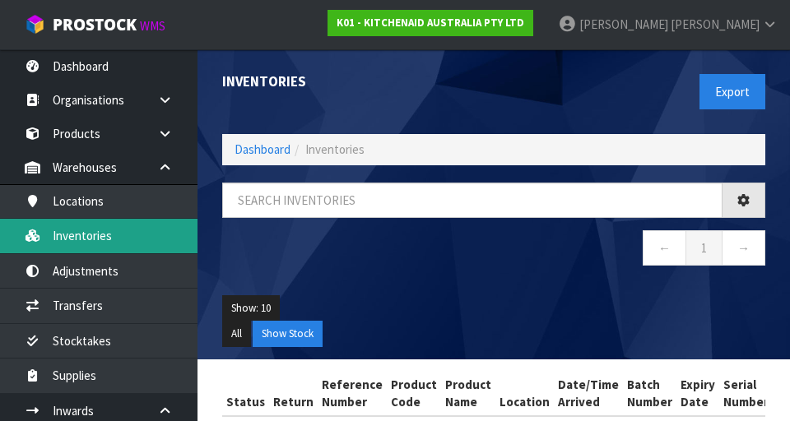
scroll to position [2, 0]
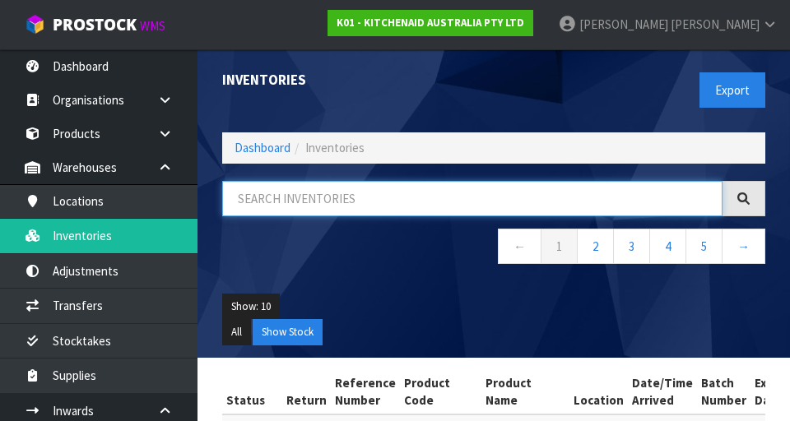
paste input "5KSB2072APL"
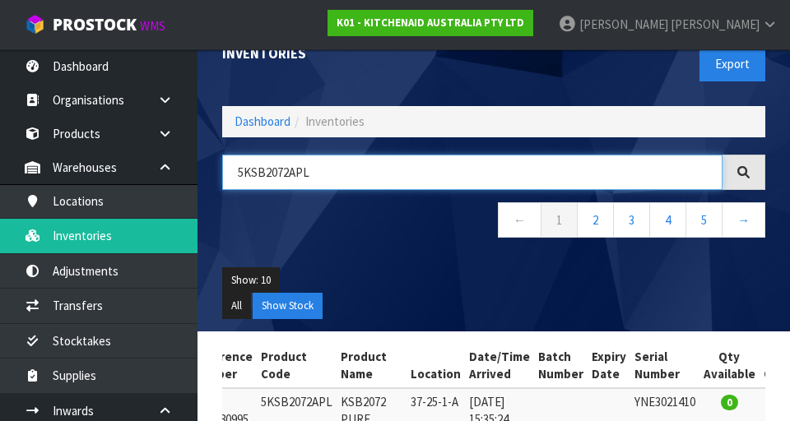
scroll to position [0, 0]
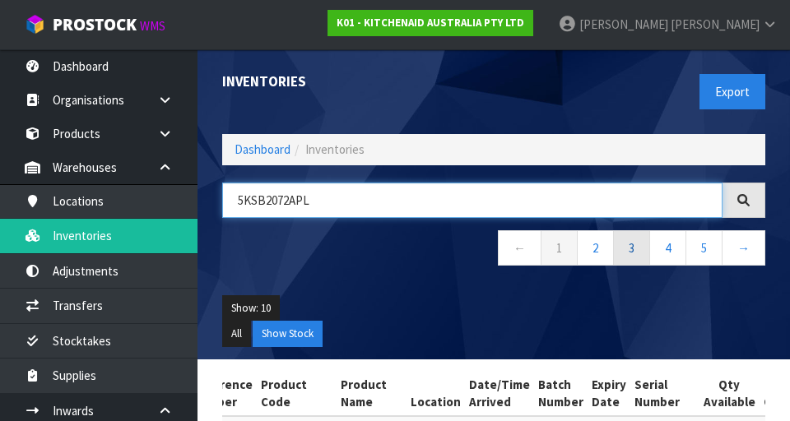
type input "5KSB2072APL"
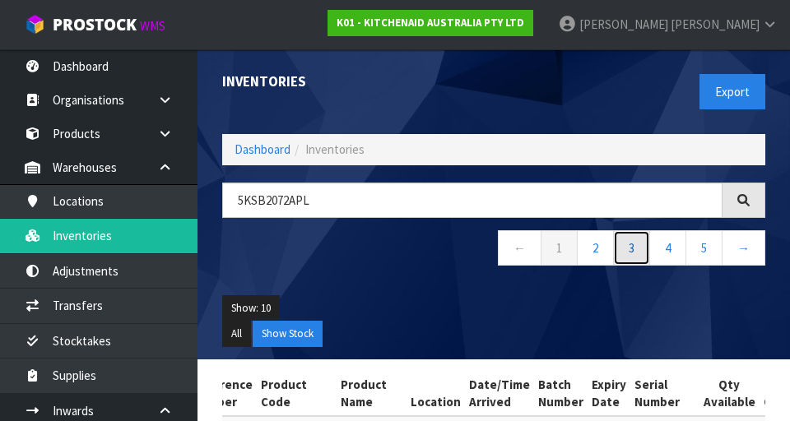
click at [625, 212] on link "3" at bounding box center [631, 247] width 37 height 35
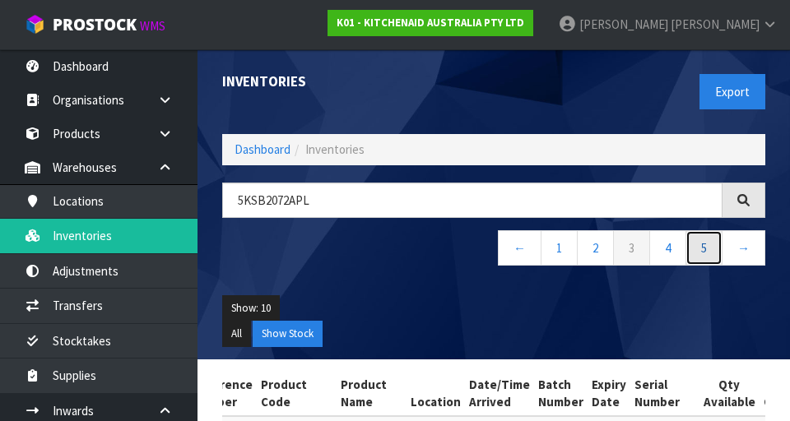
click at [713, 212] on link "5" at bounding box center [704, 247] width 37 height 35
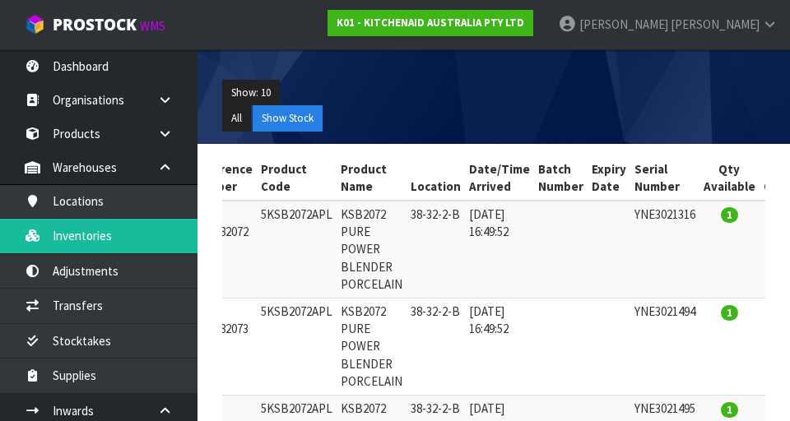
scroll to position [225, 0]
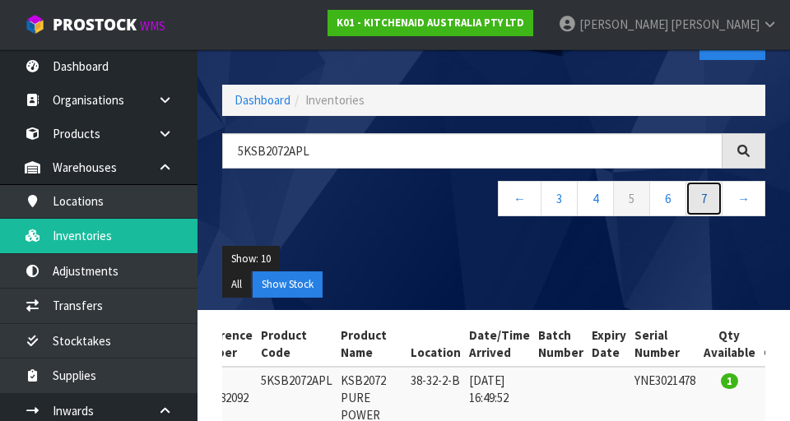
click at [704, 192] on link "7" at bounding box center [704, 198] width 37 height 35
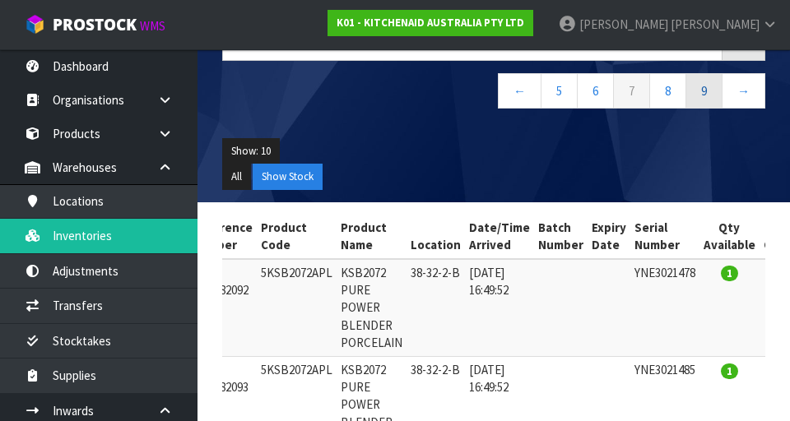
scroll to position [160, 0]
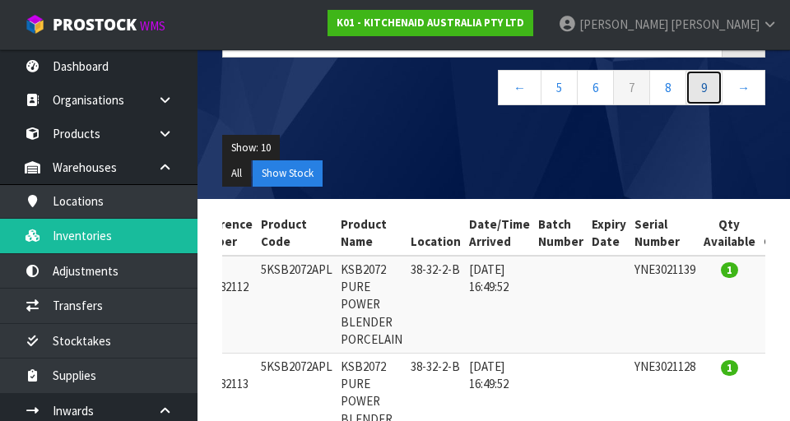
click at [700, 93] on link "9" at bounding box center [704, 87] width 37 height 35
click at [702, 91] on link "11" at bounding box center [701, 87] width 43 height 35
click at [714, 81] on link "13" at bounding box center [701, 87] width 43 height 35
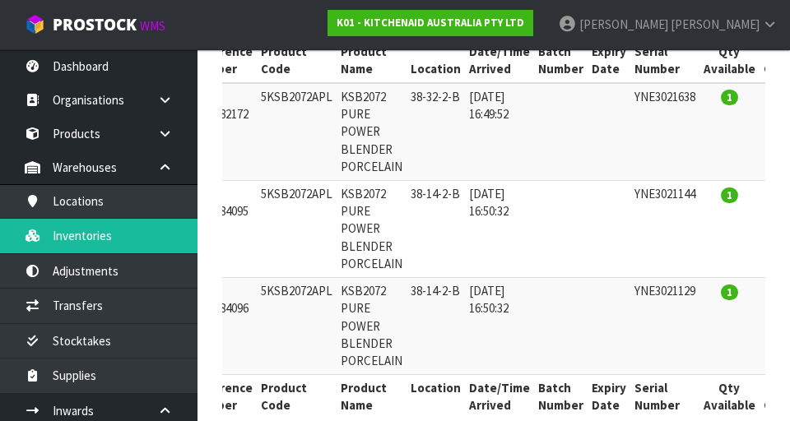
scroll to position [334, 0]
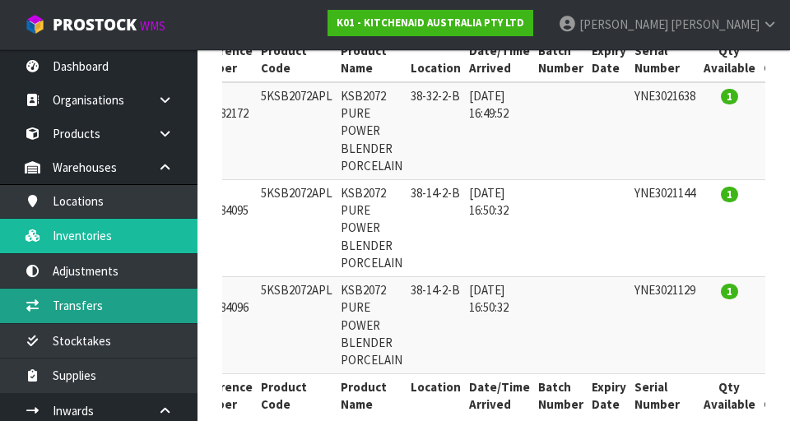
click at [72, 212] on link "Transfers" at bounding box center [99, 306] width 198 height 34
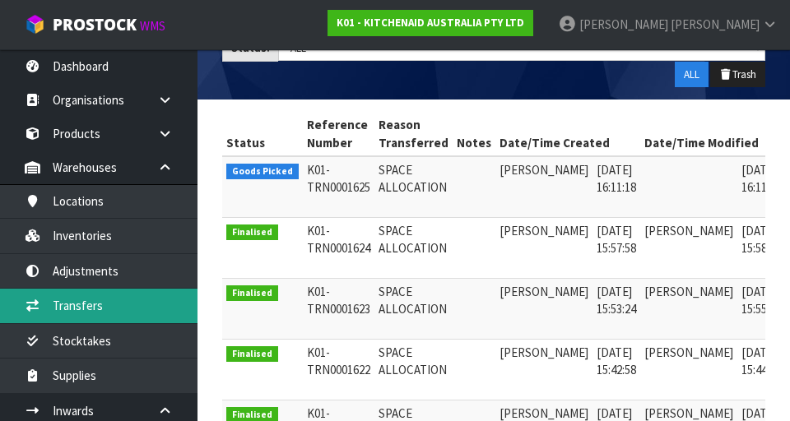
scroll to position [0, 44]
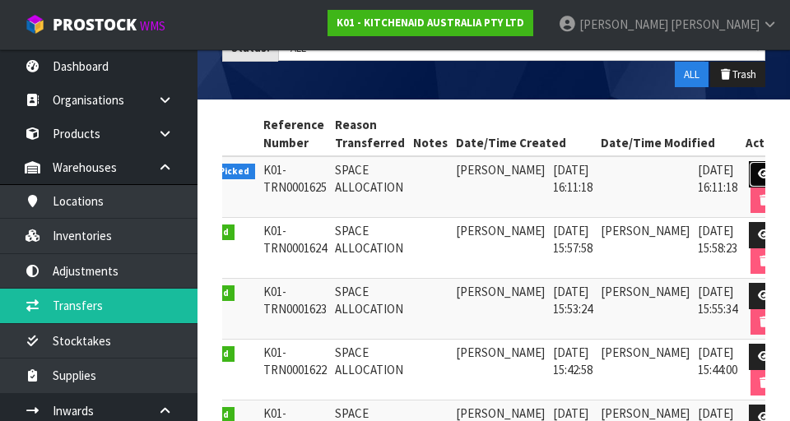
click at [751, 166] on link at bounding box center [764, 174] width 30 height 26
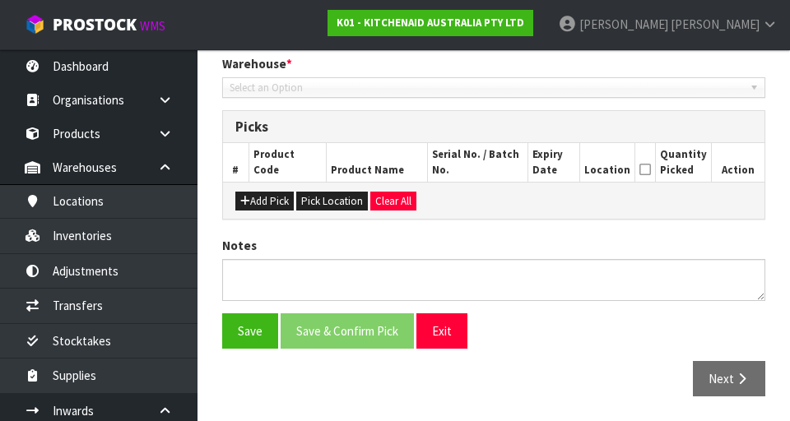
type input "[DATE]"
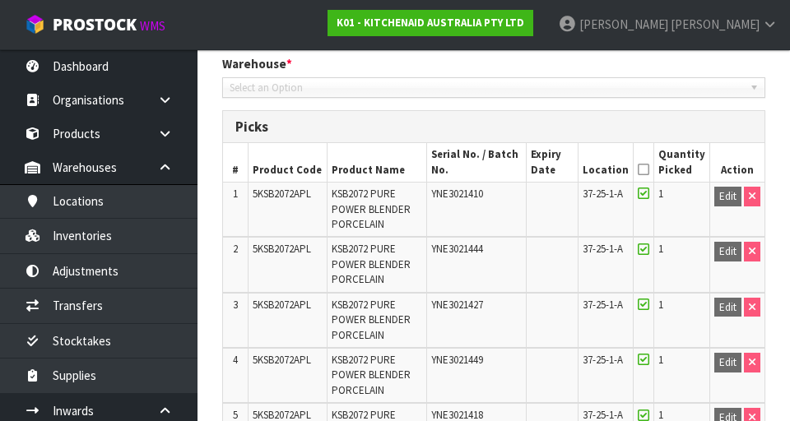
scroll to position [1028, 0]
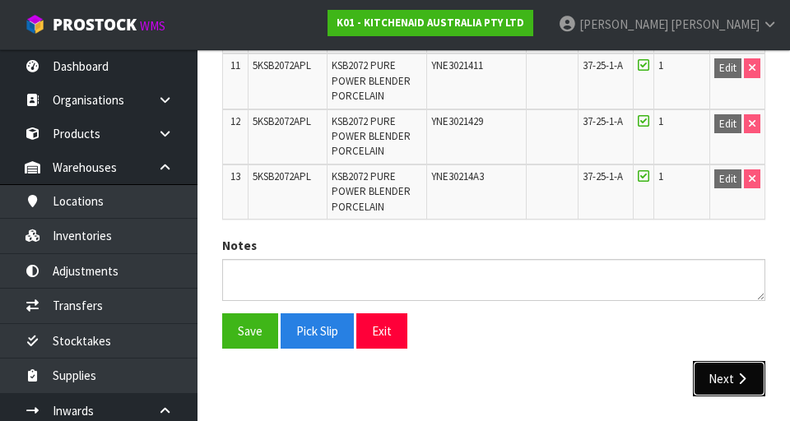
click at [728, 212] on button "Next" at bounding box center [729, 378] width 72 height 35
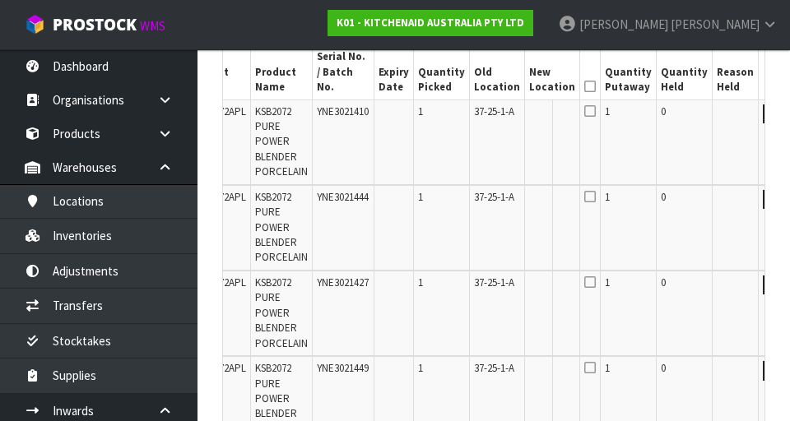
scroll to position [0, 52]
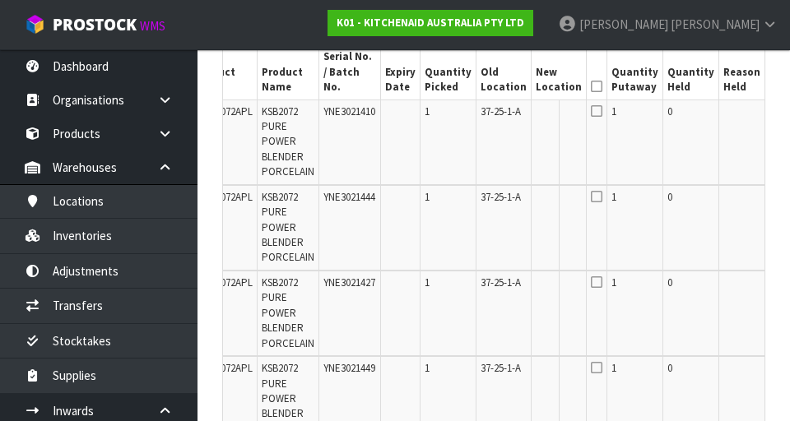
click at [769, 105] on button "Edit" at bounding box center [782, 115] width 27 height 20
click at [537, 105] on input "text" at bounding box center [549, 115] width 26 height 21
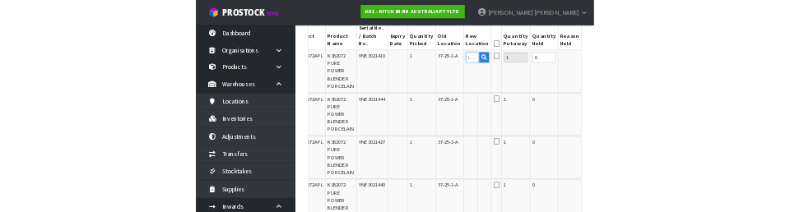
scroll to position [436, 0]
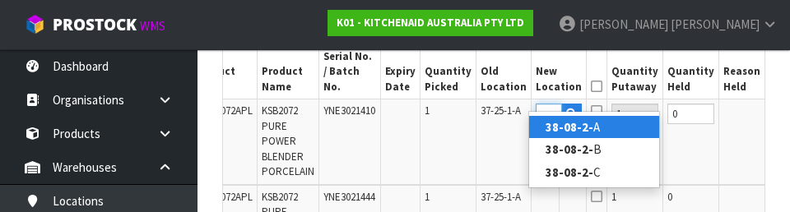
type input "38-08-2-B"
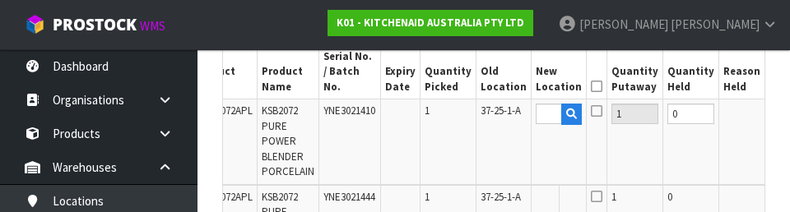
click at [772, 104] on button "OK" at bounding box center [783, 114] width 23 height 20
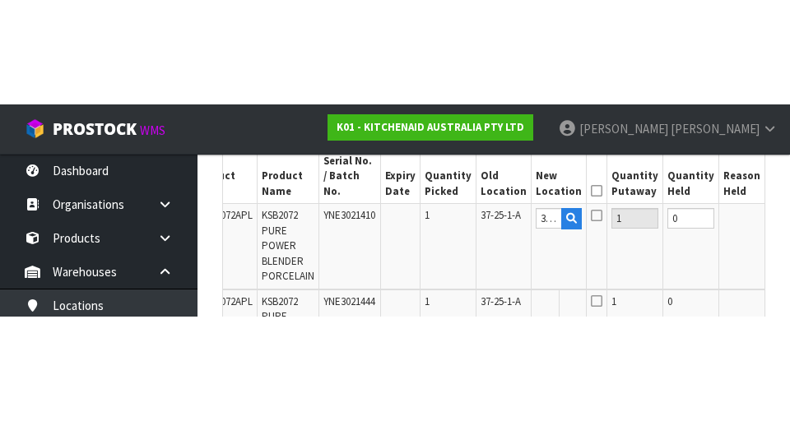
scroll to position [444, 0]
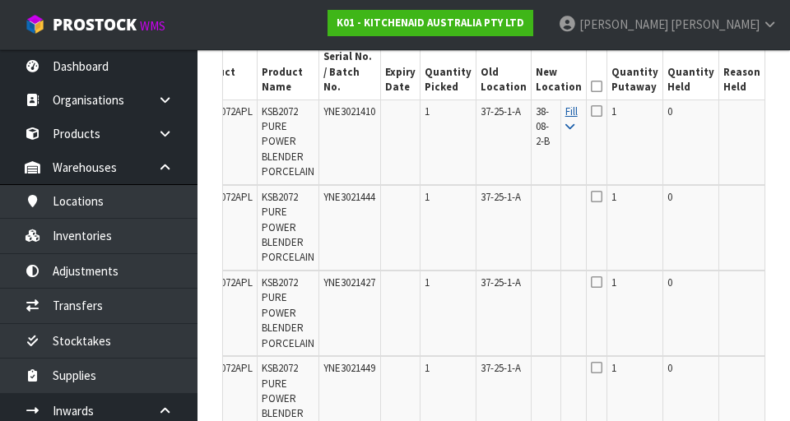
click at [565, 122] on icon at bounding box center [569, 127] width 9 height 11
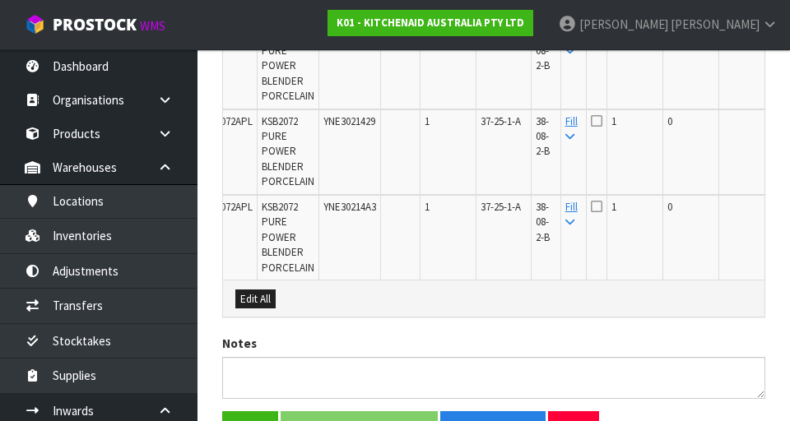
scroll to position [1458, 0]
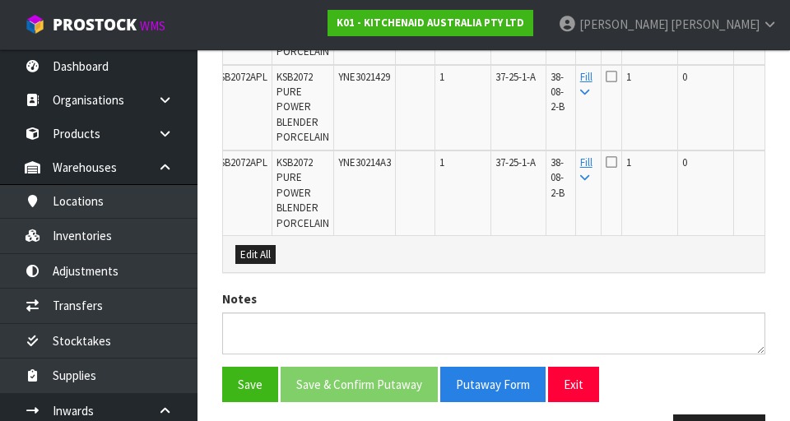
scroll to position [1384, 0]
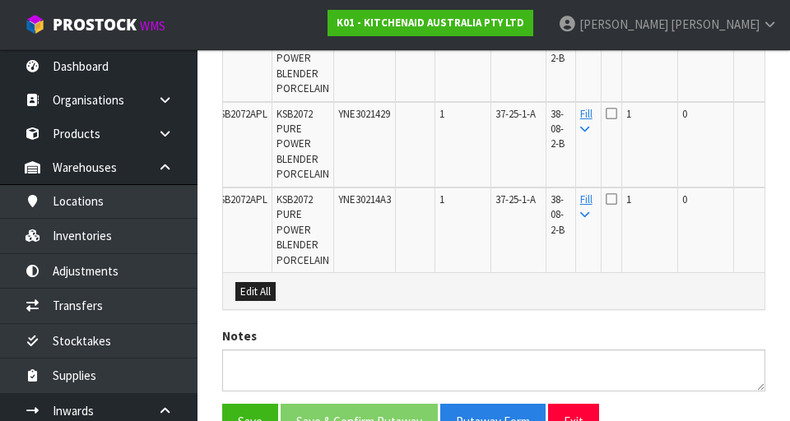
click at [606, 193] on icon at bounding box center [612, 199] width 12 height 13
click at [0, 0] on input "checkbox" at bounding box center [0, 0] width 0 height 0
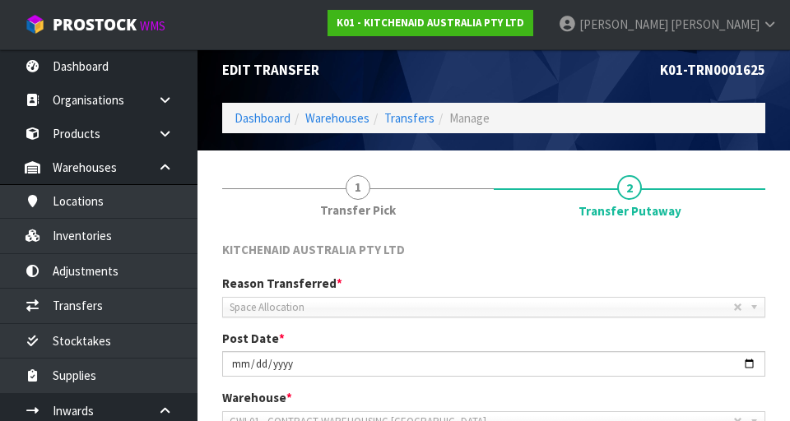
scroll to position [0, 0]
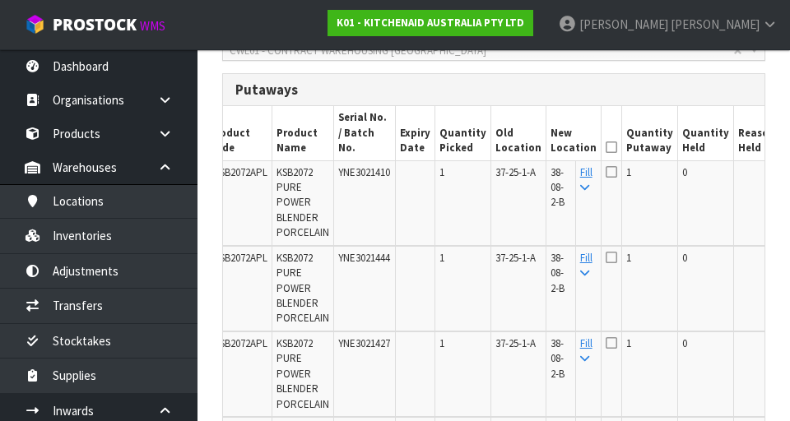
click at [606, 147] on icon at bounding box center [612, 147] width 12 height 1
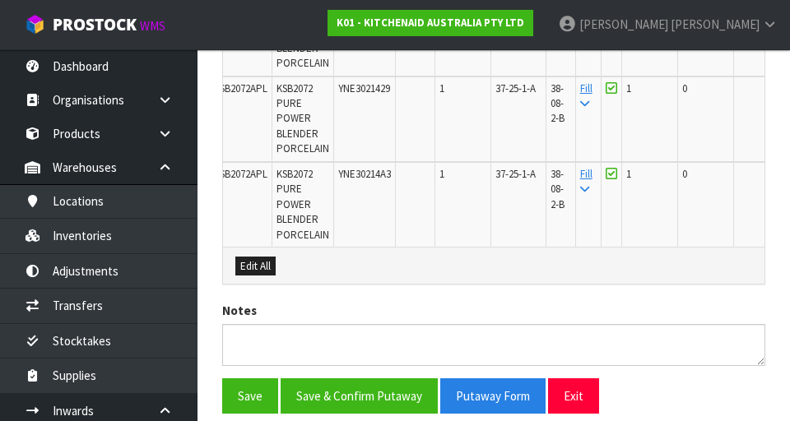
scroll to position [1458, 0]
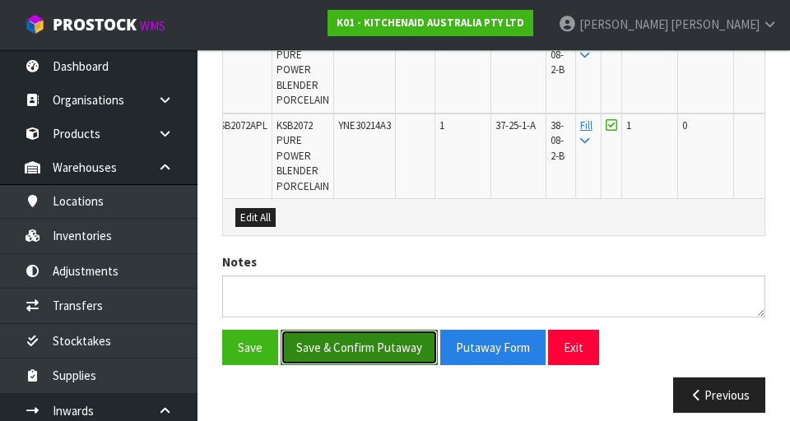
click at [336, 212] on button "Save & Confirm Putaway" at bounding box center [359, 347] width 157 height 35
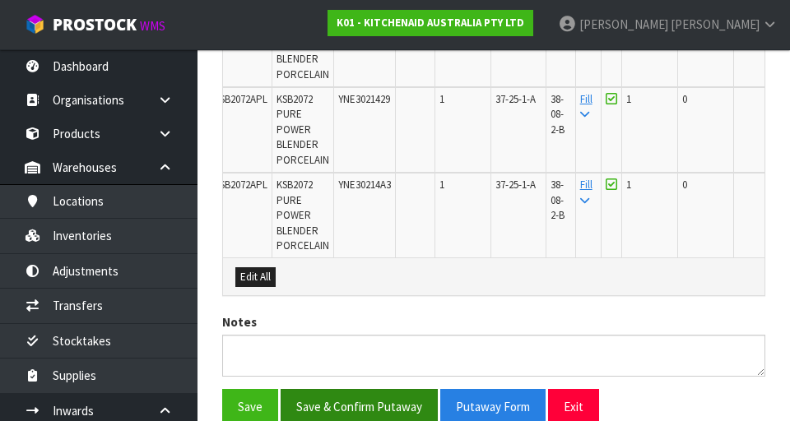
scroll to position [0, 0]
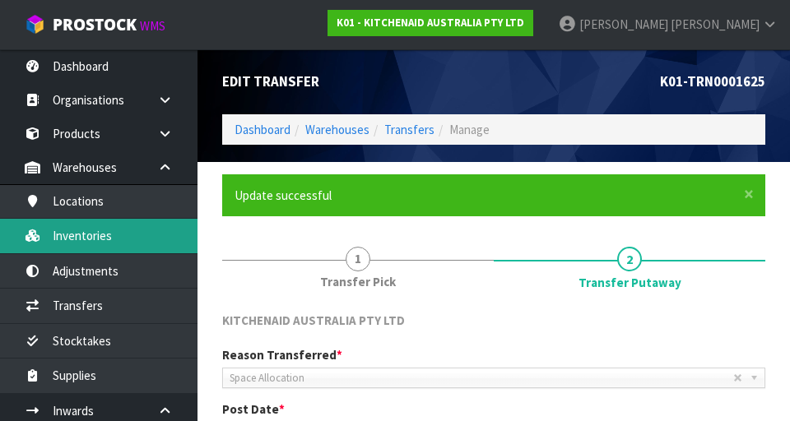
click at [76, 212] on link "Inventories" at bounding box center [99, 236] width 198 height 34
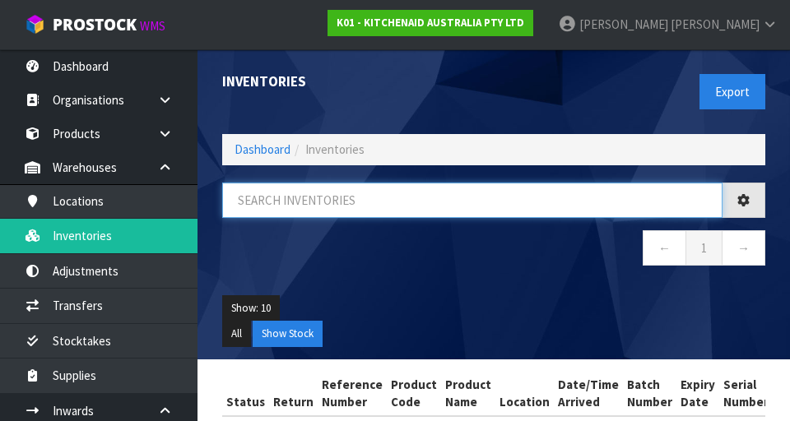
click at [264, 212] on input "text" at bounding box center [472, 200] width 500 height 35
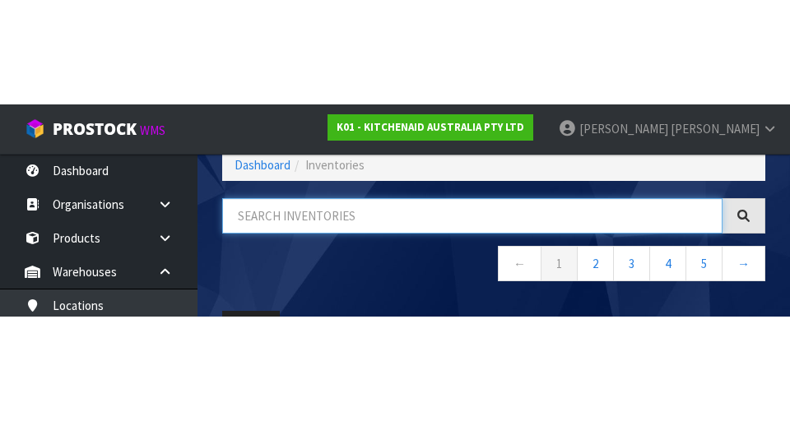
scroll to position [94, 0]
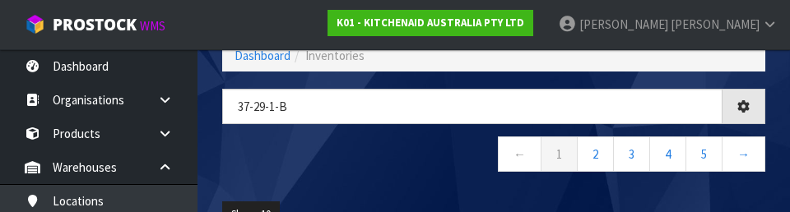
click at [442, 178] on div "37-29-1-b ← 1 2 3 4 5 →" at bounding box center [494, 139] width 568 height 100
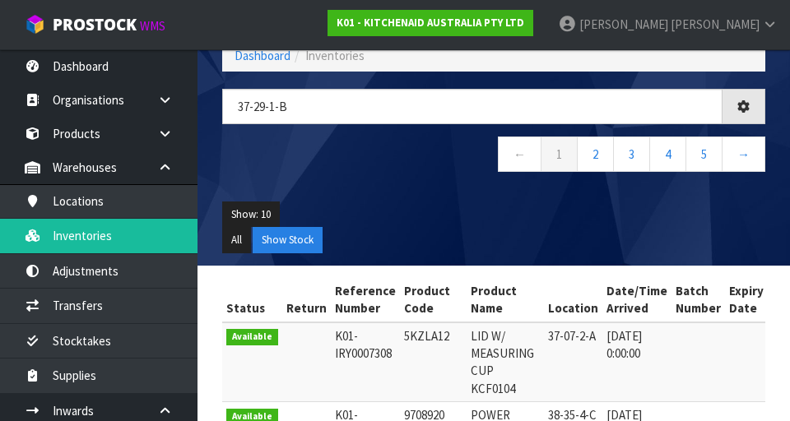
type input "37-29-1-B"
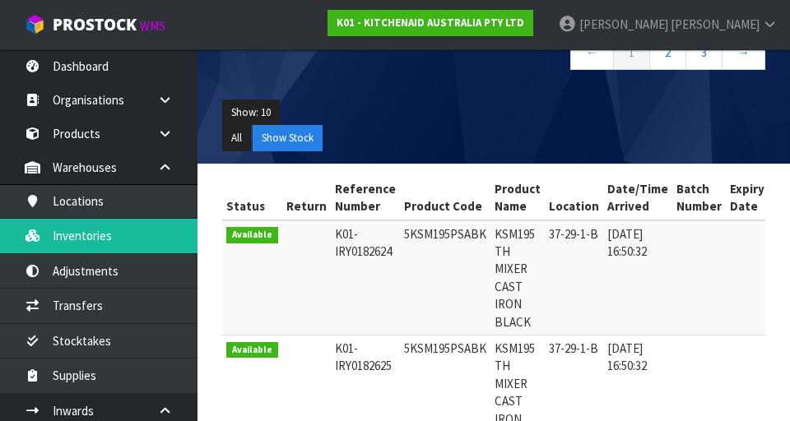
scroll to position [0, 0]
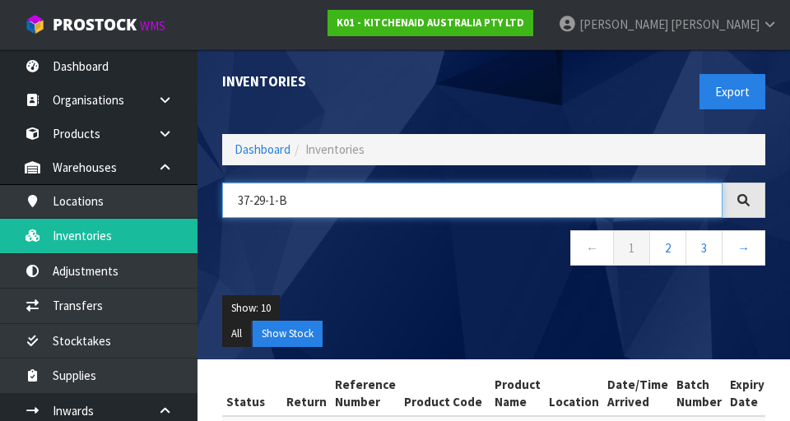
click at [576, 206] on input "37-29-1-B" at bounding box center [472, 200] width 500 height 35
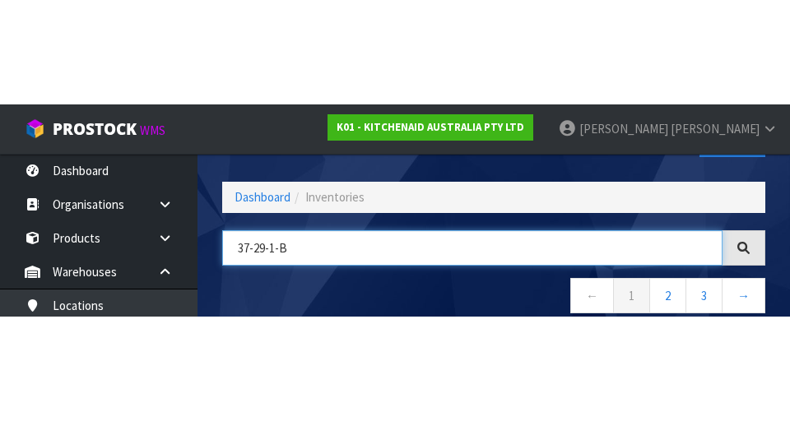
scroll to position [94, 0]
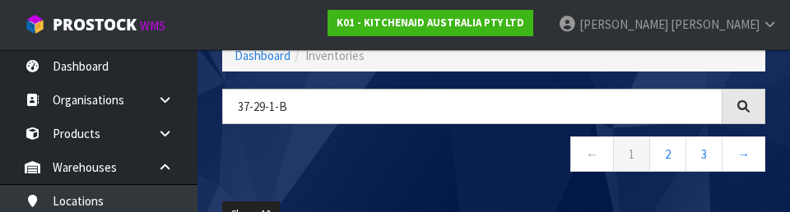
click at [286, 162] on nav "← 1 2 3 →" at bounding box center [493, 157] width 543 height 40
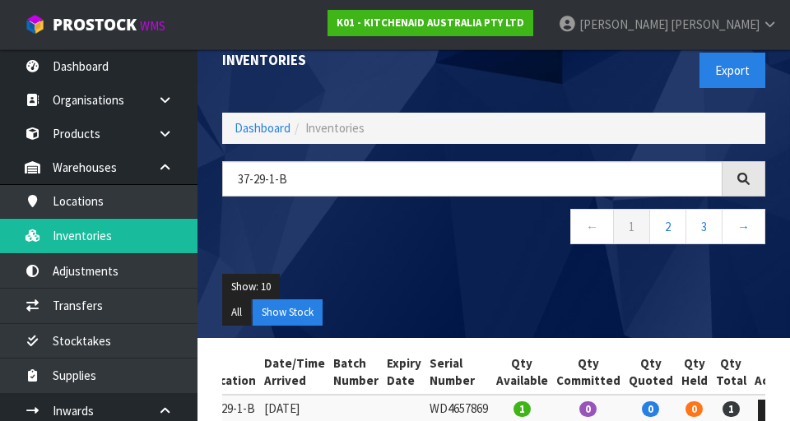
scroll to position [0, 0]
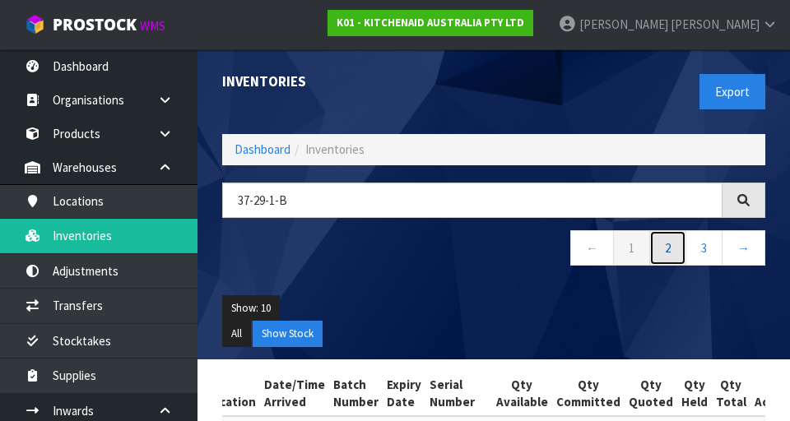
click at [666, 212] on link "2" at bounding box center [667, 247] width 37 height 35
click at [700, 212] on link "3" at bounding box center [704, 247] width 37 height 35
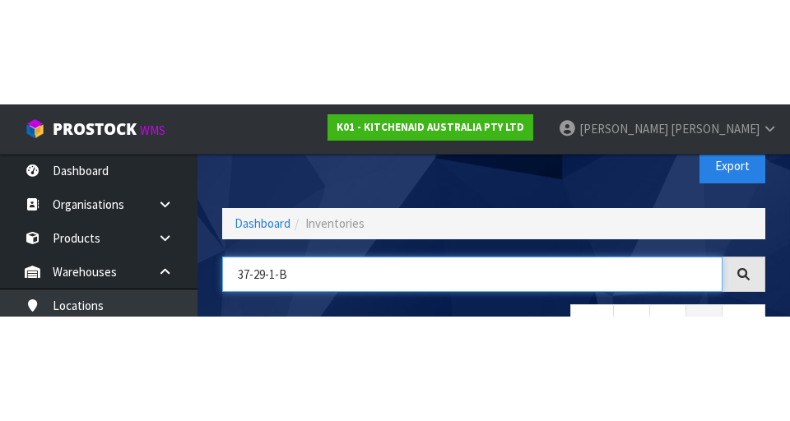
scroll to position [94, 0]
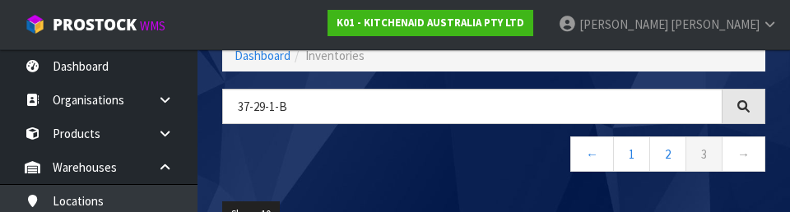
click at [495, 179] on div "37-29-1-B ← 1 2 3 →" at bounding box center [494, 139] width 568 height 100
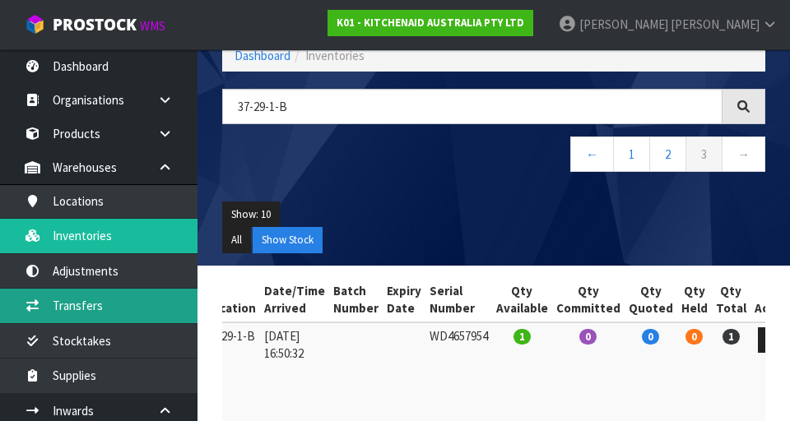
click at [67, 212] on link "Transfers" at bounding box center [99, 306] width 198 height 34
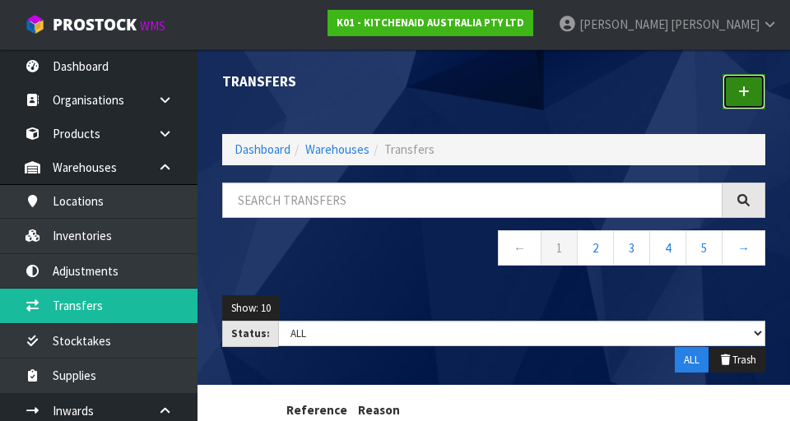
click at [758, 96] on link at bounding box center [744, 91] width 43 height 35
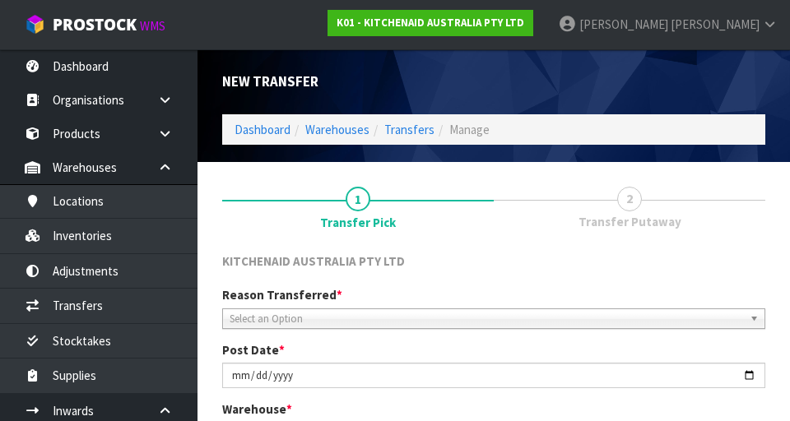
click at [270, 212] on span "Select an Option" at bounding box center [487, 319] width 514 height 20
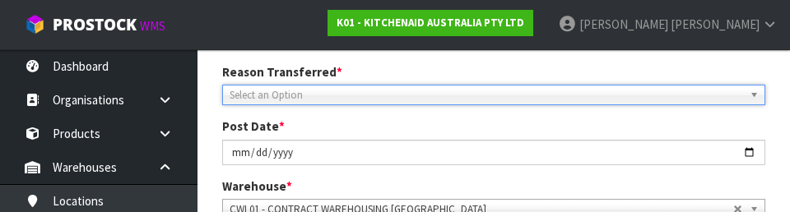
scroll to position [227, 0]
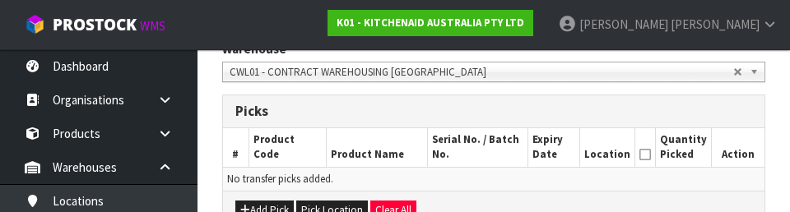
click at [601, 179] on td "No transfer picks added." at bounding box center [494, 179] width 542 height 24
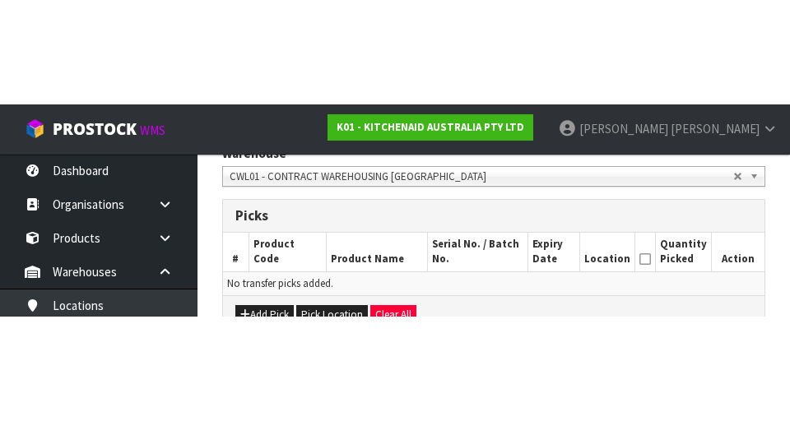
scroll to position [360, 0]
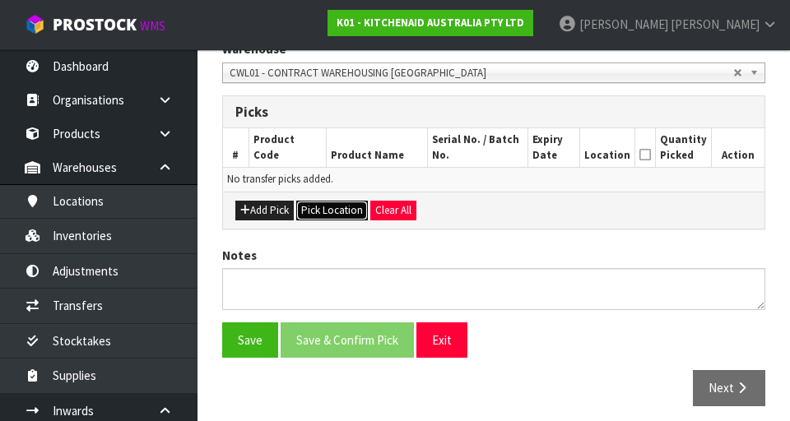
click at [324, 206] on button "Pick Location" at bounding box center [332, 211] width 72 height 20
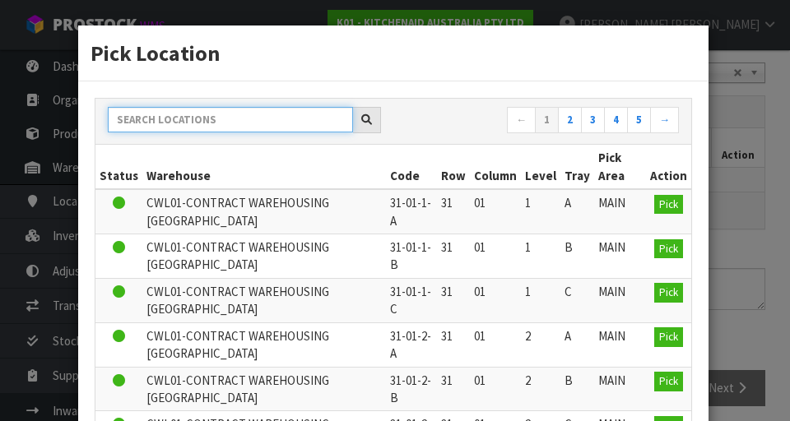
paste input "37-29-1-B"
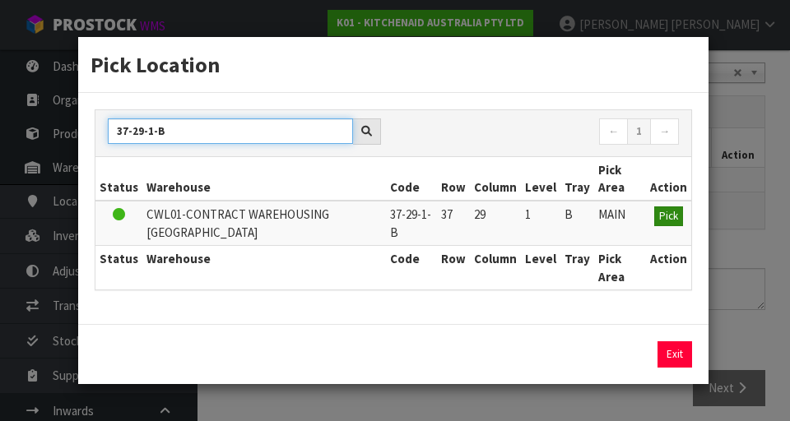
type input "37-29-1-B"
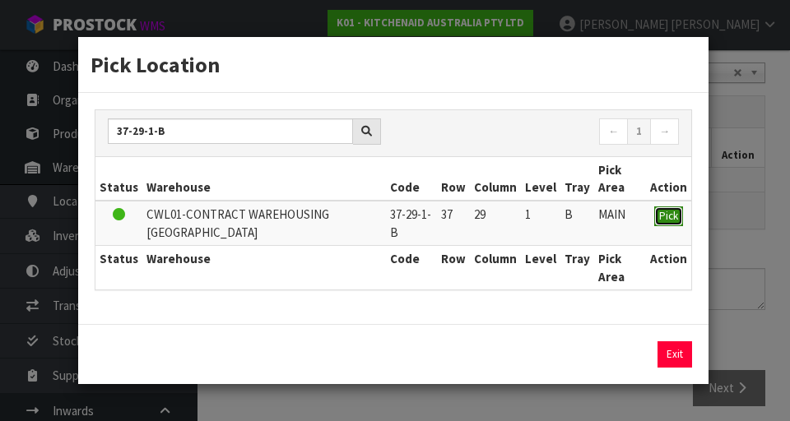
click at [662, 212] on span "Pick" at bounding box center [668, 216] width 19 height 14
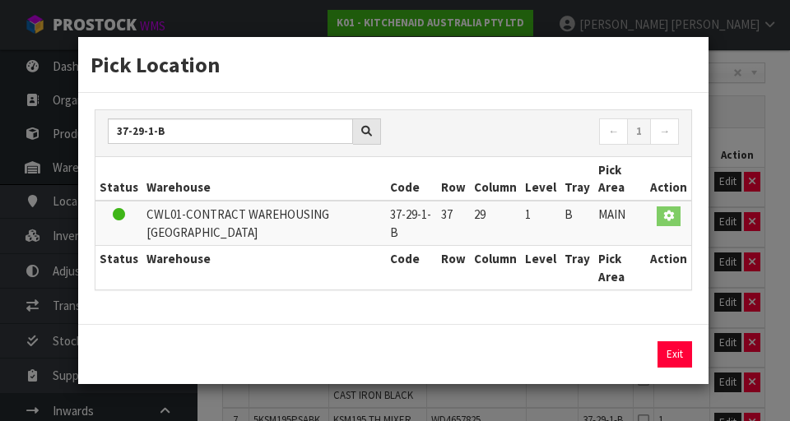
scroll to position [1518, 0]
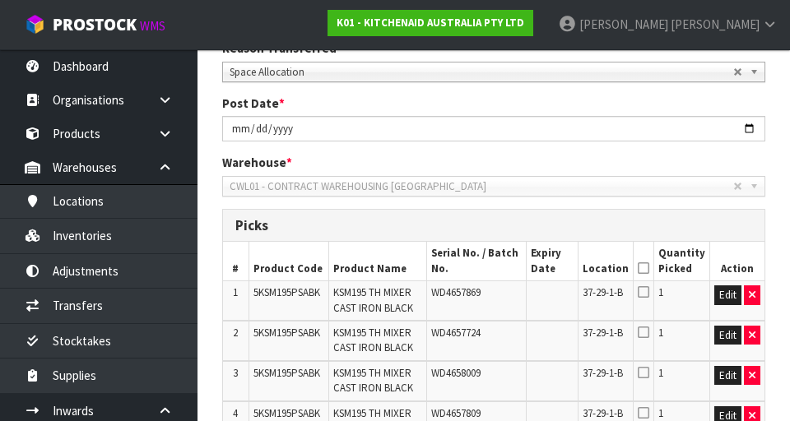
click at [647, 212] on icon at bounding box center [644, 268] width 12 height 1
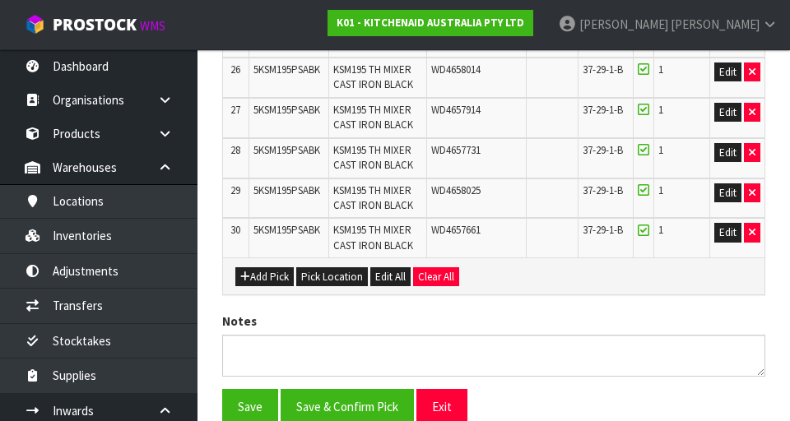
scroll to position [1550, 0]
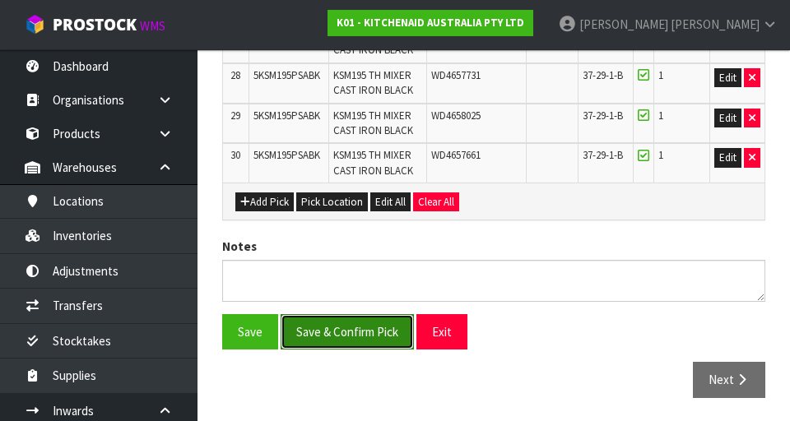
click at [323, 212] on button "Save & Confirm Pick" at bounding box center [347, 331] width 133 height 35
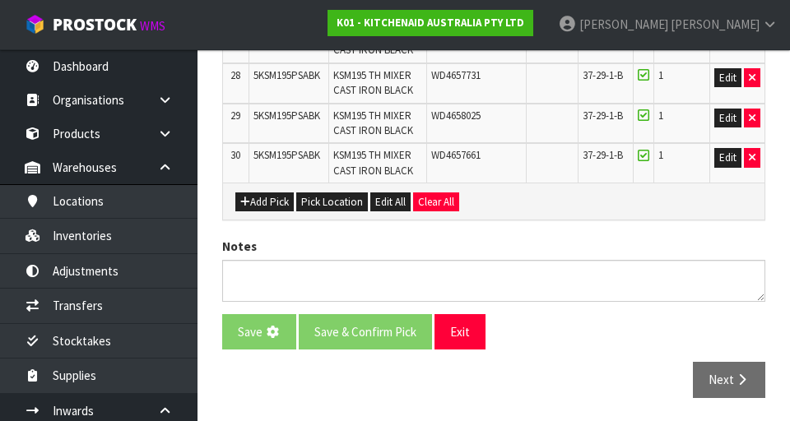
scroll to position [0, 0]
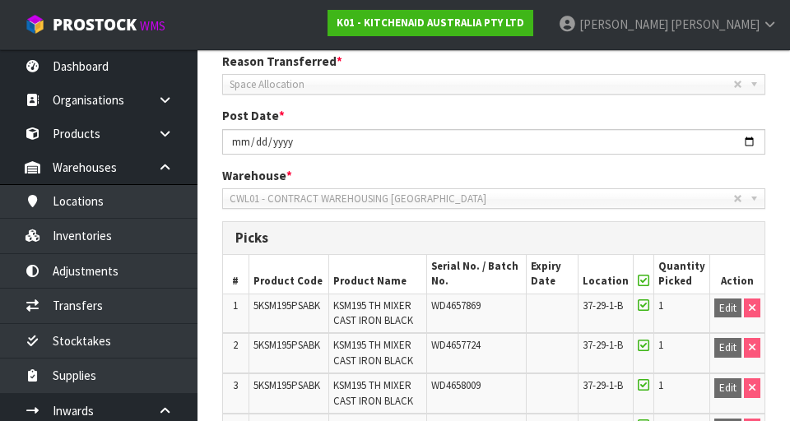
scroll to position [284, 0]
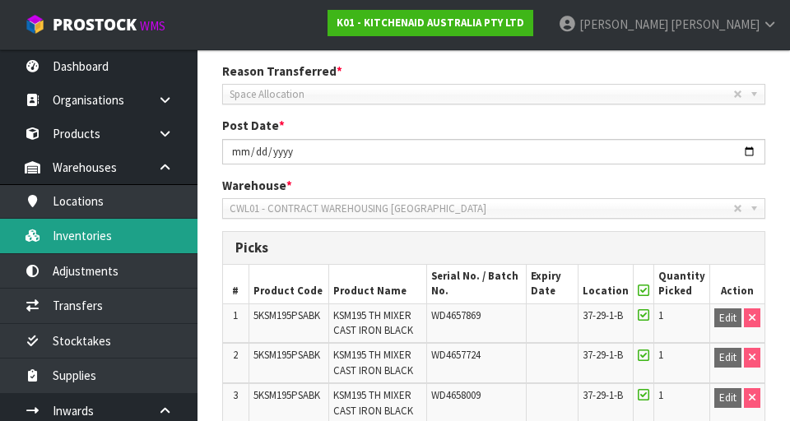
click at [72, 212] on link "Inventories" at bounding box center [99, 236] width 198 height 34
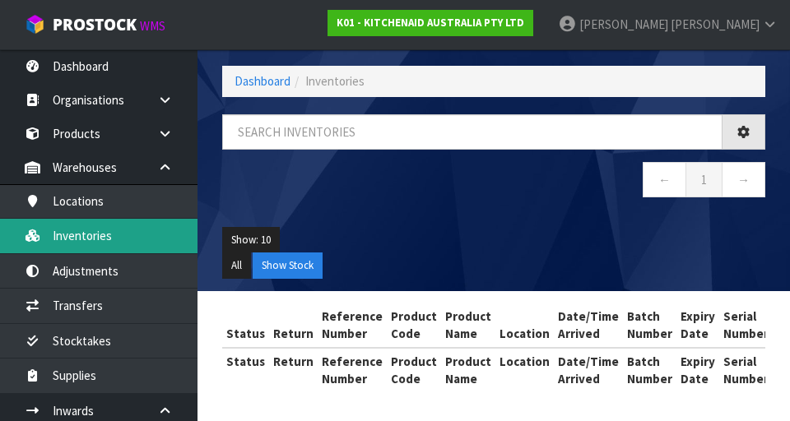
scroll to position [69, 0]
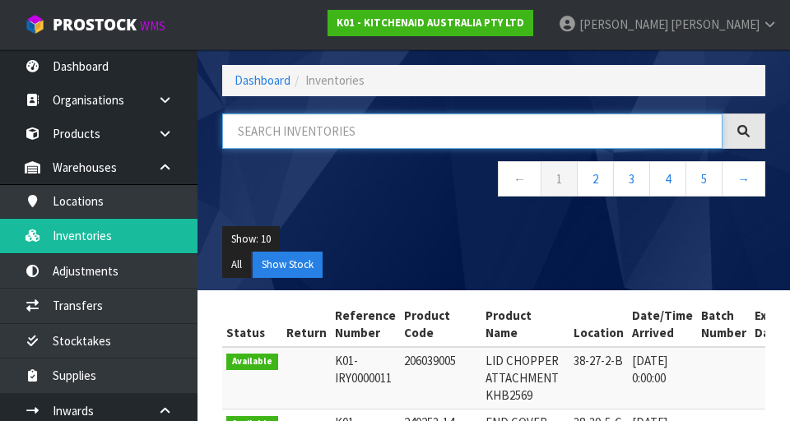
paste input "5KSM195PSABK"
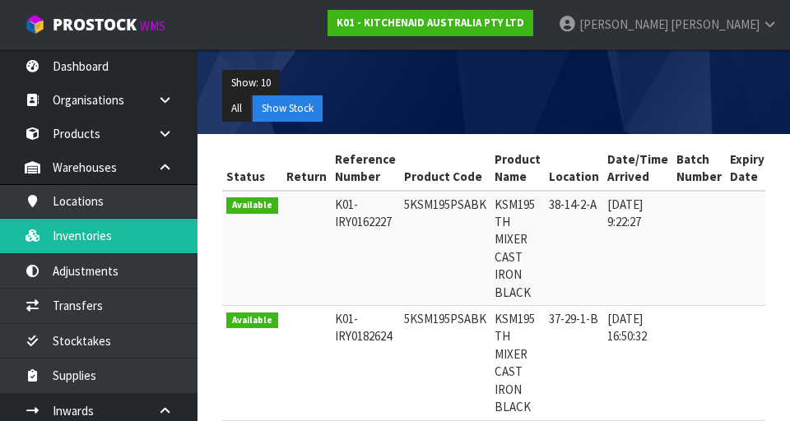
scroll to position [0, 0]
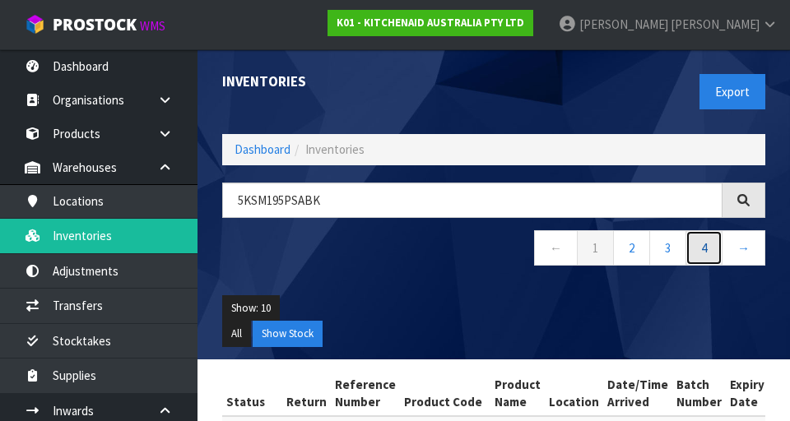
click at [702, 212] on link "4" at bounding box center [704, 247] width 37 height 35
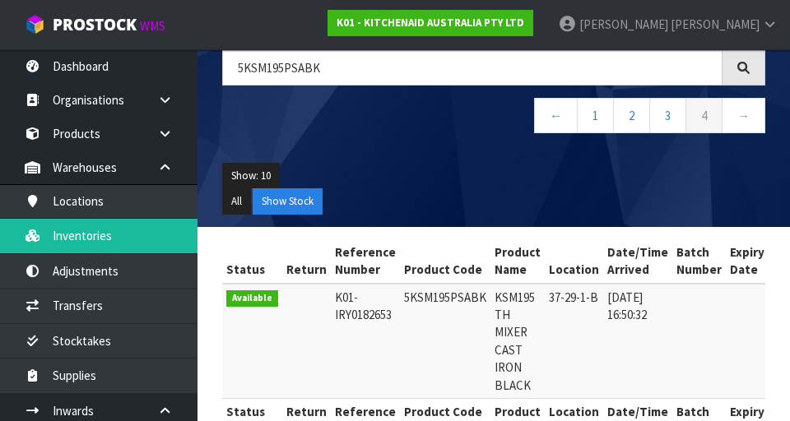
scroll to position [63, 0]
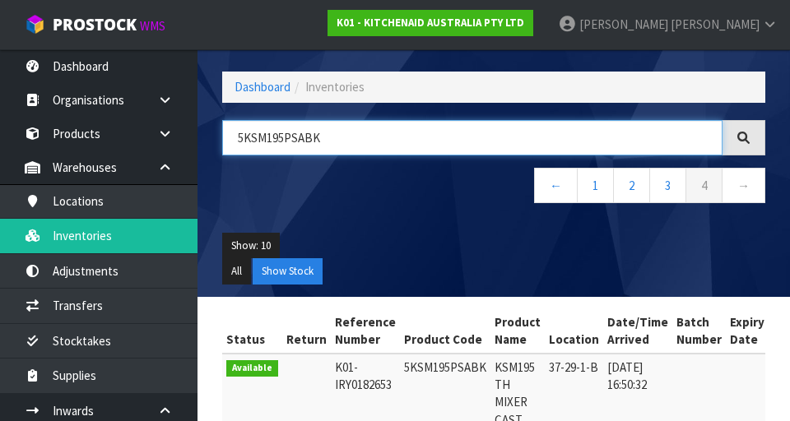
click at [509, 140] on input "5KSM195PSABK" at bounding box center [472, 137] width 500 height 35
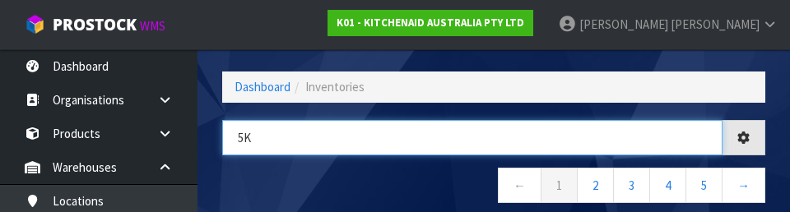
type input "5"
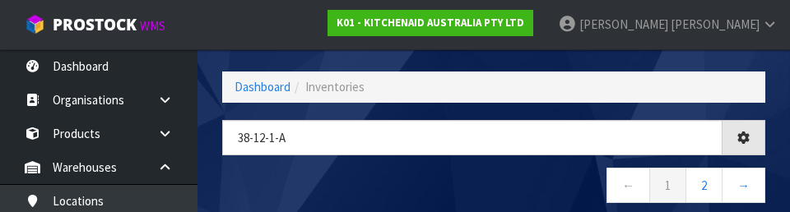
click at [548, 185] on nav "← 1 2 →" at bounding box center [493, 188] width 543 height 40
type input "38-12-1-A"
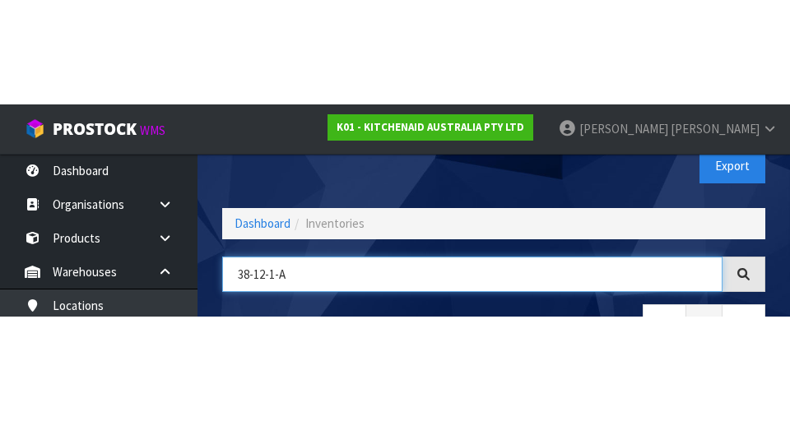
scroll to position [94, 0]
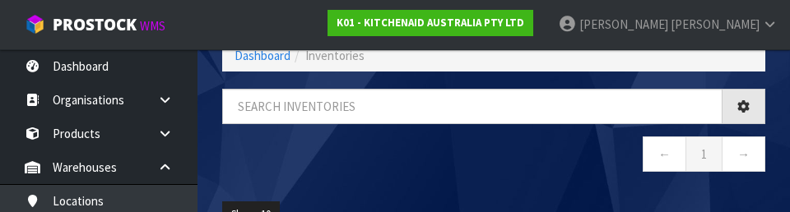
click at [568, 165] on nav "← 1 →" at bounding box center [493, 157] width 543 height 40
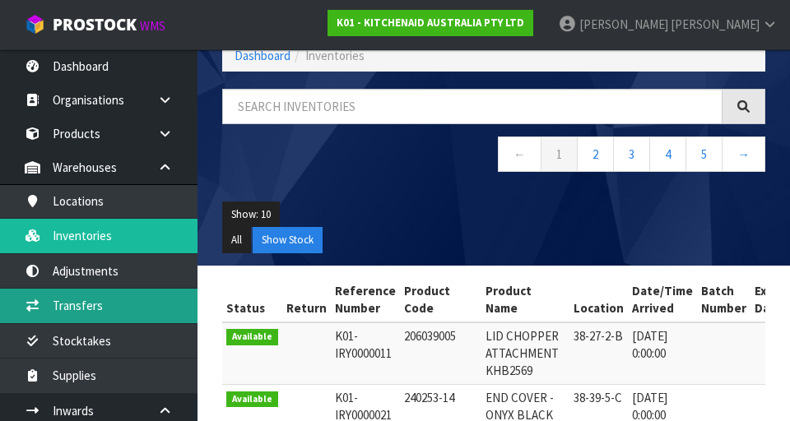
click at [80, 212] on link "Transfers" at bounding box center [99, 306] width 198 height 34
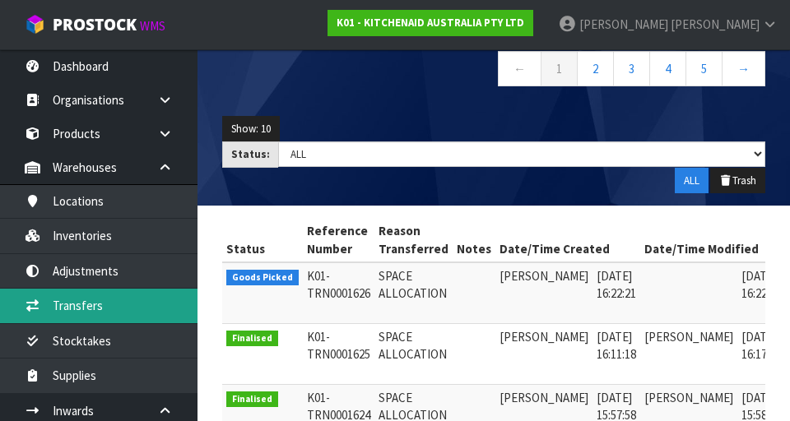
scroll to position [197, 0]
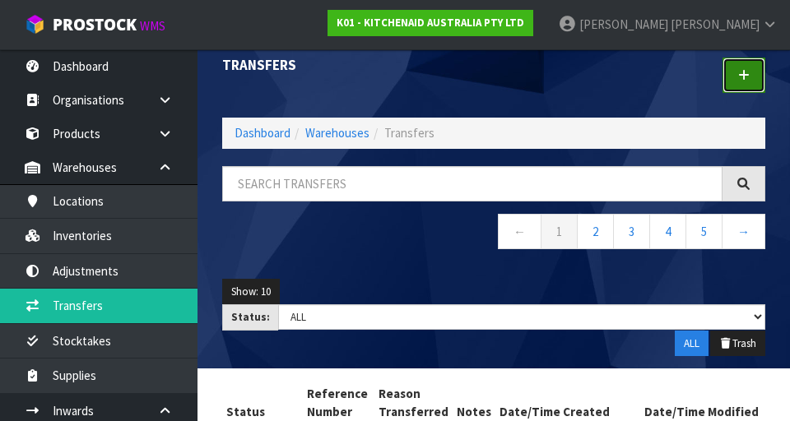
click at [743, 74] on icon at bounding box center [744, 75] width 12 height 12
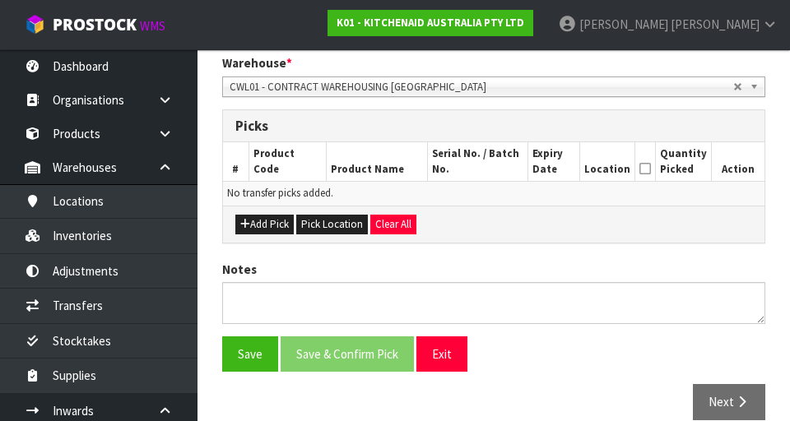
scroll to position [370, 0]
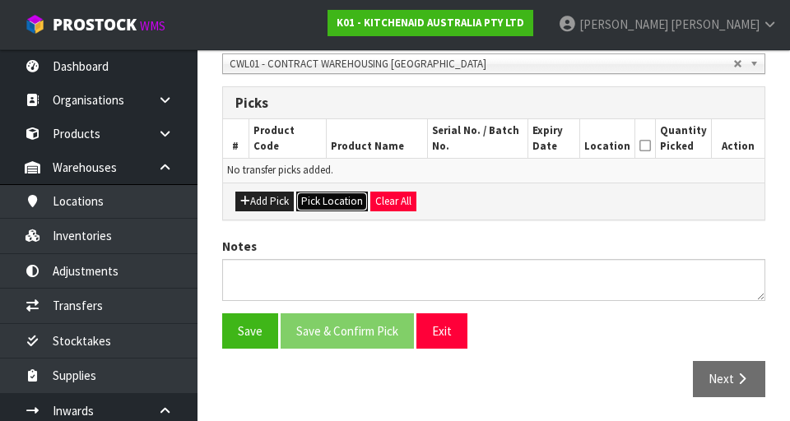
click at [346, 198] on button "Pick Location" at bounding box center [332, 202] width 72 height 20
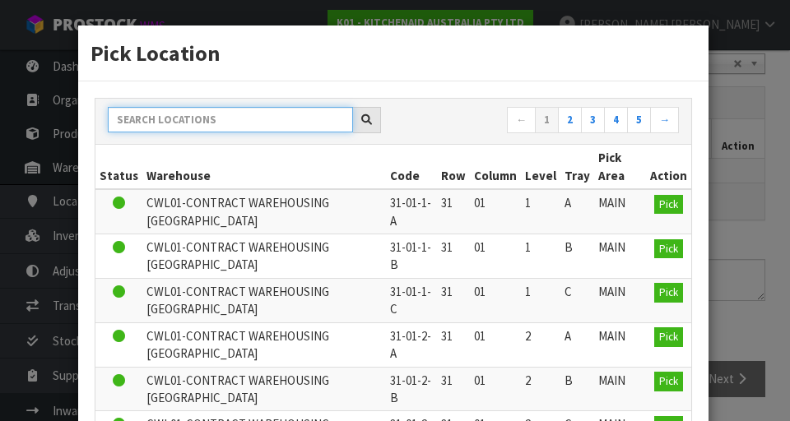
paste input "38-12-1-A"
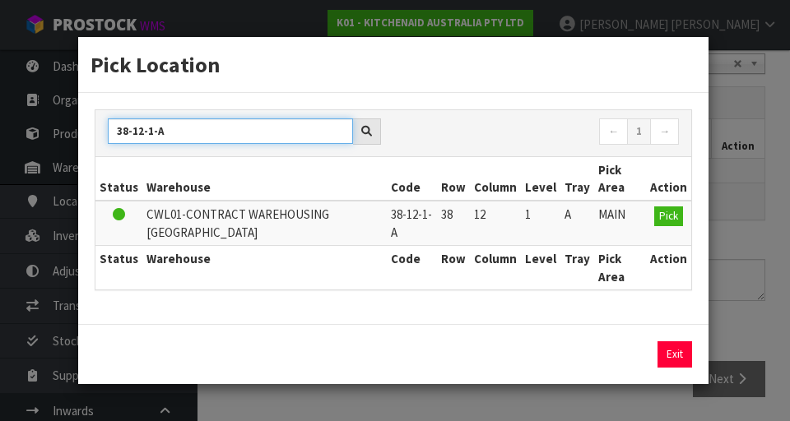
type input "38-12-1-A"
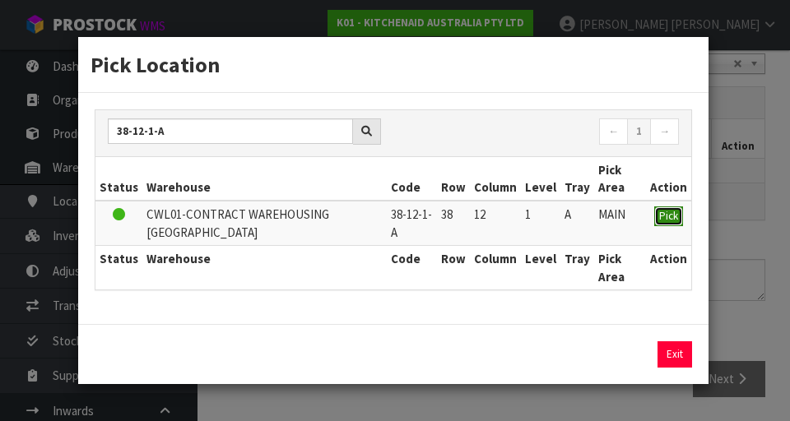
click at [676, 212] on span "Pick" at bounding box center [668, 216] width 19 height 14
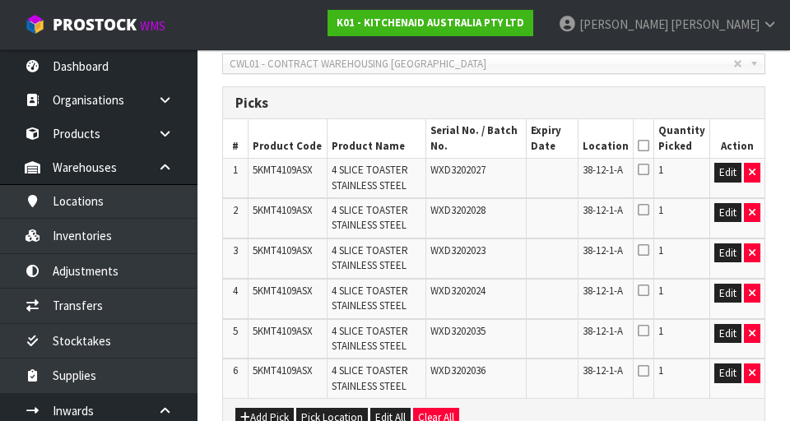
click at [644, 146] on icon at bounding box center [644, 146] width 12 height 1
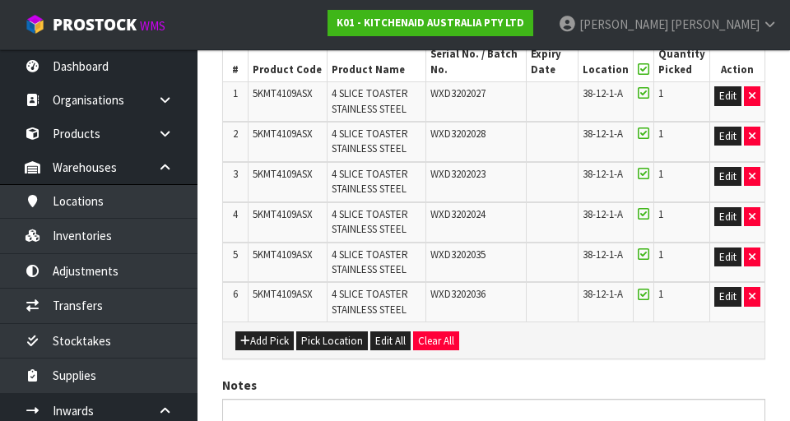
scroll to position [586, 0]
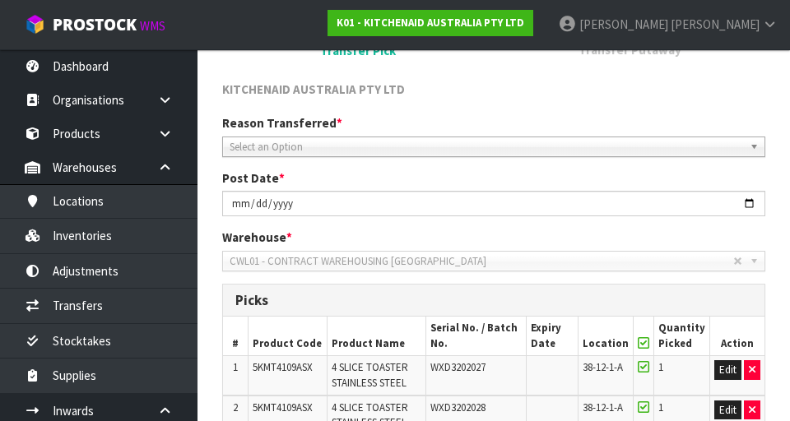
click at [395, 137] on link "Select an Option" at bounding box center [493, 147] width 543 height 21
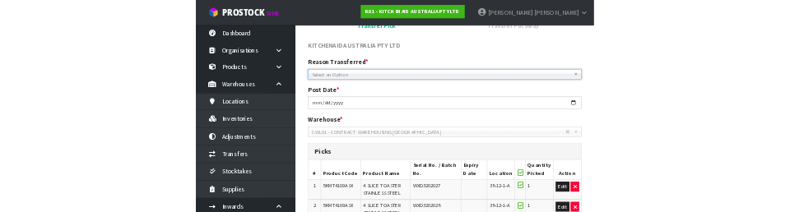
scroll to position [165, 0]
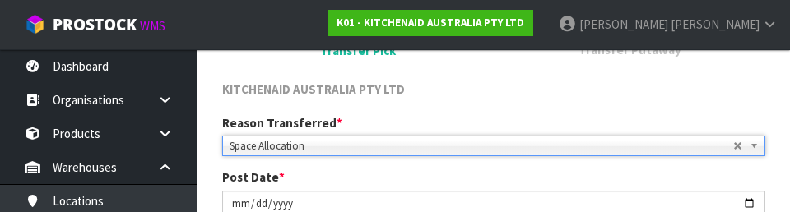
click at [451, 81] on div "KITCHENAID AUSTRALIA PTY LTD" at bounding box center [494, 91] width 568 height 21
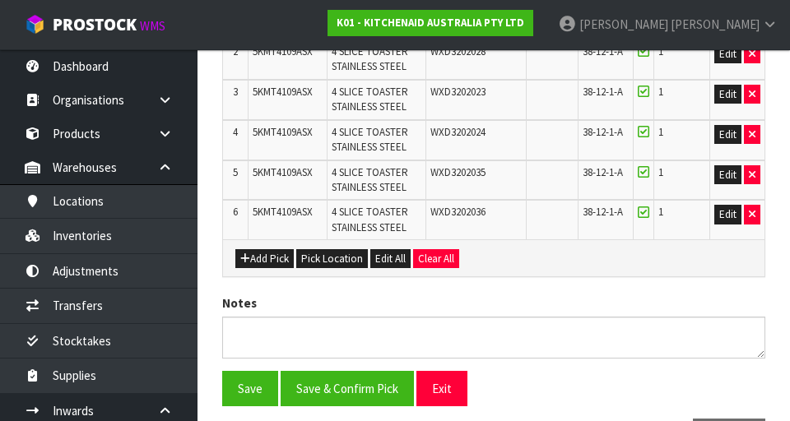
scroll to position [586, 0]
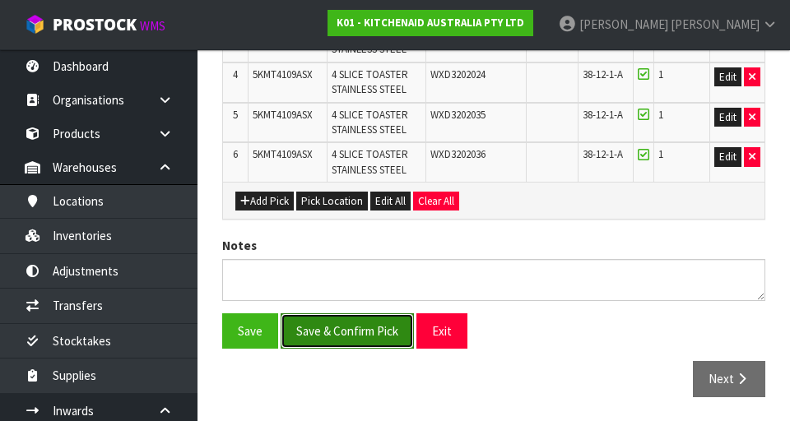
click at [365, 212] on button "Save & Confirm Pick" at bounding box center [347, 331] width 133 height 35
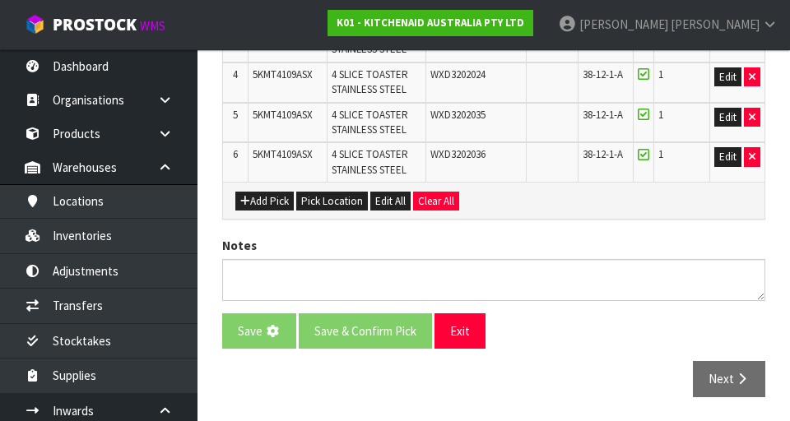
scroll to position [0, 0]
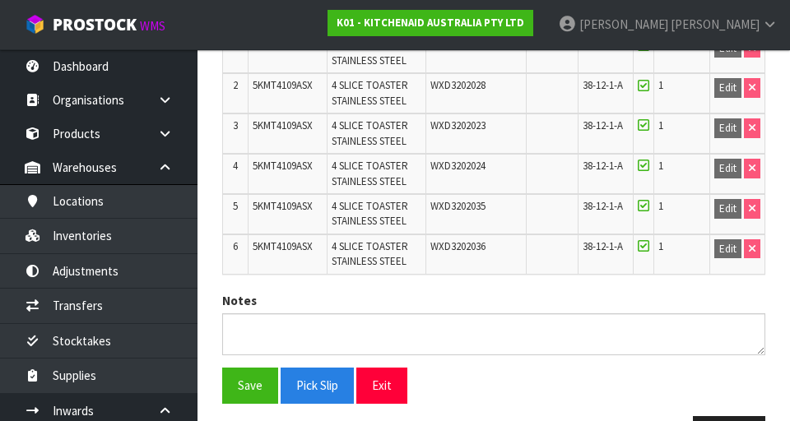
scroll to position [609, 0]
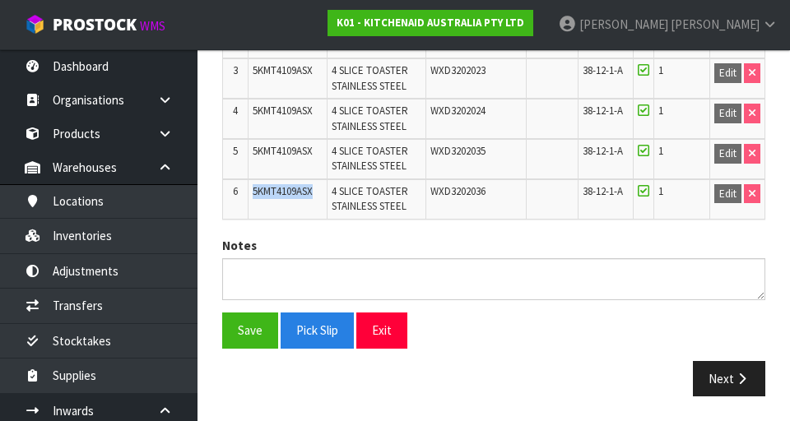
copy span "5KMT4109ASX"
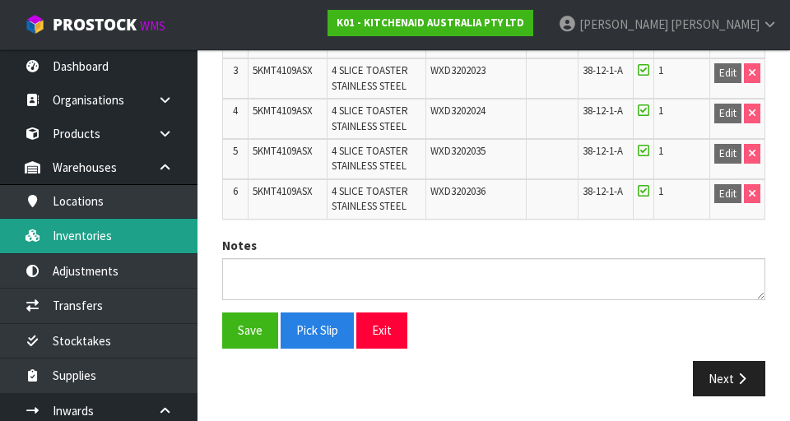
click at [129, 212] on link "Inventories" at bounding box center [99, 236] width 198 height 34
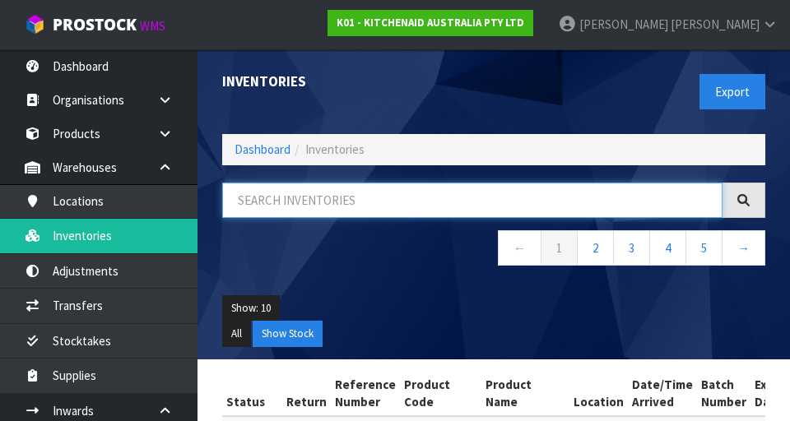
paste input "5KMT4109ASX"
type input "5KMT4109ASX"
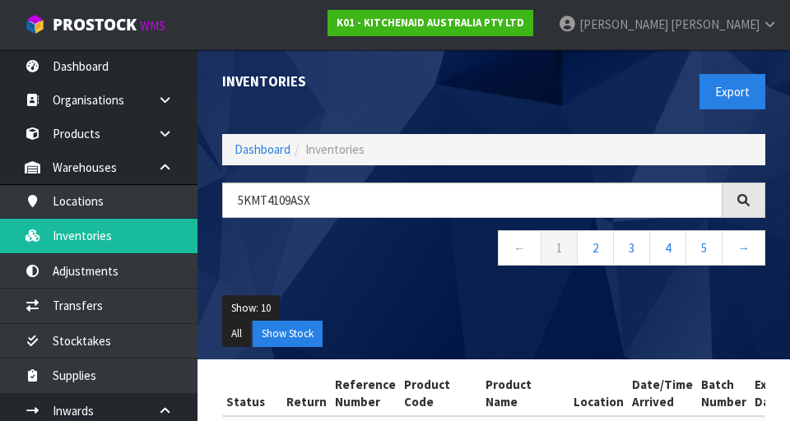
click at [419, 212] on ul "Show: 10 5 10 25 50" at bounding box center [493, 308] width 543 height 26
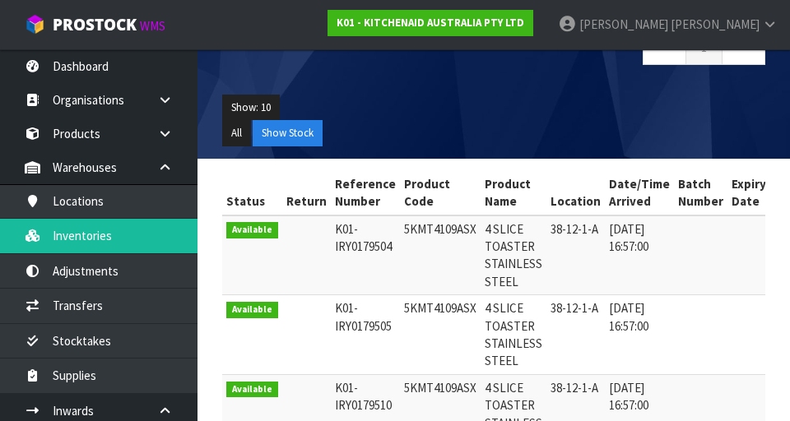
scroll to position [201, 0]
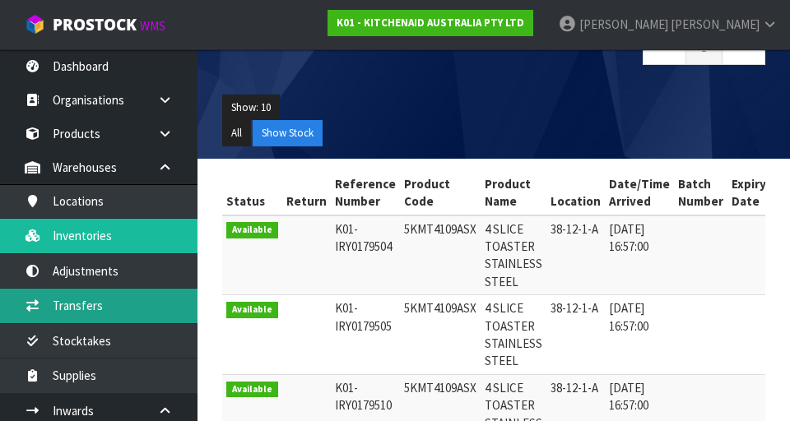
click at [67, 212] on link "Transfers" at bounding box center [99, 306] width 198 height 34
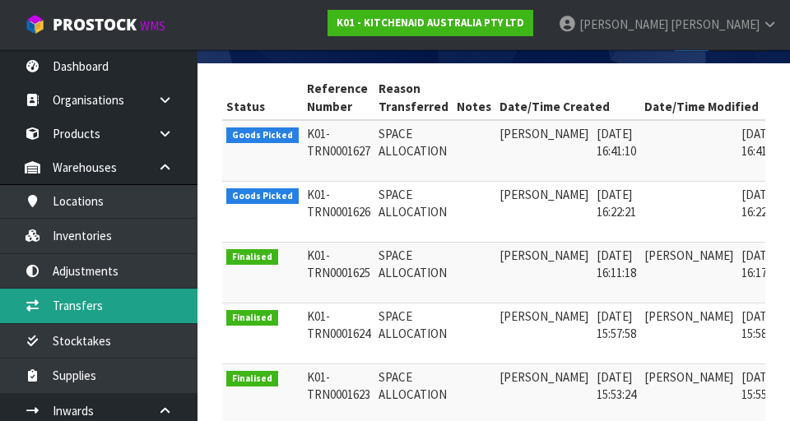
scroll to position [0, 44]
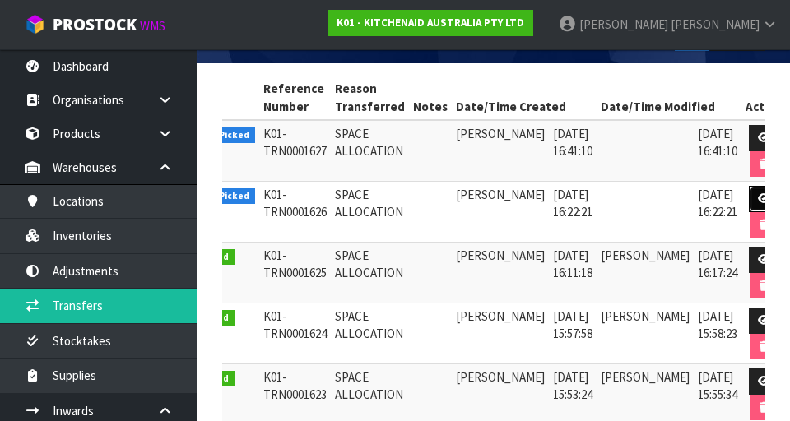
click at [749, 193] on link at bounding box center [764, 199] width 30 height 26
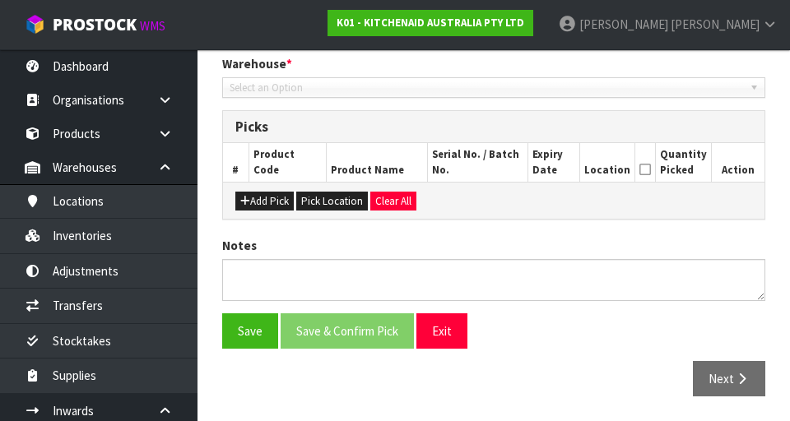
type input "[DATE]"
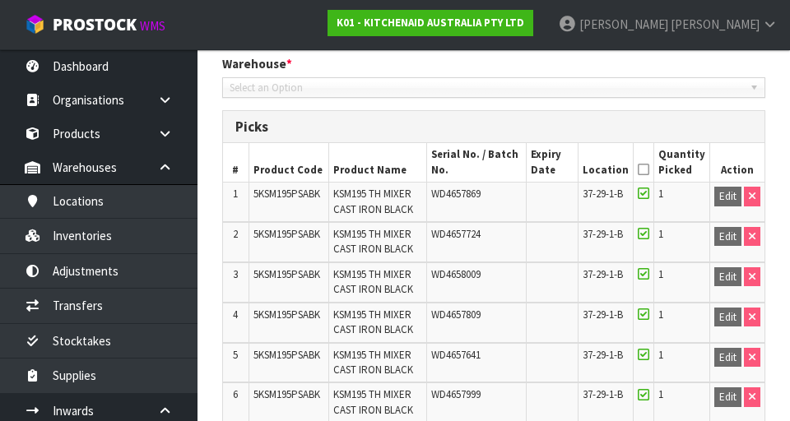
scroll to position [1513, 0]
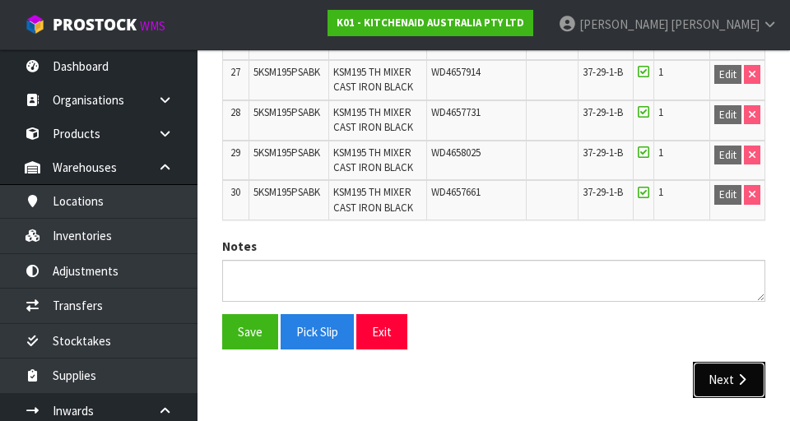
click at [725, 212] on button "Next" at bounding box center [729, 379] width 72 height 35
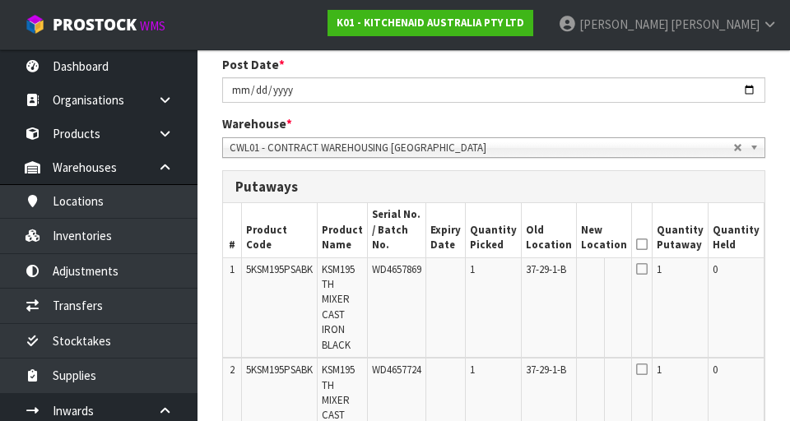
scroll to position [0, 72]
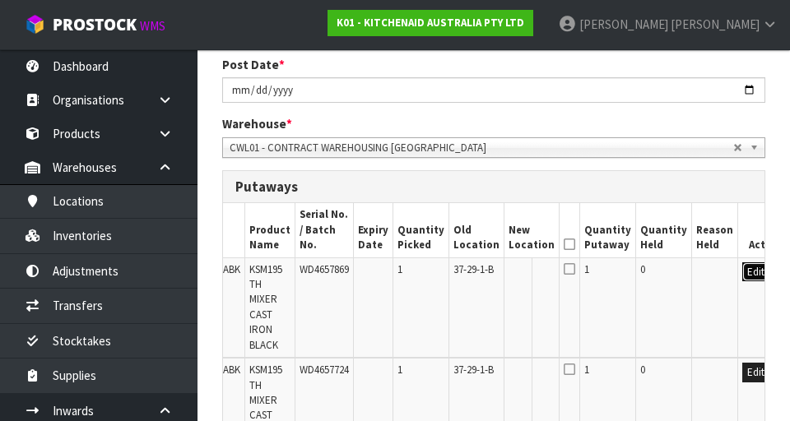
click at [742, 212] on button "Edit" at bounding box center [755, 273] width 27 height 20
click at [512, 212] on input "text" at bounding box center [522, 273] width 26 height 21
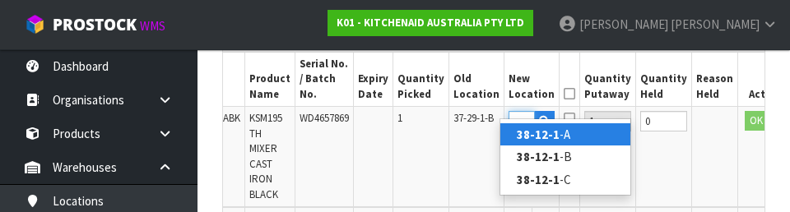
scroll to position [0, 26]
type input "38-12-1-A"
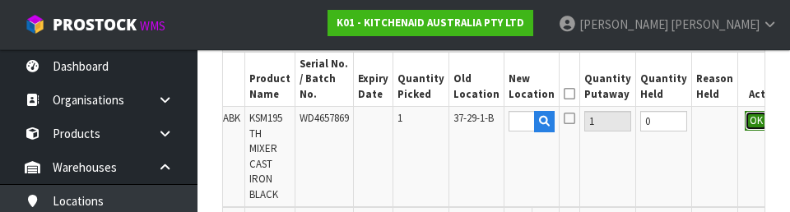
click at [745, 111] on button "OK" at bounding box center [756, 121] width 23 height 20
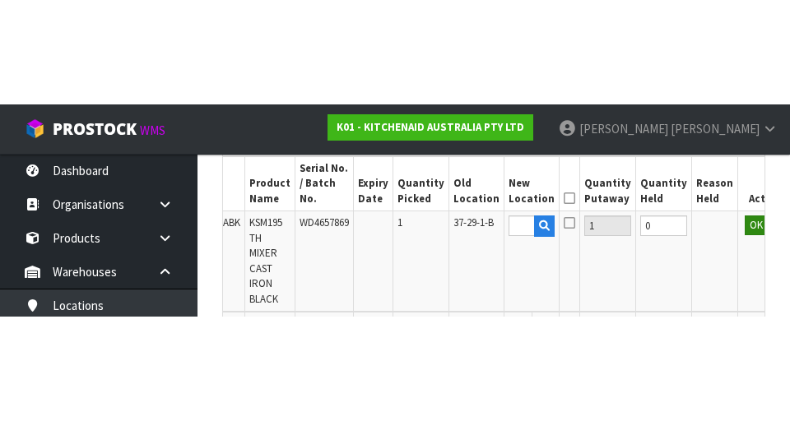
scroll to position [436, 0]
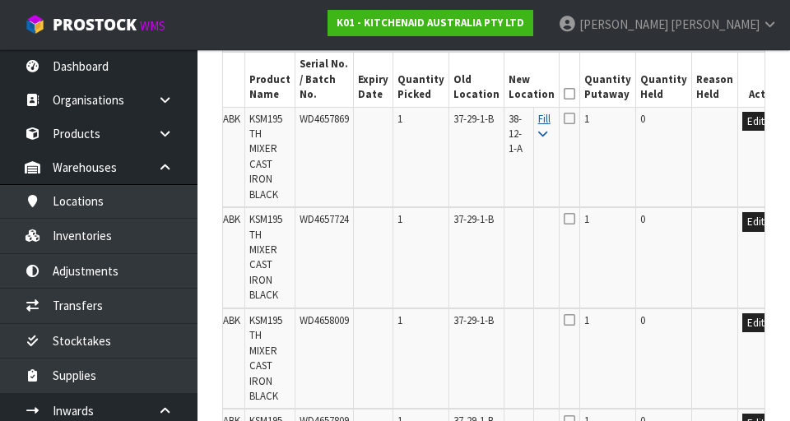
click at [538, 129] on icon at bounding box center [542, 134] width 9 height 11
click at [564, 94] on icon at bounding box center [570, 94] width 12 height 1
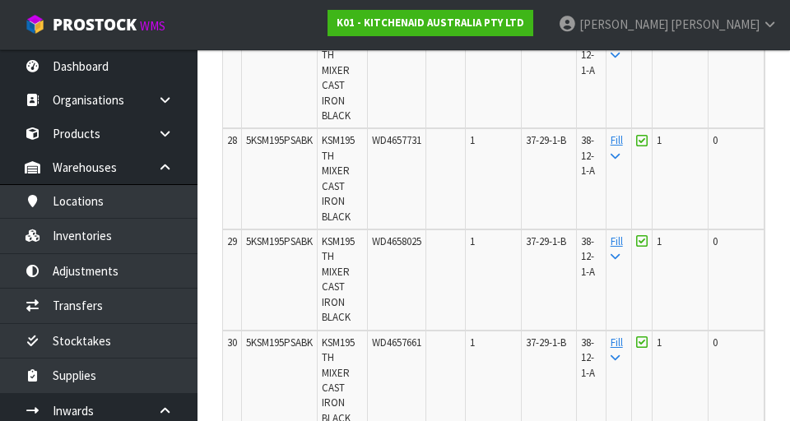
scroll to position [3370, 0]
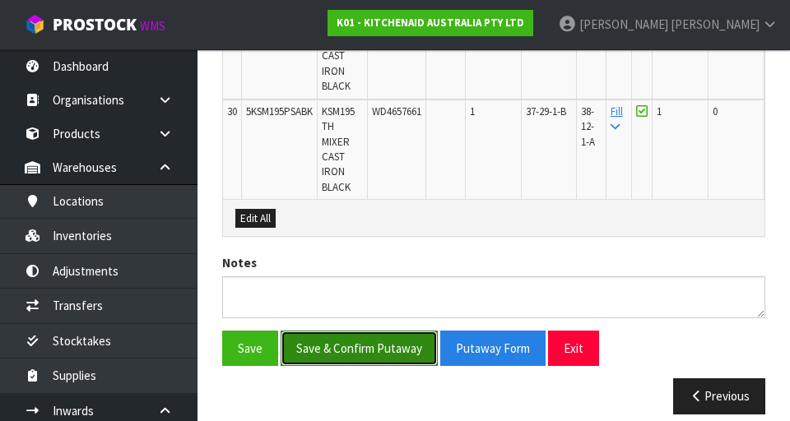
click at [374, 212] on button "Save & Confirm Putaway" at bounding box center [359, 348] width 157 height 35
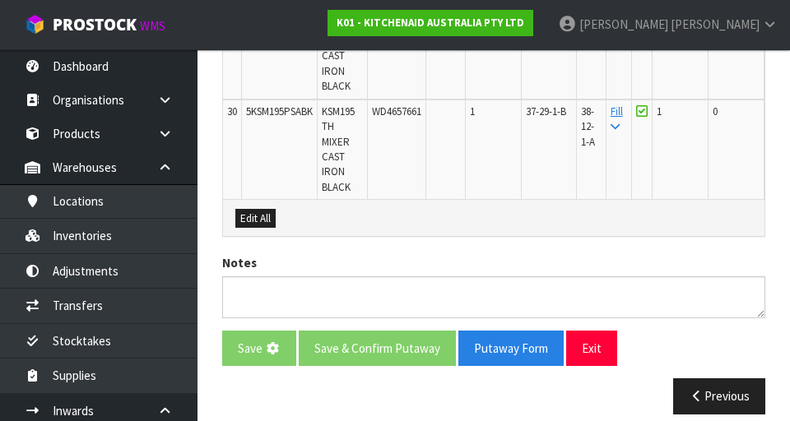
scroll to position [0, 0]
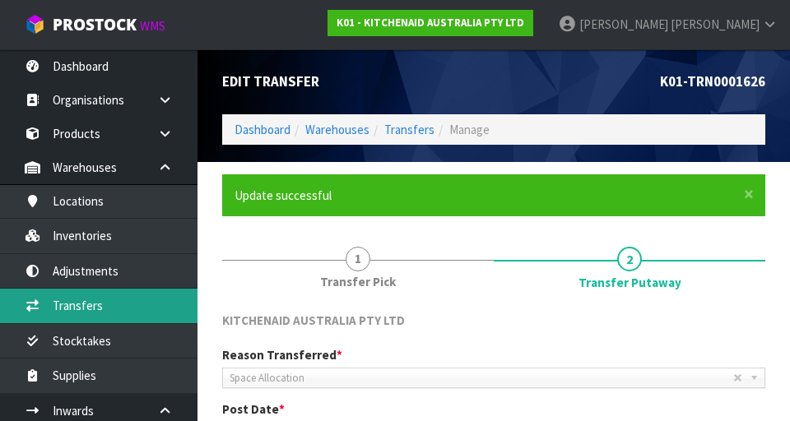
click at [71, 212] on link "Transfers" at bounding box center [99, 306] width 198 height 34
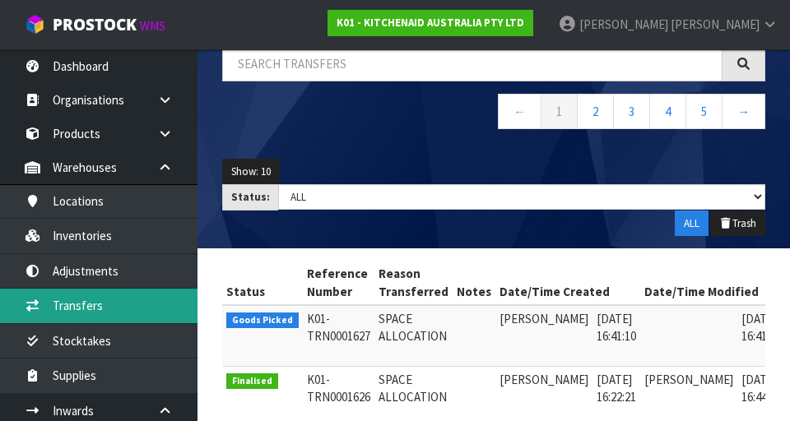
scroll to position [0, 44]
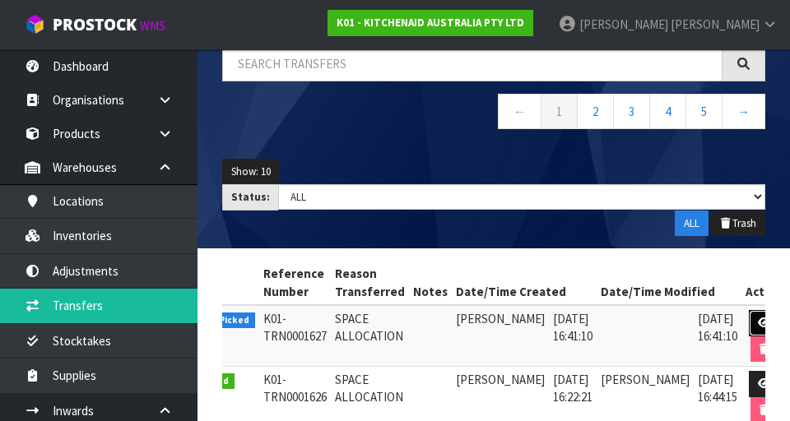
click at [749, 212] on link at bounding box center [764, 323] width 30 height 26
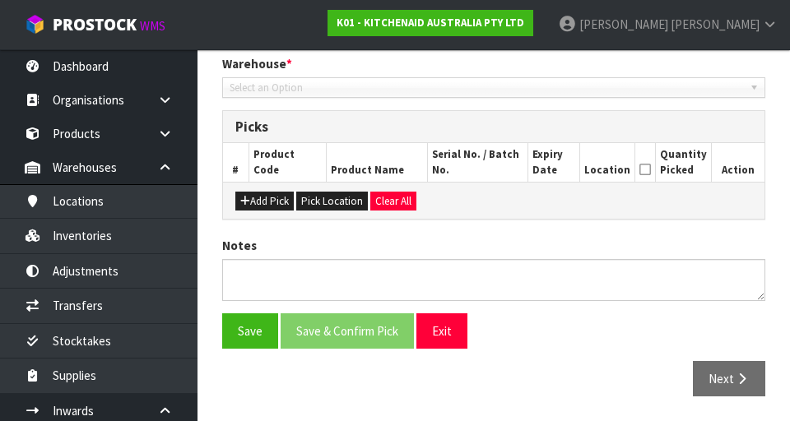
type input "[DATE]"
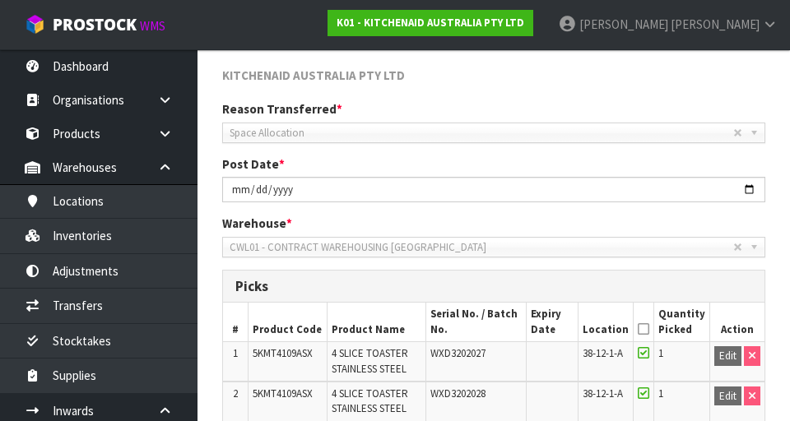
scroll to position [0, 0]
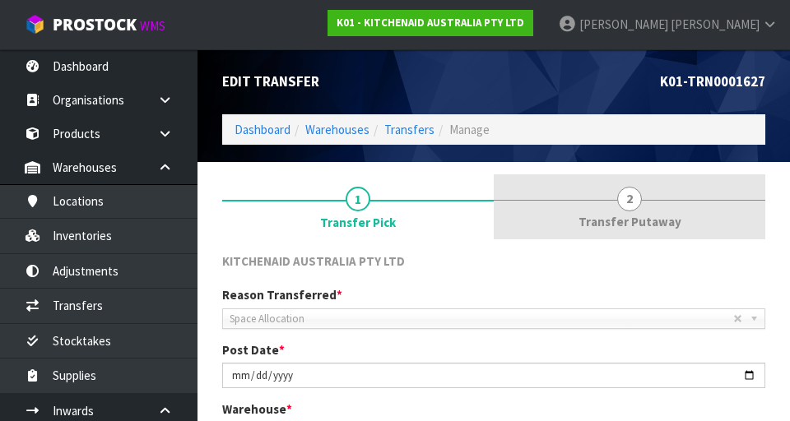
click at [635, 207] on span "2" at bounding box center [629, 199] width 25 height 25
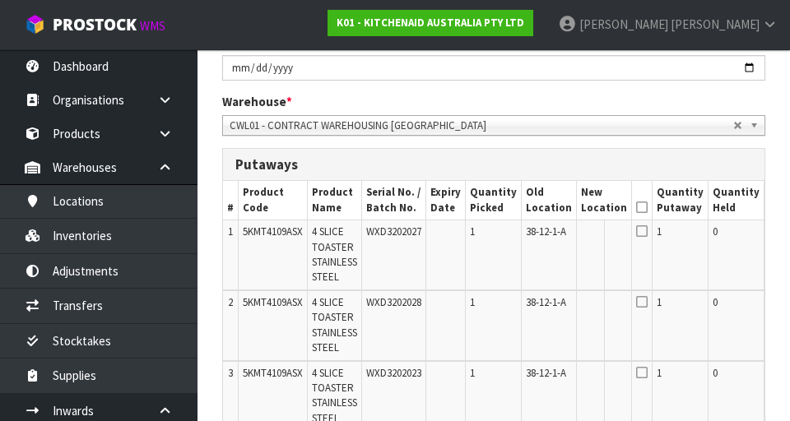
scroll to position [0, 76]
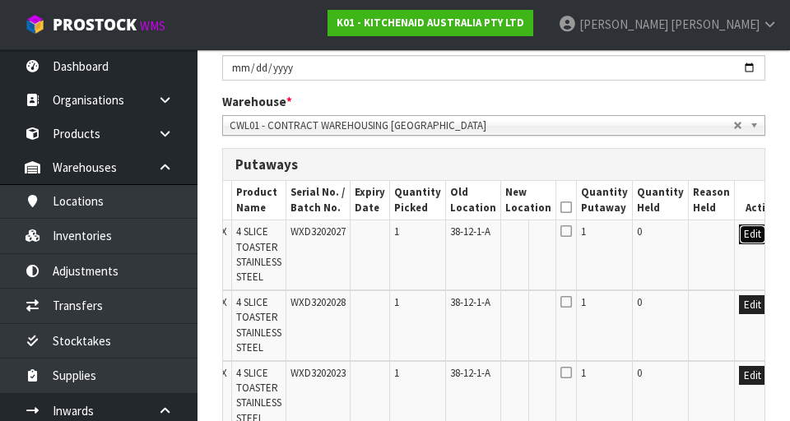
click at [739, 212] on button "Edit" at bounding box center [752, 235] width 27 height 20
click at [505, 212] on input "text" at bounding box center [518, 235] width 26 height 21
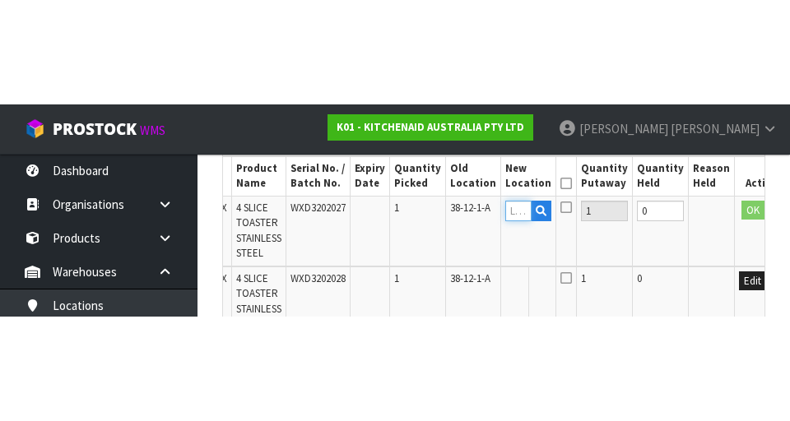
scroll to position [0, 0]
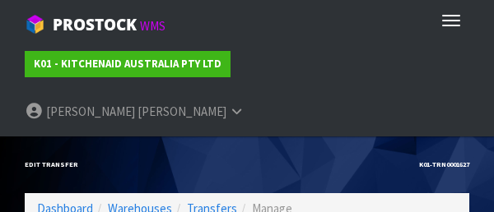
click at [155, 161] on h1 "Edit Transfer" at bounding box center [130, 164] width 210 height 7
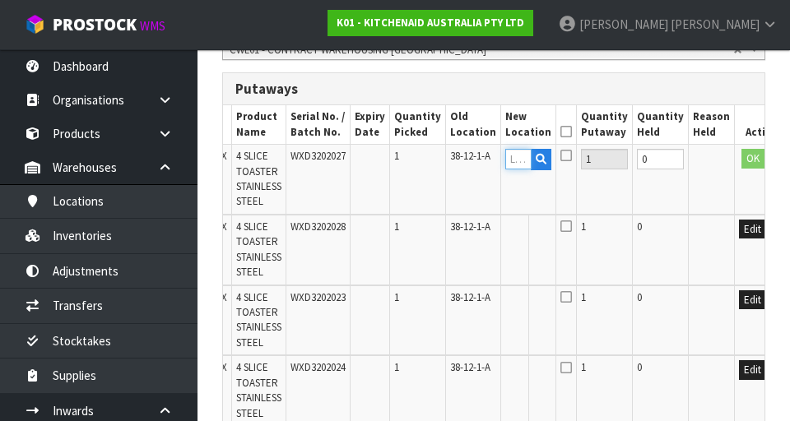
click at [508, 160] on input "text" at bounding box center [518, 159] width 26 height 21
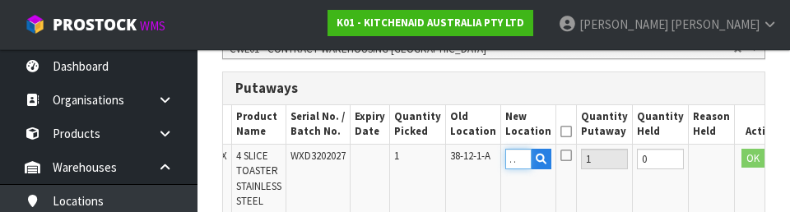
scroll to position [0, 17]
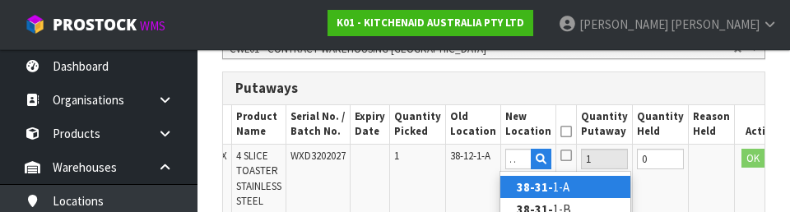
click at [594, 184] on link "38-31- 1-A" at bounding box center [565, 187] width 130 height 22
type input "38-31-1-A"
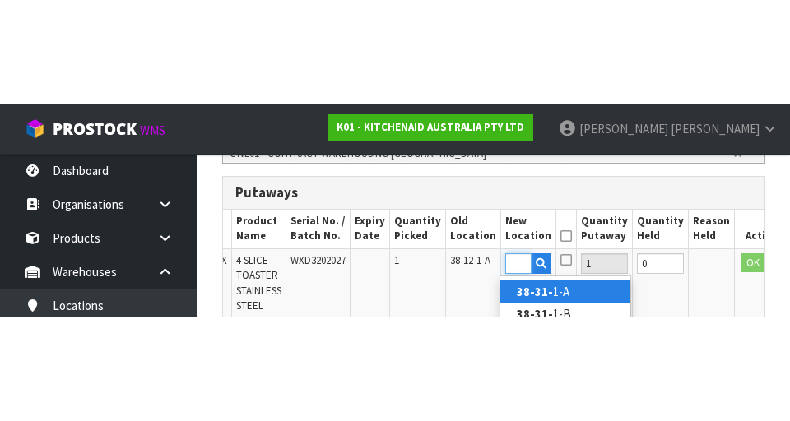
scroll to position [0, 0]
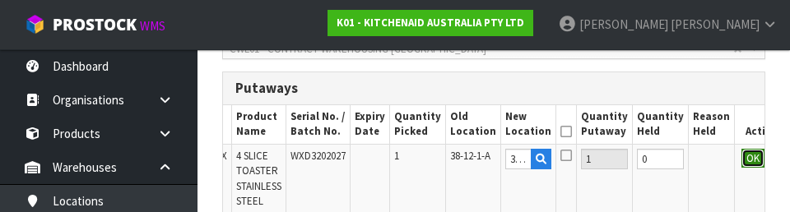
click at [741, 164] on button "OK" at bounding box center [752, 159] width 23 height 20
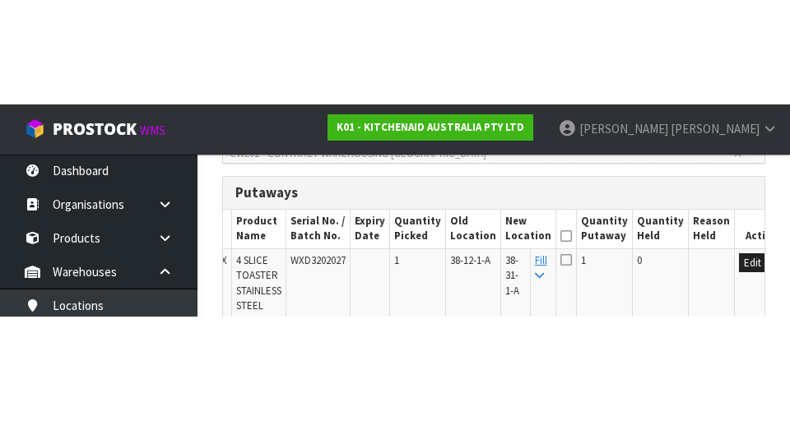
scroll to position [383, 0]
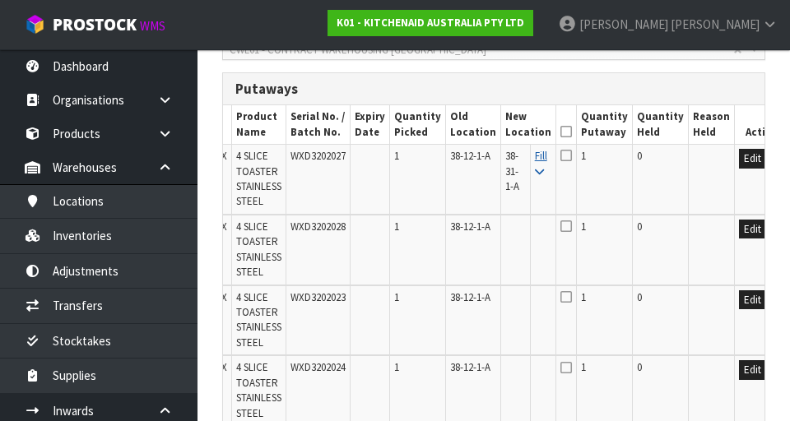
click at [535, 158] on link "Fill" at bounding box center [541, 163] width 12 height 29
click at [560, 132] on icon at bounding box center [566, 132] width 12 height 1
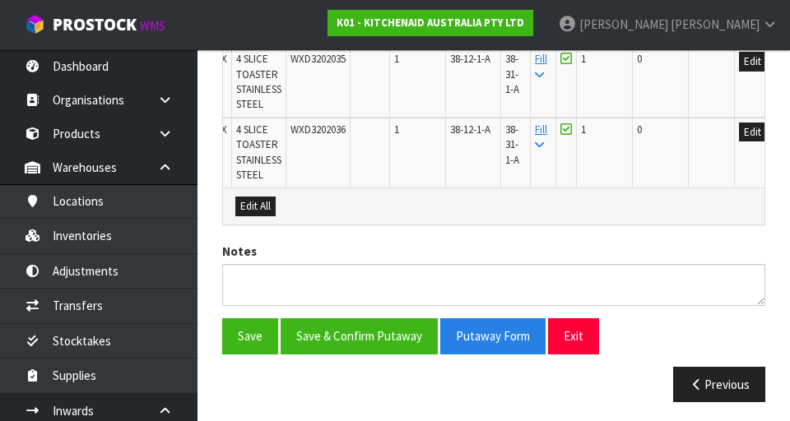
scroll to position [768, 0]
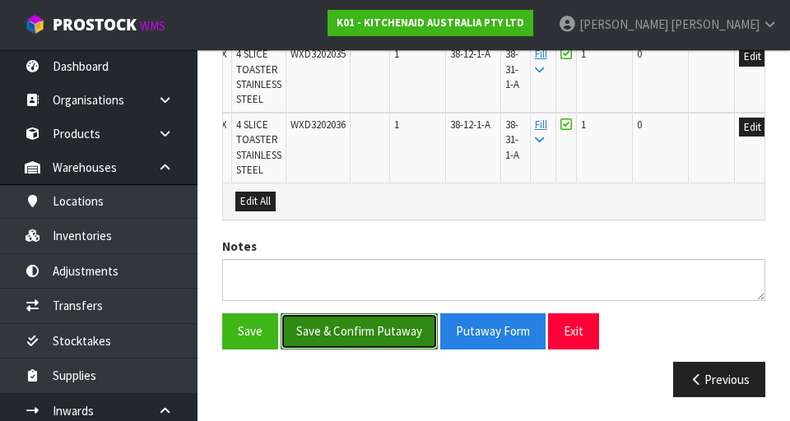
click at [330, 212] on button "Save & Confirm Putaway" at bounding box center [359, 331] width 157 height 35
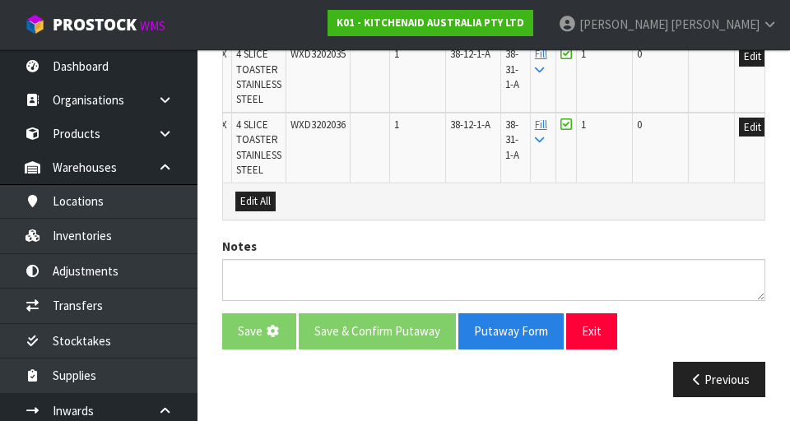
scroll to position [0, 0]
